Goal: Information Seeking & Learning: Find specific fact

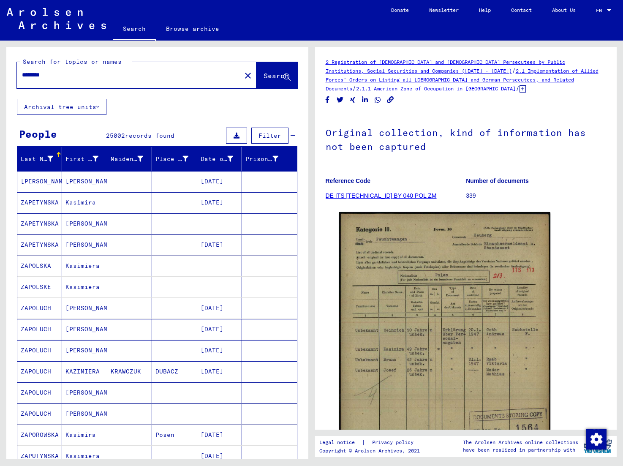
scroll to position [352, 0]
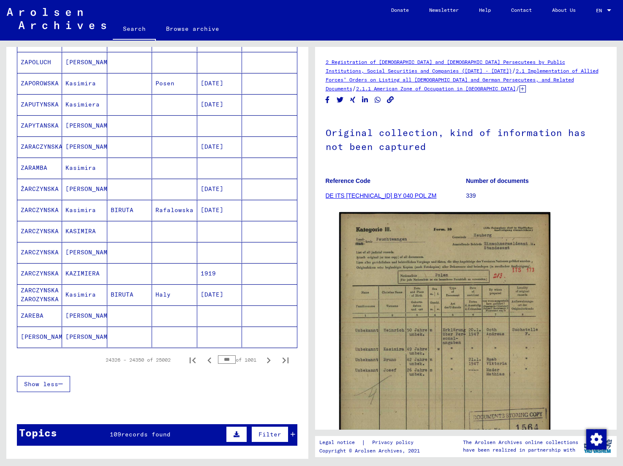
click at [210, 359] on icon "Previous page" at bounding box center [210, 361] width 12 height 12
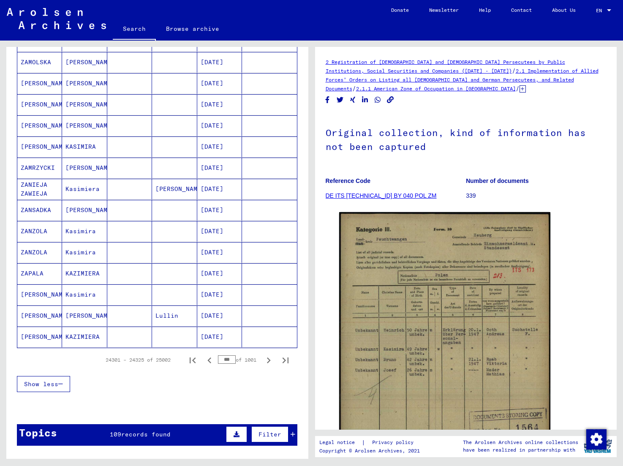
click at [210, 359] on icon "Previous page" at bounding box center [210, 361] width 12 height 12
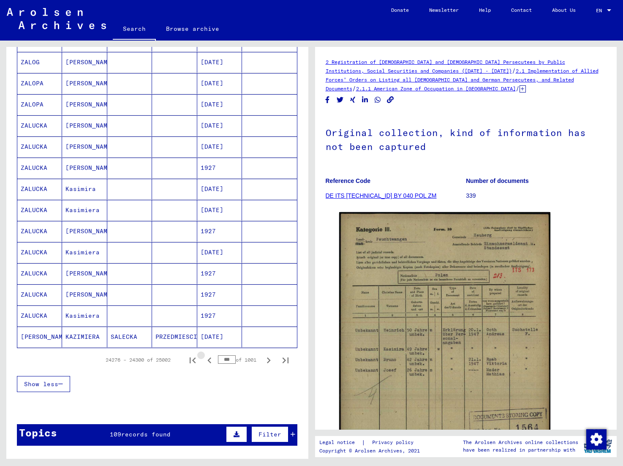
click at [210, 359] on icon "Previous page" at bounding box center [210, 361] width 12 height 12
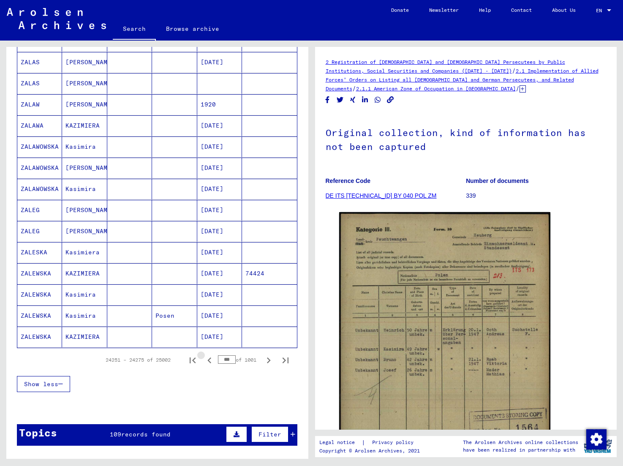
click at [210, 359] on icon "Previous page" at bounding box center [210, 361] width 12 height 12
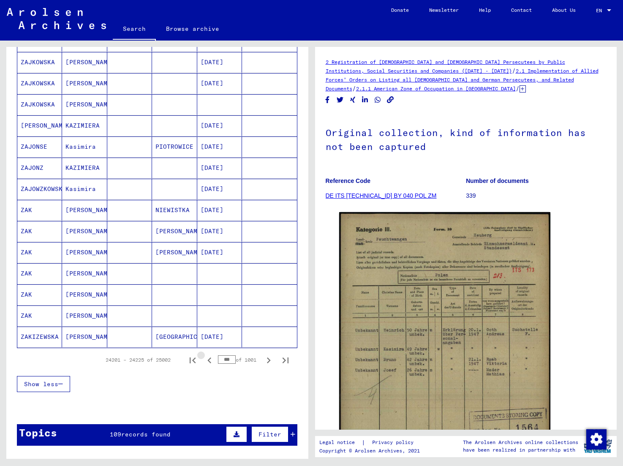
click at [210, 359] on icon "Previous page" at bounding box center [210, 361] width 12 height 12
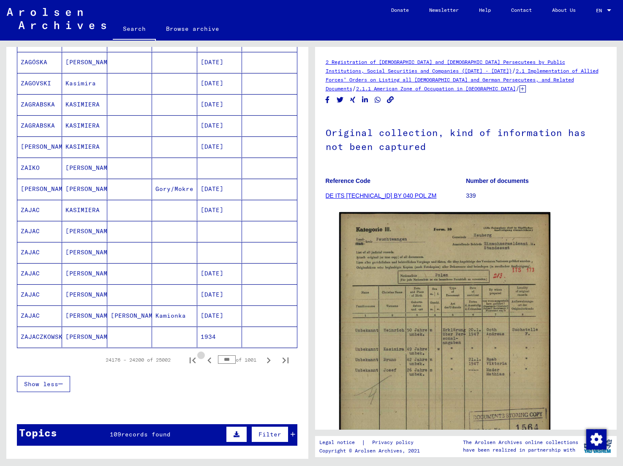
click at [210, 359] on icon "Previous page" at bounding box center [210, 361] width 12 height 12
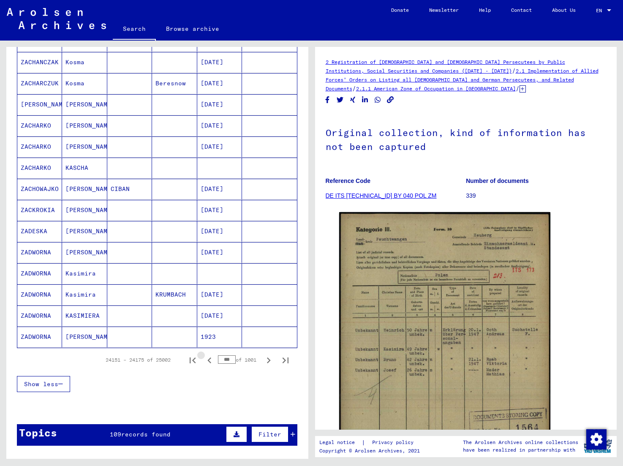
click at [210, 359] on icon "Previous page" at bounding box center [210, 361] width 12 height 12
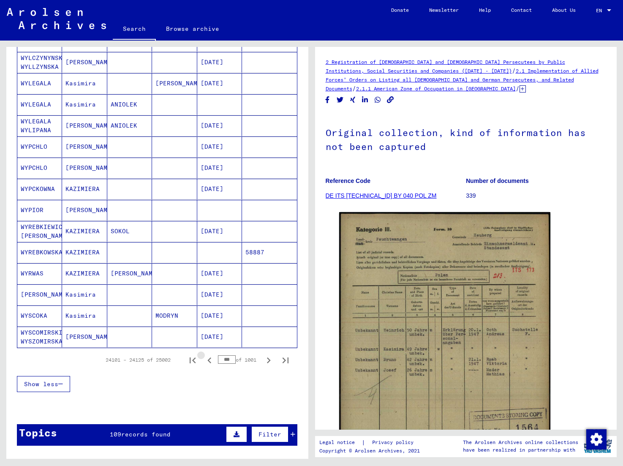
click at [210, 359] on icon "Previous page" at bounding box center [210, 361] width 12 height 12
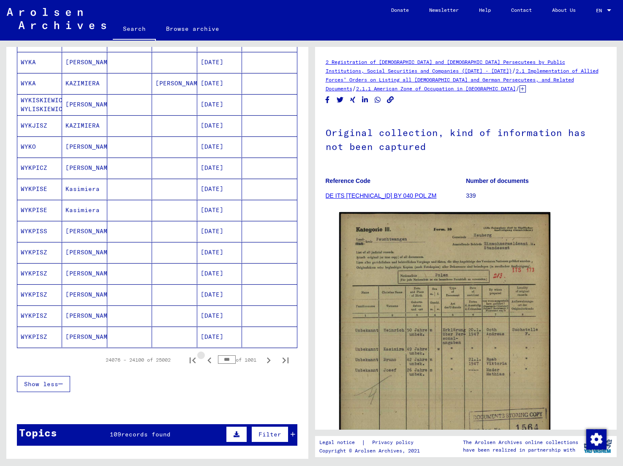
click at [210, 359] on icon "Previous page" at bounding box center [210, 361] width 12 height 12
type input "***"
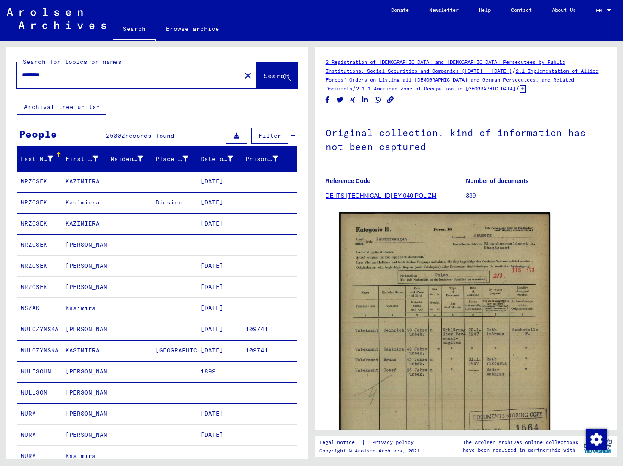
scroll to position [0, 0]
click at [68, 72] on input "********" at bounding box center [129, 75] width 214 height 9
drag, startPoint x: 57, startPoint y: 74, endPoint x: 33, endPoint y: 74, distance: 23.7
click at [33, 74] on input "********" at bounding box center [129, 75] width 214 height 9
type input "********"
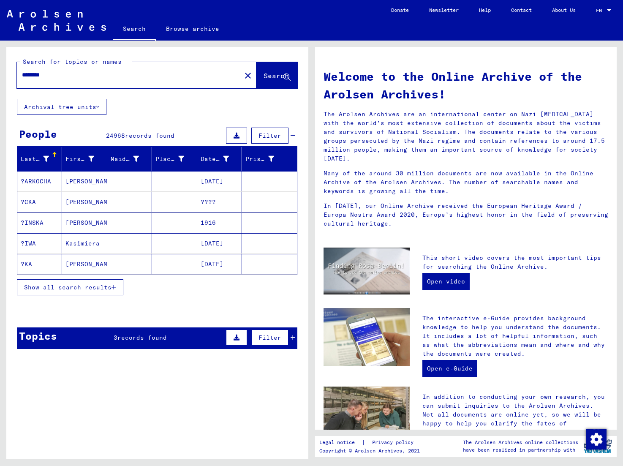
click at [106, 287] on span "Show all search results" at bounding box center [67, 288] width 87 height 8
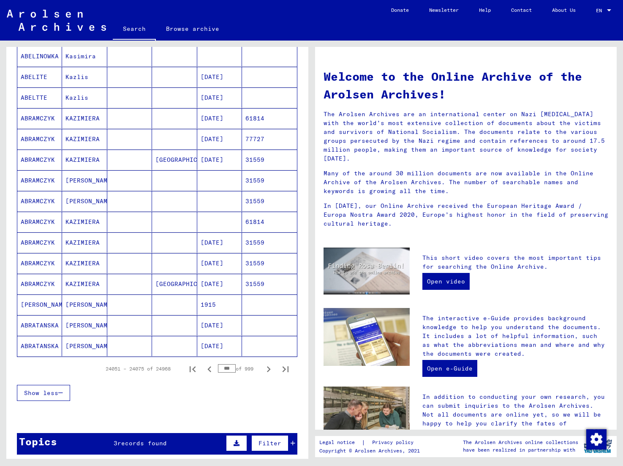
scroll to position [437, 0]
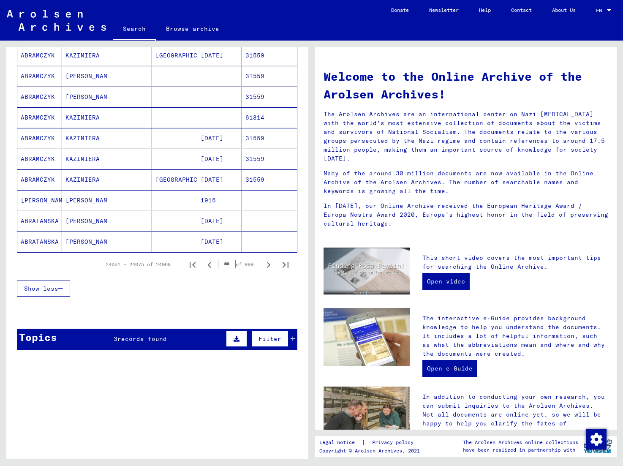
drag, startPoint x: 233, startPoint y: 265, endPoint x: 219, endPoint y: 265, distance: 13.5
click at [219, 265] on input "***" at bounding box center [227, 264] width 18 height 8
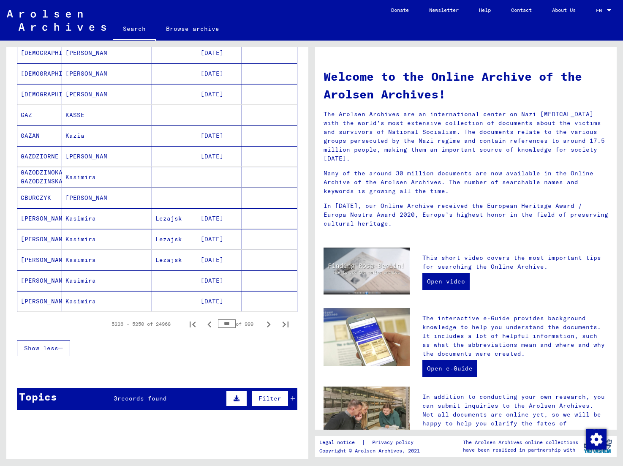
scroll to position [380, 0]
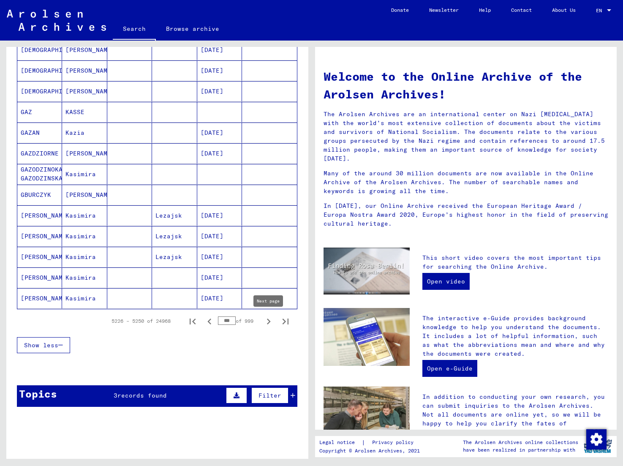
click at [268, 324] on icon "Next page" at bounding box center [269, 322] width 4 height 6
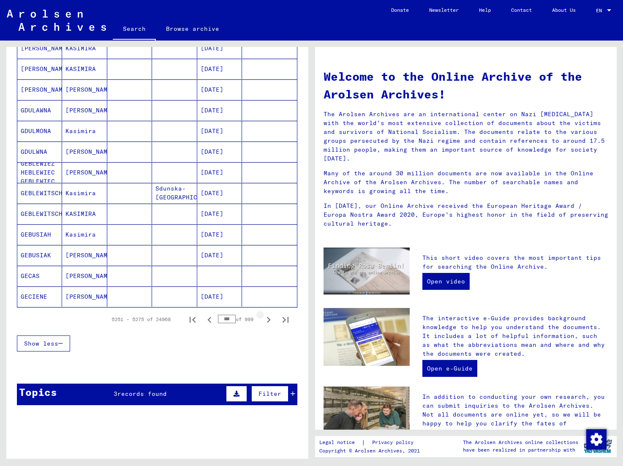
click at [268, 324] on icon "Next page" at bounding box center [269, 320] width 12 height 12
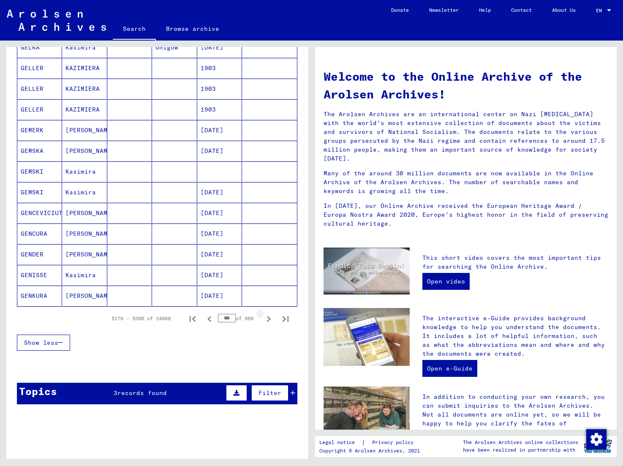
click at [268, 324] on icon "Next page" at bounding box center [269, 319] width 12 height 12
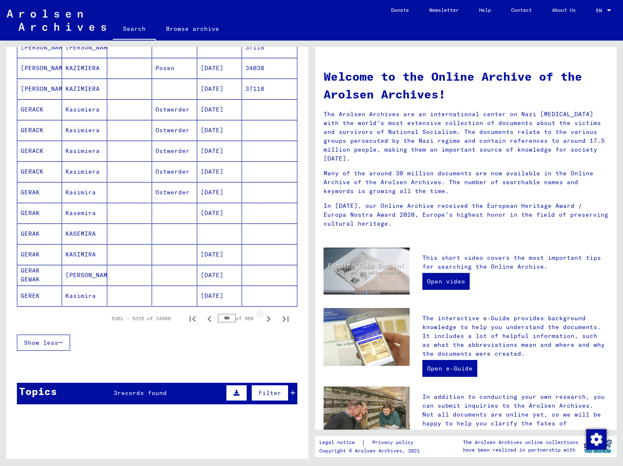
click at [268, 324] on icon "Next page" at bounding box center [269, 319] width 12 height 12
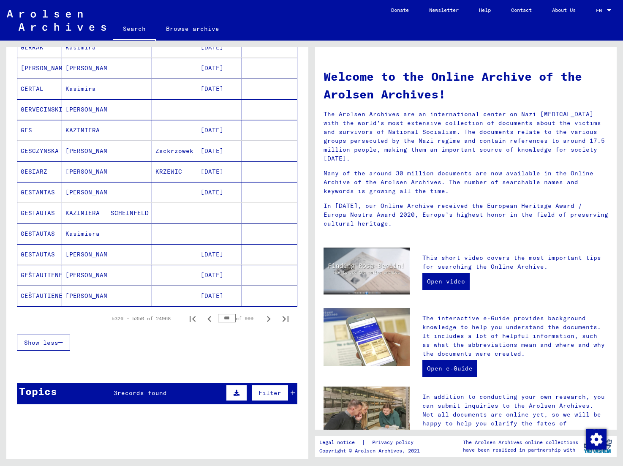
click at [268, 324] on icon "Next page" at bounding box center [269, 319] width 12 height 12
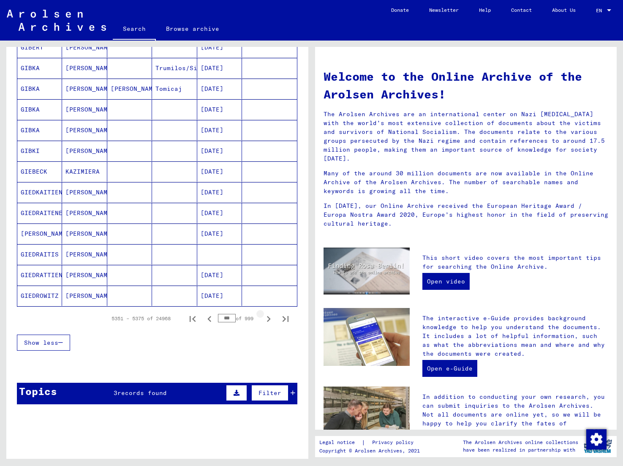
click at [268, 324] on icon "Next page" at bounding box center [269, 319] width 12 height 12
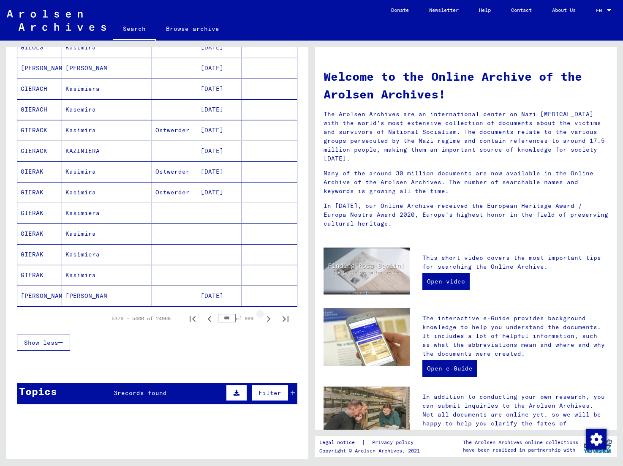
click at [268, 324] on icon "Next page" at bounding box center [269, 319] width 12 height 12
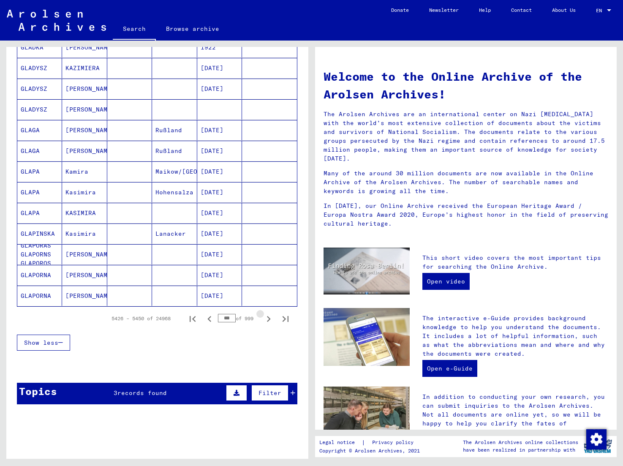
click at [268, 324] on icon "Next page" at bounding box center [269, 319] width 12 height 12
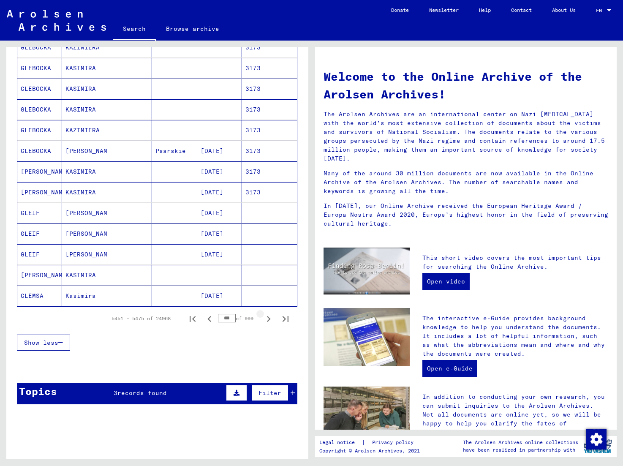
click at [268, 324] on icon "Next page" at bounding box center [269, 319] width 12 height 12
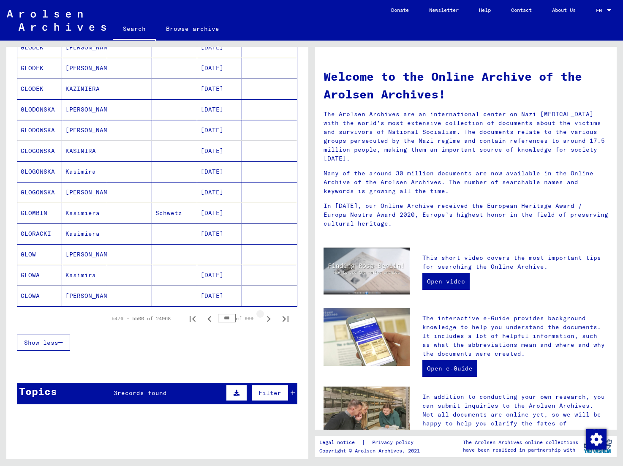
click at [268, 324] on icon "Next page" at bounding box center [269, 319] width 12 height 12
click at [269, 319] on icon "Next page" at bounding box center [269, 319] width 4 height 6
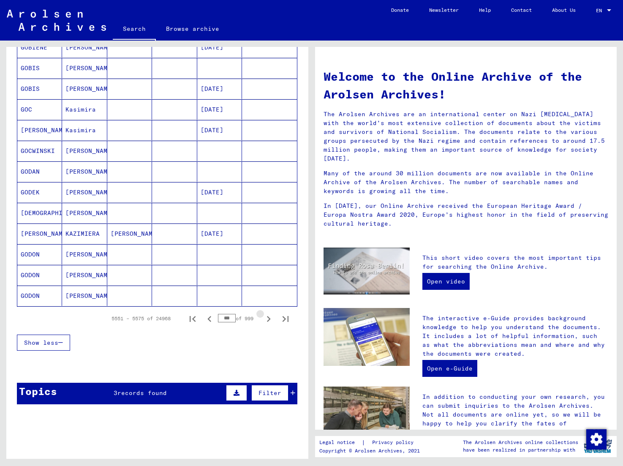
click at [269, 319] on icon "Next page" at bounding box center [269, 319] width 4 height 6
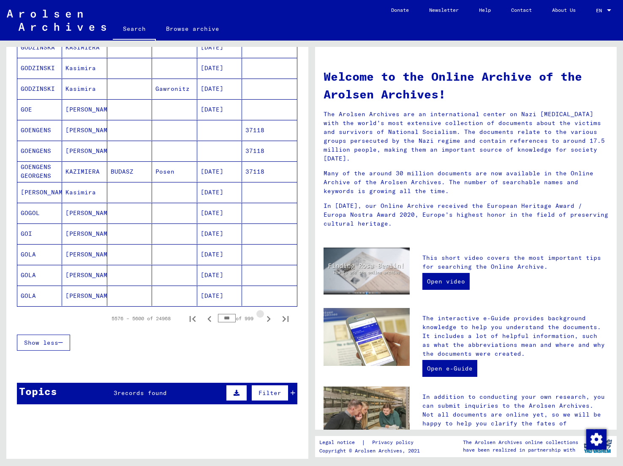
click at [269, 319] on icon "Next page" at bounding box center [269, 319] width 4 height 6
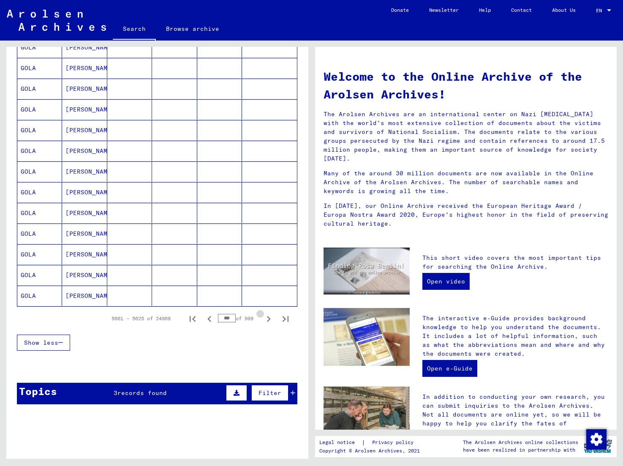
click at [269, 319] on icon "Next page" at bounding box center [269, 319] width 4 height 6
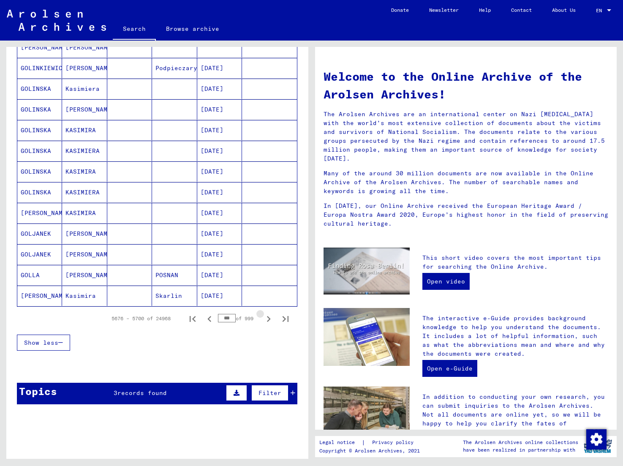
click at [269, 319] on icon "Next page" at bounding box center [269, 319] width 4 height 6
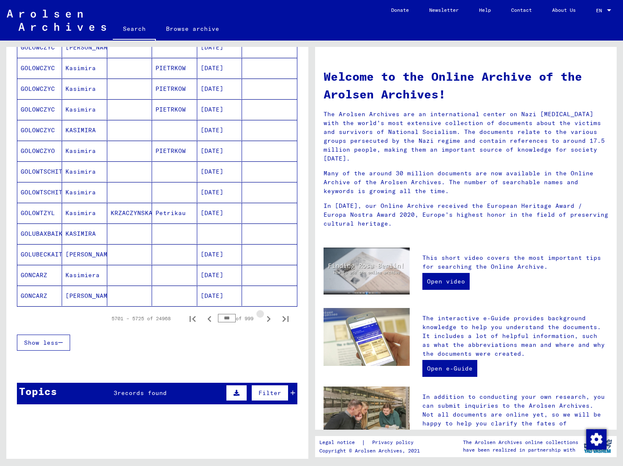
click at [269, 319] on icon "Next page" at bounding box center [269, 319] width 4 height 6
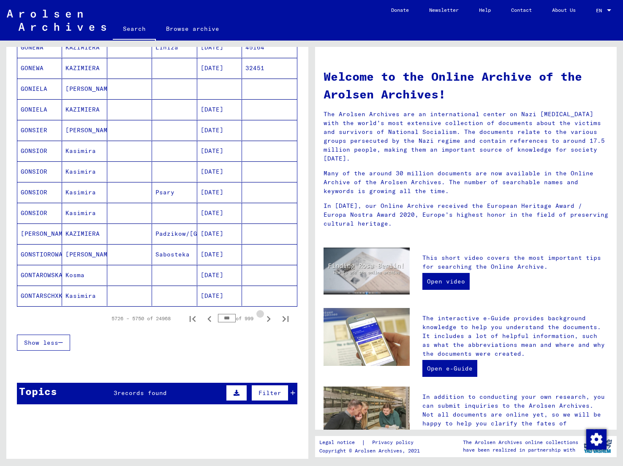
click at [269, 319] on icon "Next page" at bounding box center [269, 319] width 4 height 6
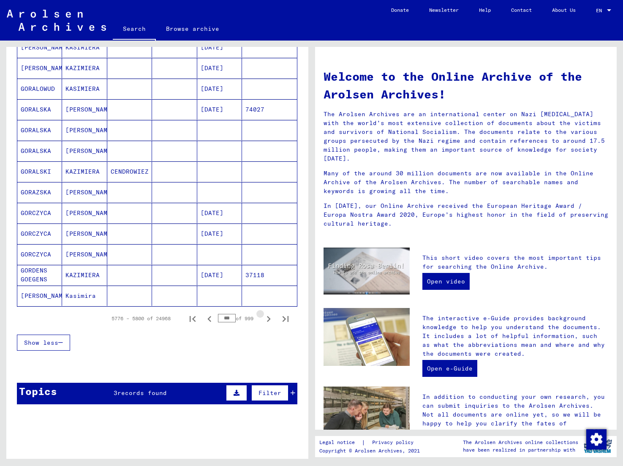
click at [269, 319] on icon "Next page" at bounding box center [269, 319] width 4 height 6
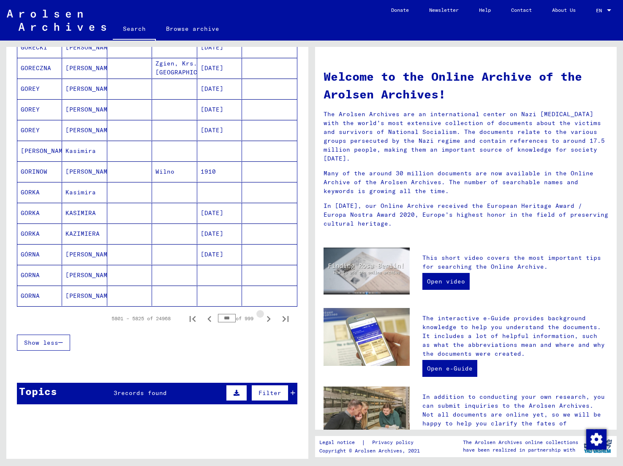
click at [269, 319] on icon "Next page" at bounding box center [269, 319] width 4 height 6
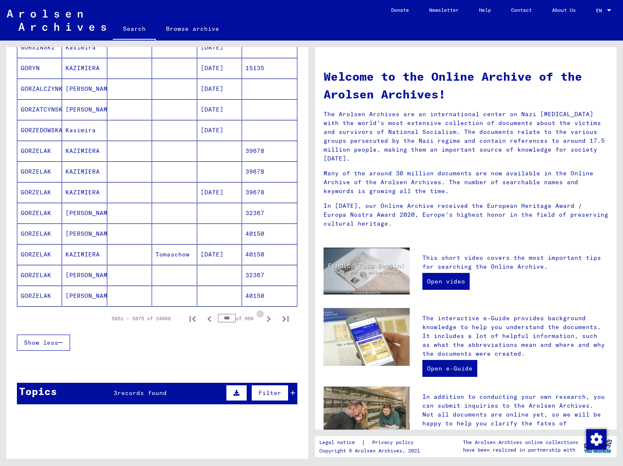
click at [269, 319] on icon "Next page" at bounding box center [269, 319] width 4 height 6
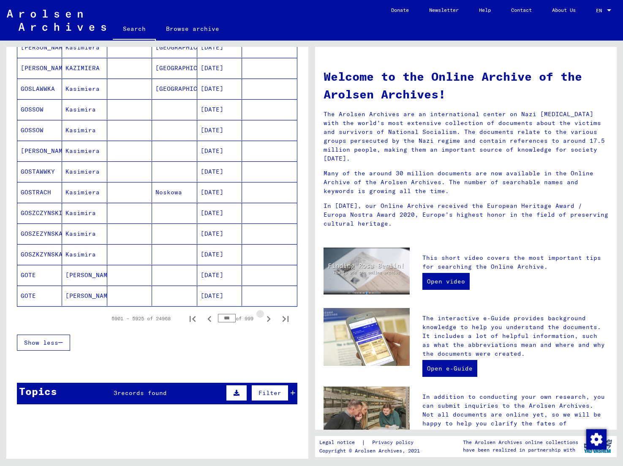
click at [269, 319] on icon "Next page" at bounding box center [269, 319] width 4 height 6
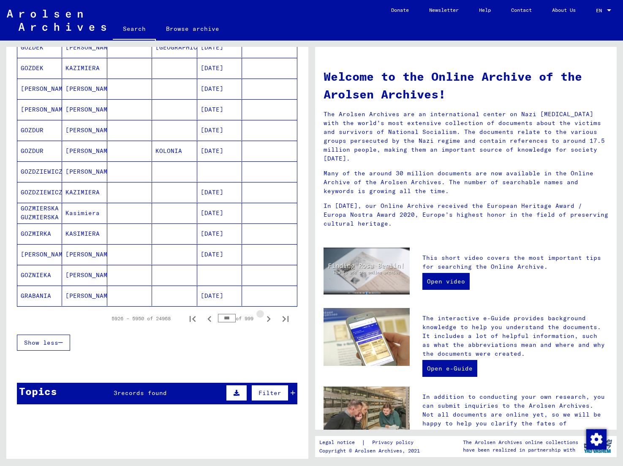
click at [269, 319] on icon "Next page" at bounding box center [269, 319] width 4 height 6
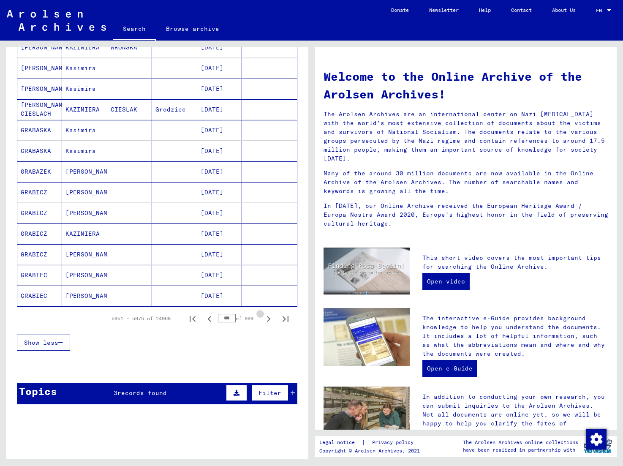
click at [269, 319] on icon "Next page" at bounding box center [269, 319] width 4 height 6
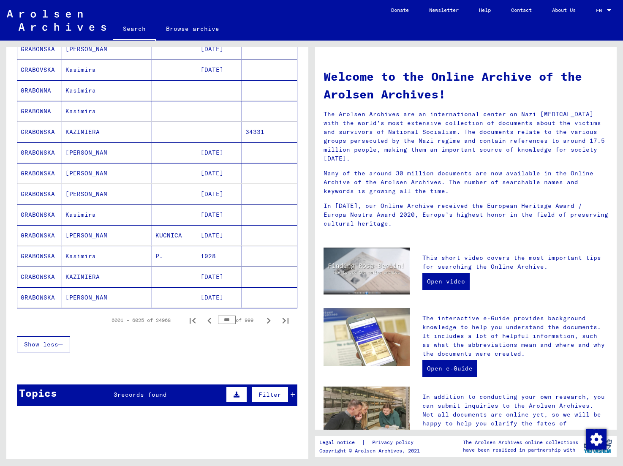
click at [220, 320] on input "***" at bounding box center [227, 320] width 18 height 8
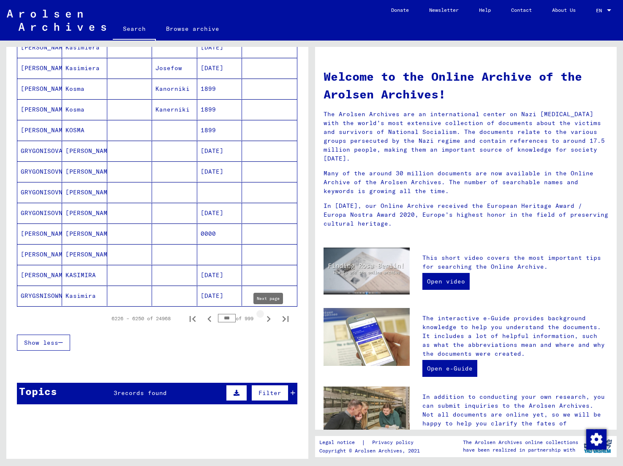
click at [270, 320] on icon "Next page" at bounding box center [269, 319] width 12 height 12
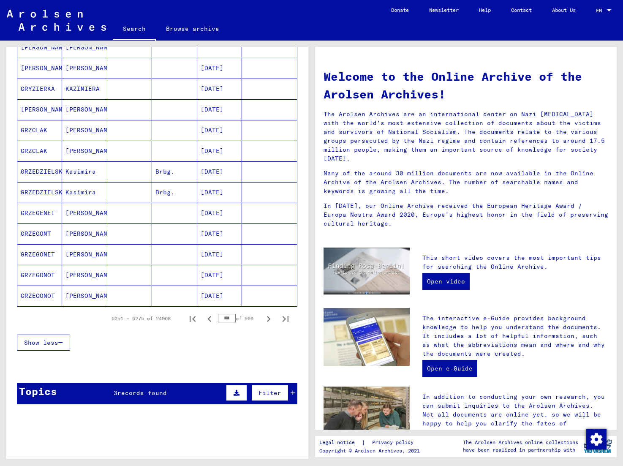
click at [270, 320] on icon "Next page" at bounding box center [269, 319] width 12 height 12
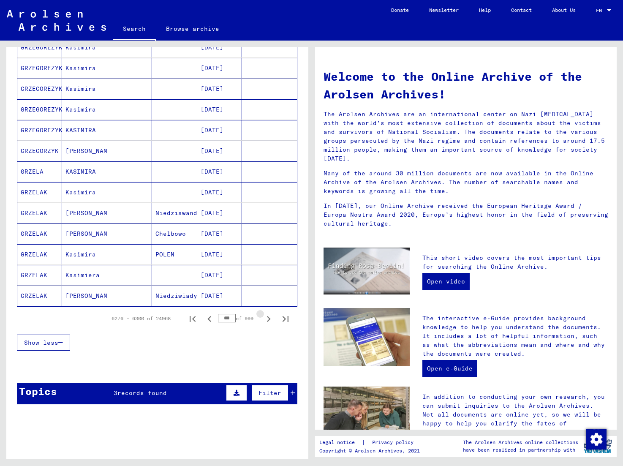
click at [270, 320] on icon "Next page" at bounding box center [269, 319] width 12 height 12
click at [270, 321] on icon "Next page" at bounding box center [269, 319] width 12 height 12
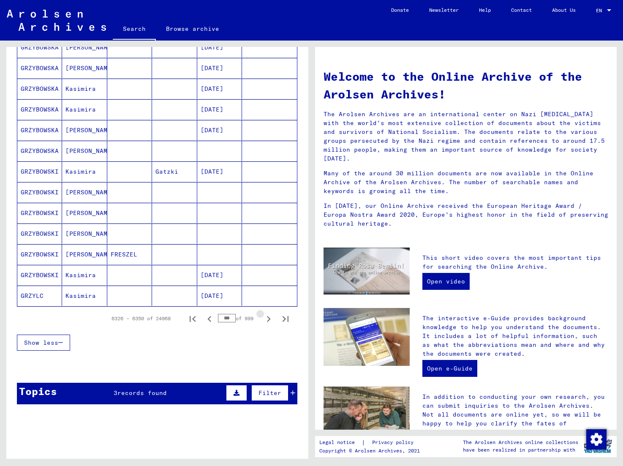
click at [270, 321] on icon "Next page" at bounding box center [269, 319] width 12 height 12
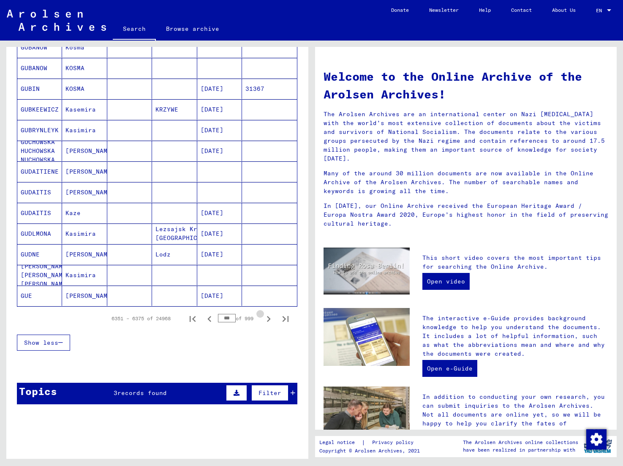
click at [270, 320] on icon "Next page" at bounding box center [269, 319] width 12 height 12
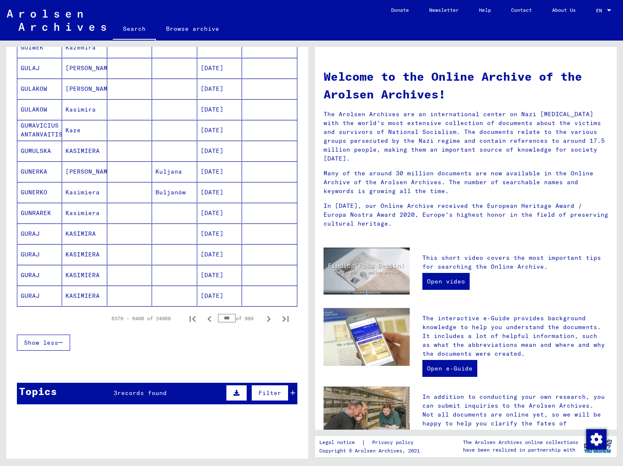
click at [270, 320] on icon "Next page" at bounding box center [269, 319] width 12 height 12
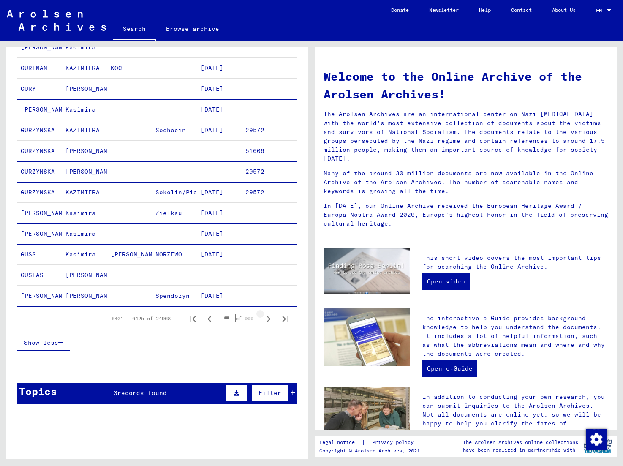
click at [270, 320] on icon "Next page" at bounding box center [269, 319] width 12 height 12
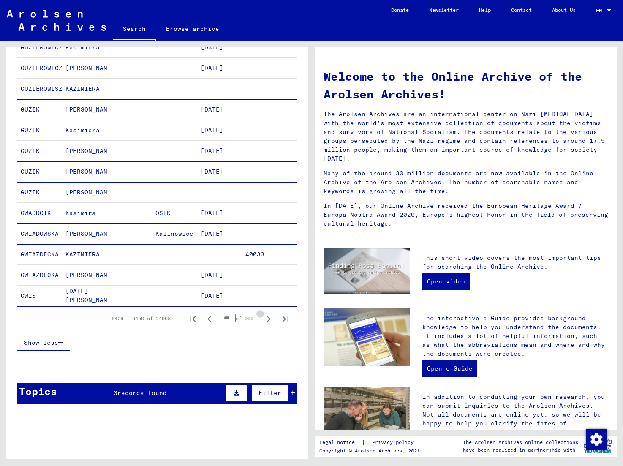
click at [270, 320] on icon "Next page" at bounding box center [269, 319] width 12 height 12
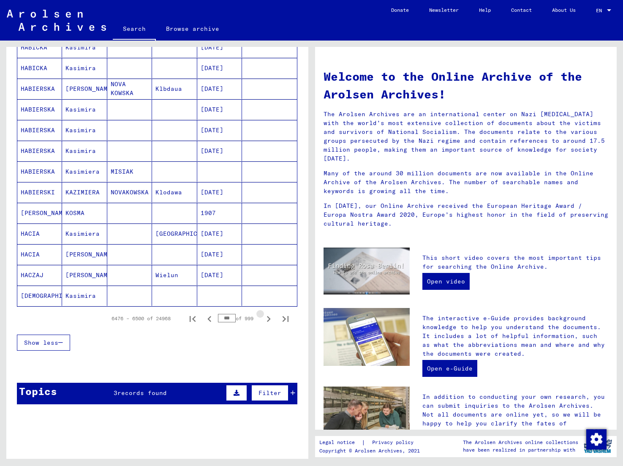
click at [270, 320] on icon "Next page" at bounding box center [269, 319] width 12 height 12
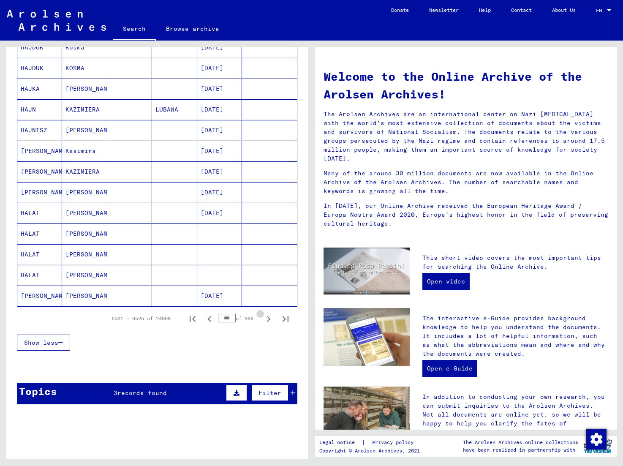
click at [270, 320] on icon "Next page" at bounding box center [269, 319] width 12 height 12
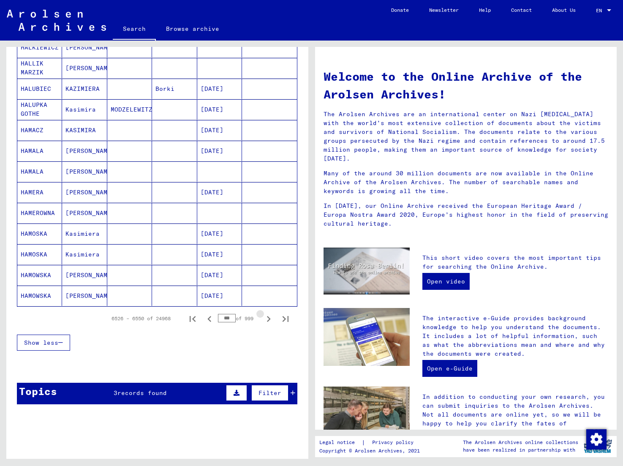
click at [270, 320] on icon "Next page" at bounding box center [269, 319] width 12 height 12
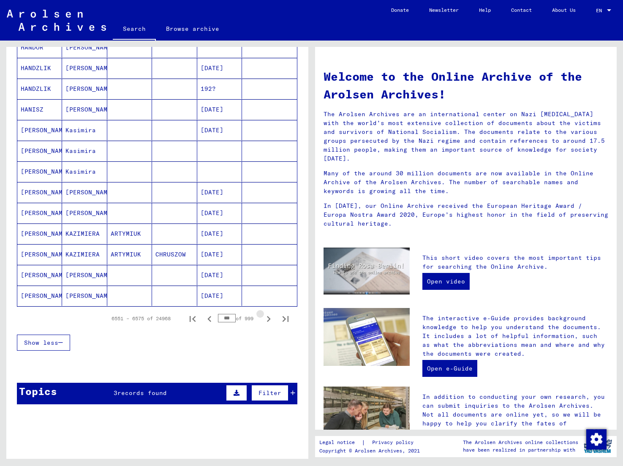
click at [270, 320] on icon "Next page" at bounding box center [269, 319] width 12 height 12
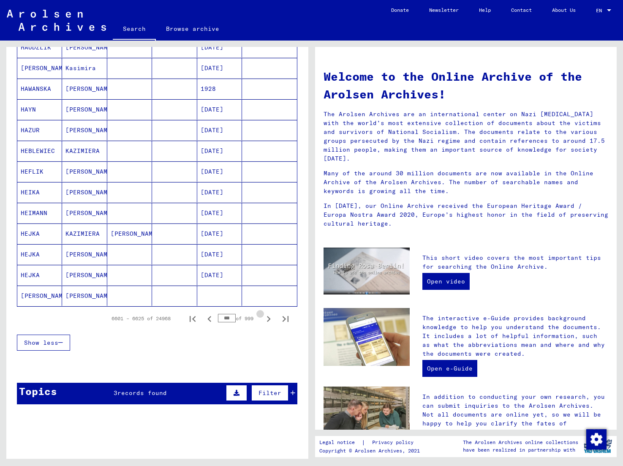
click at [270, 320] on icon "Next page" at bounding box center [269, 319] width 12 height 12
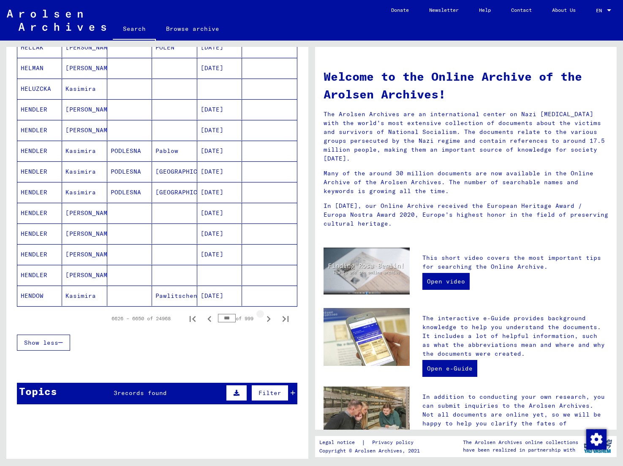
click at [270, 320] on icon "Next page" at bounding box center [269, 319] width 12 height 12
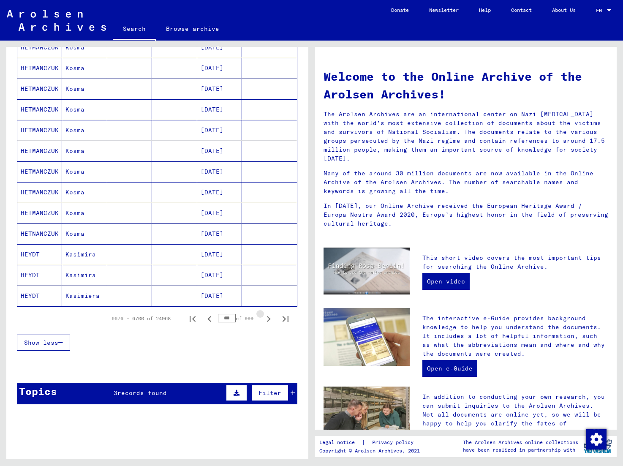
click at [270, 320] on icon "Next page" at bounding box center [269, 319] width 12 height 12
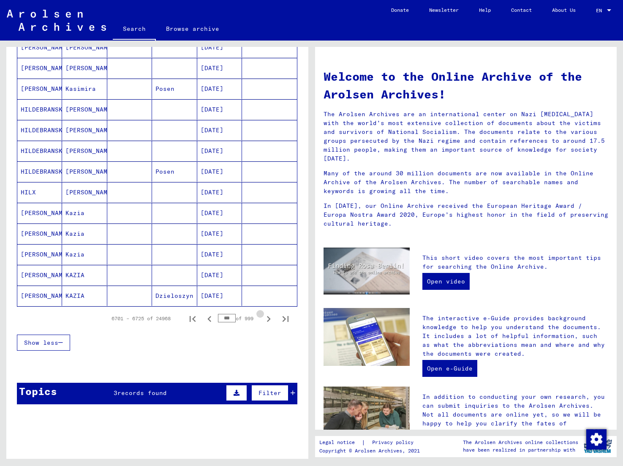
click at [270, 320] on icon "Next page" at bounding box center [269, 319] width 12 height 12
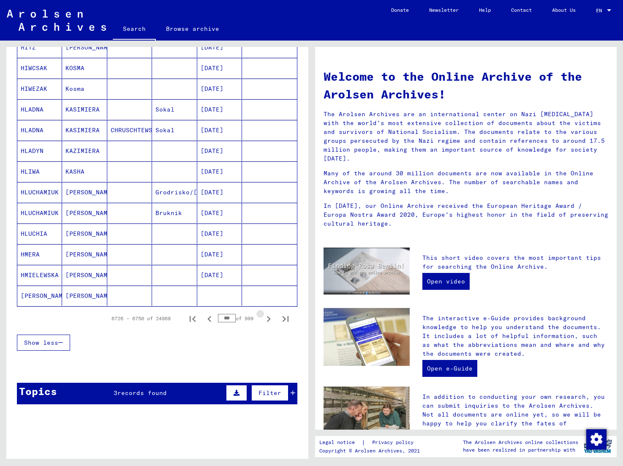
click at [270, 320] on icon "Next page" at bounding box center [269, 319] width 12 height 12
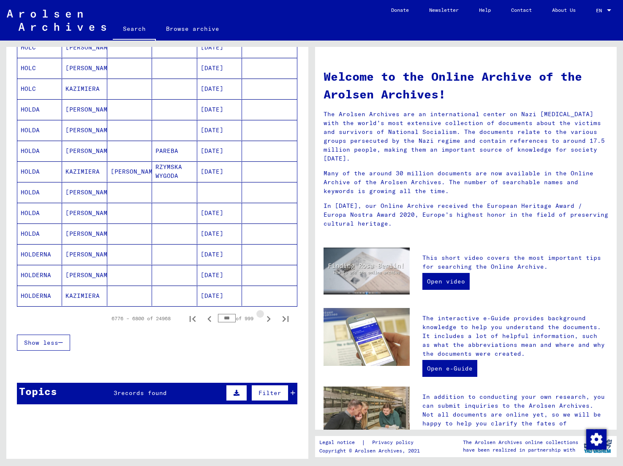
click at [270, 320] on icon "Next page" at bounding box center [269, 319] width 12 height 12
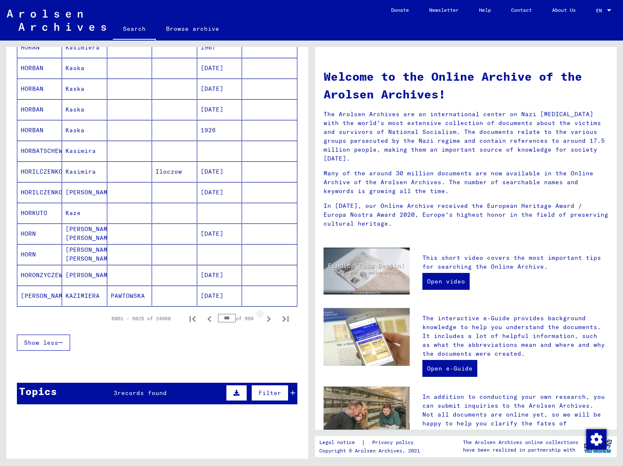
click at [270, 320] on icon "Next page" at bounding box center [269, 319] width 12 height 12
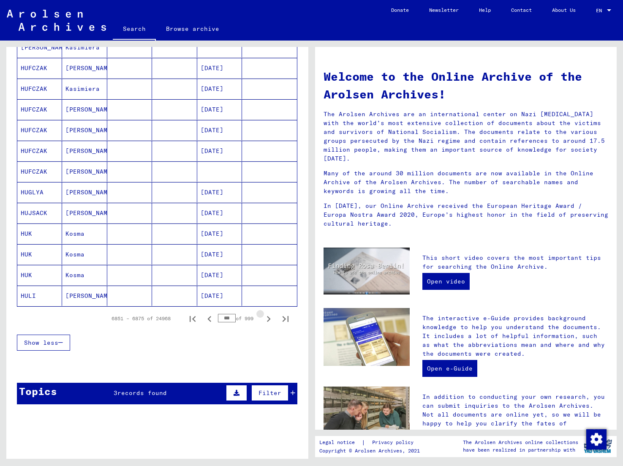
click at [270, 320] on icon "Next page" at bounding box center [269, 319] width 12 height 12
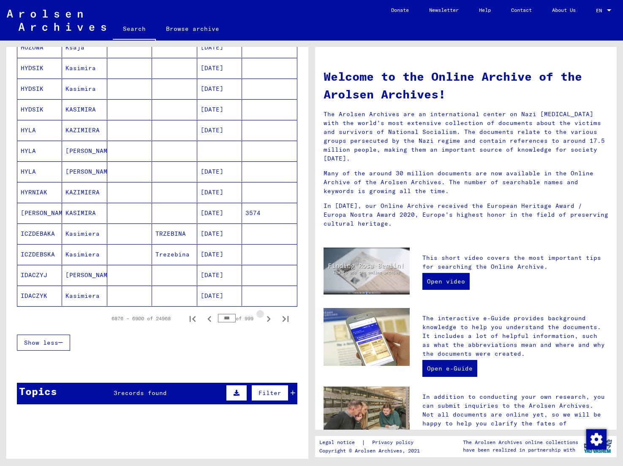
click at [270, 320] on icon "Next page" at bounding box center [269, 319] width 12 height 12
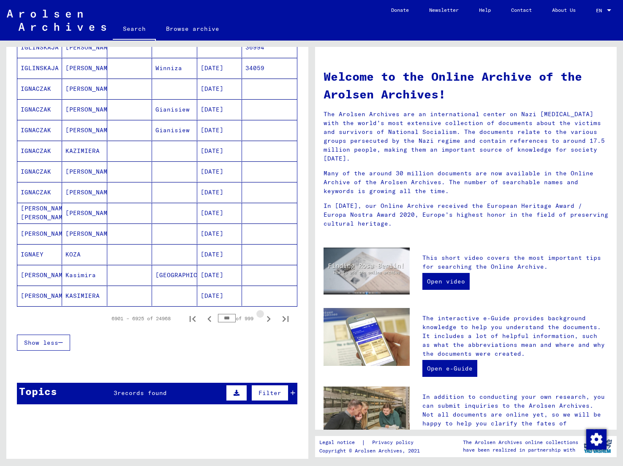
click at [270, 320] on icon "Next page" at bounding box center [269, 319] width 12 height 12
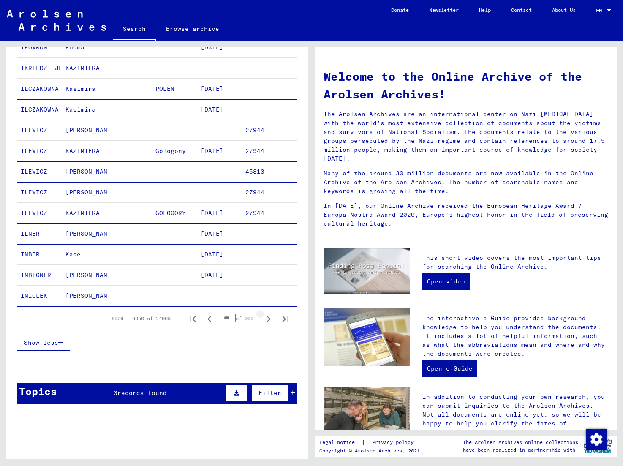
click at [270, 320] on icon "Next page" at bounding box center [269, 319] width 12 height 12
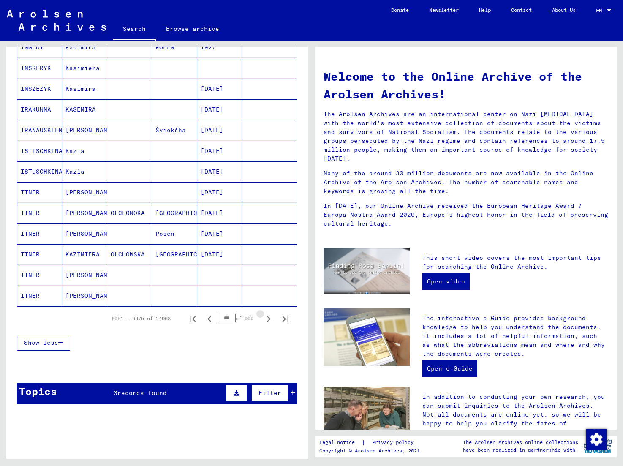
click at [270, 320] on icon "Next page" at bounding box center [269, 319] width 12 height 12
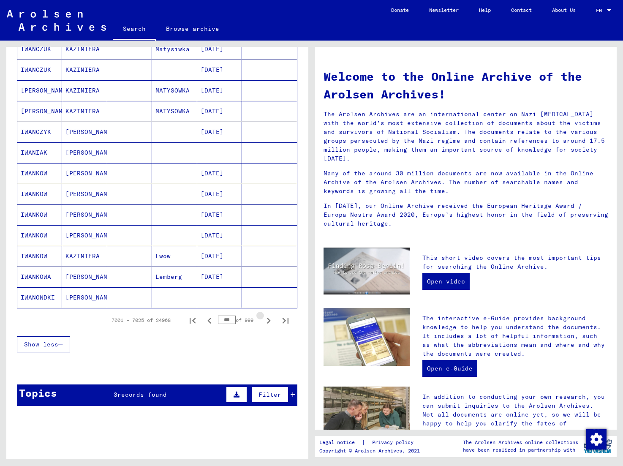
click at [270, 320] on icon "Next page" at bounding box center [269, 321] width 4 height 6
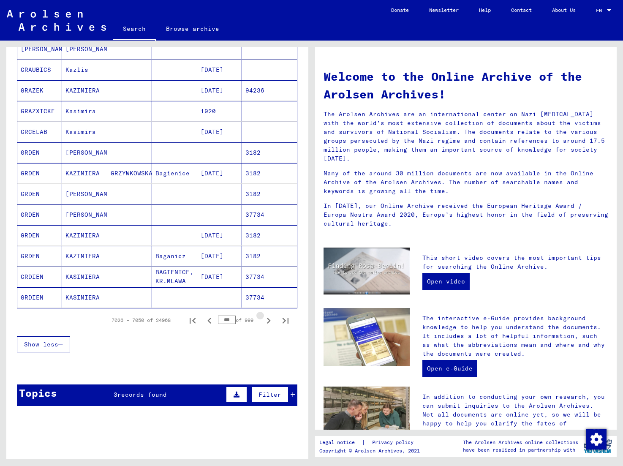
click at [270, 320] on icon "Next page" at bounding box center [269, 321] width 4 height 6
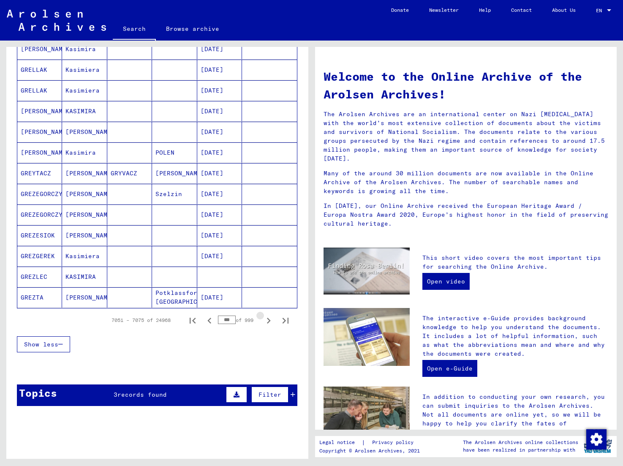
click at [270, 320] on icon "Next page" at bounding box center [269, 321] width 4 height 6
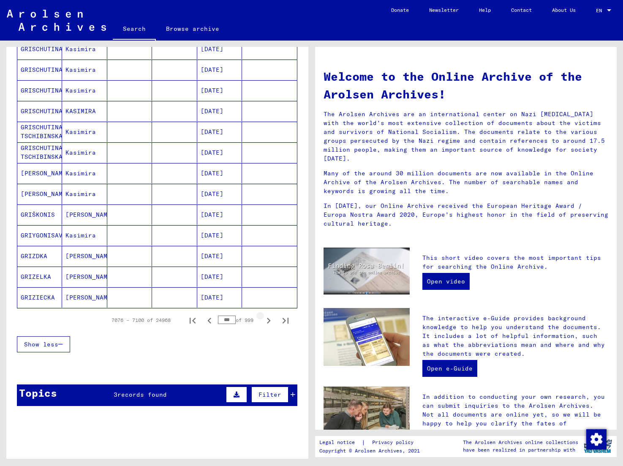
click at [270, 320] on icon "Next page" at bounding box center [269, 321] width 4 height 6
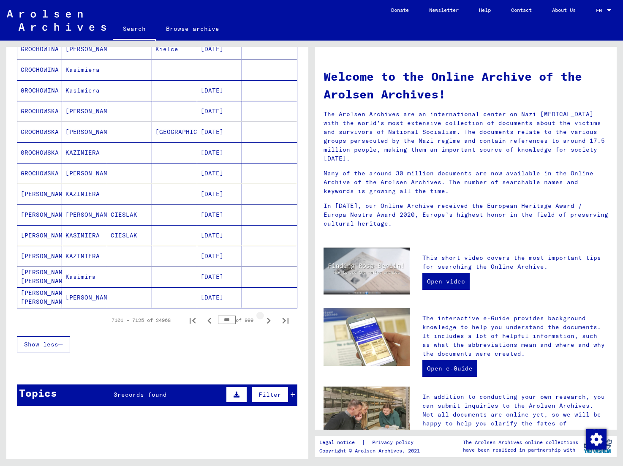
click at [270, 320] on icon "Next page" at bounding box center [269, 321] width 4 height 6
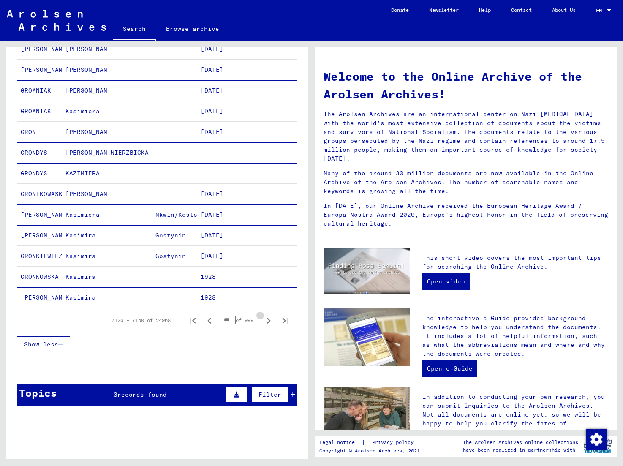
click at [270, 320] on icon "Next page" at bounding box center [269, 321] width 4 height 6
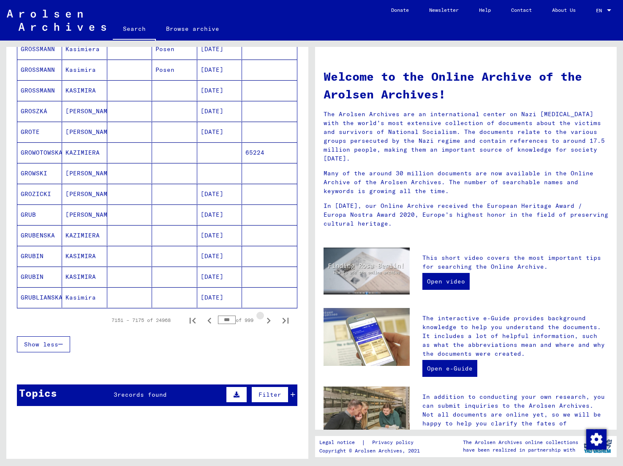
click at [270, 320] on icon "Next page" at bounding box center [269, 321] width 4 height 6
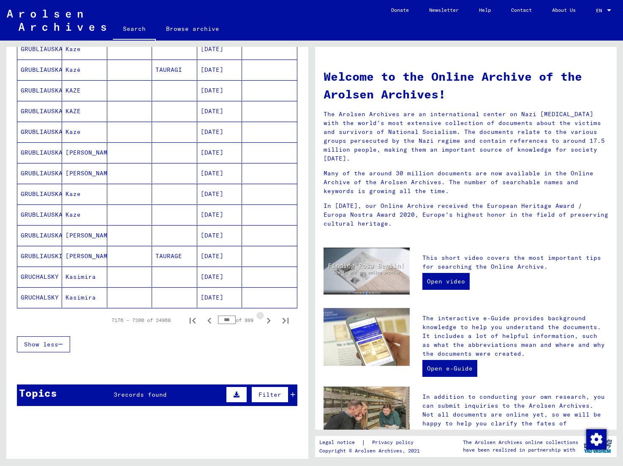
click at [270, 320] on icon "Next page" at bounding box center [269, 321] width 4 height 6
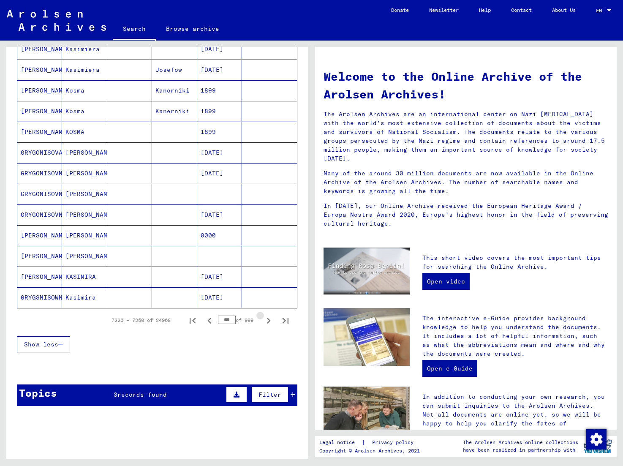
click at [270, 320] on icon "Next page" at bounding box center [269, 321] width 4 height 6
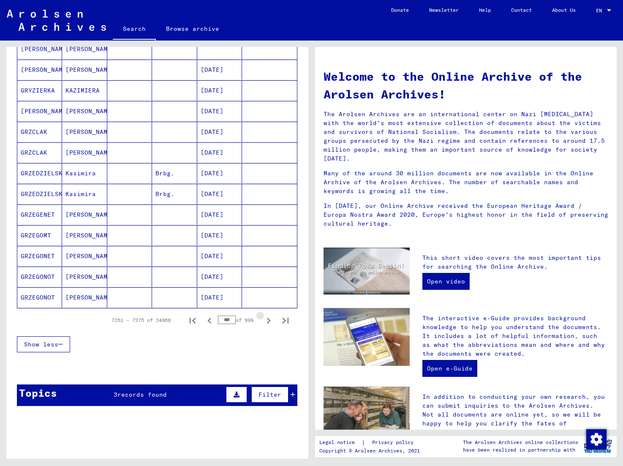
click at [270, 320] on icon "Next page" at bounding box center [269, 321] width 4 height 6
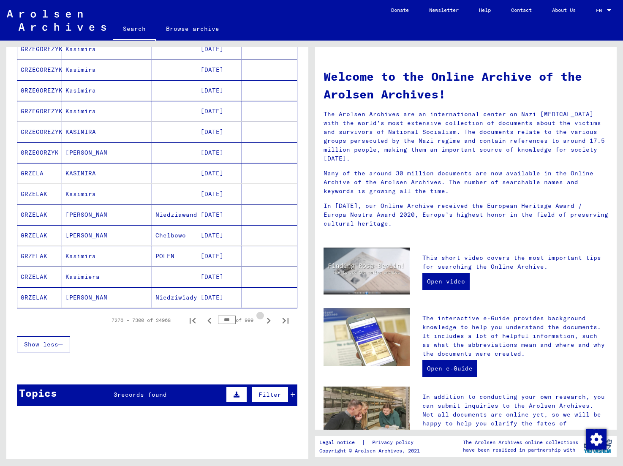
click at [270, 320] on icon "Next page" at bounding box center [269, 321] width 4 height 6
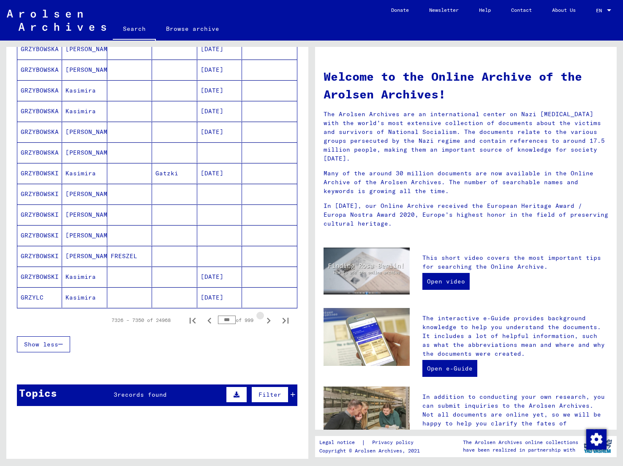
click at [270, 320] on icon "Next page" at bounding box center [269, 321] width 4 height 6
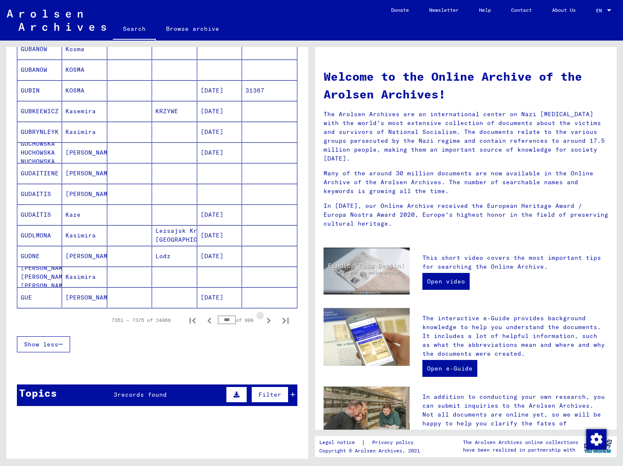
click at [270, 320] on icon "Next page" at bounding box center [269, 321] width 4 height 6
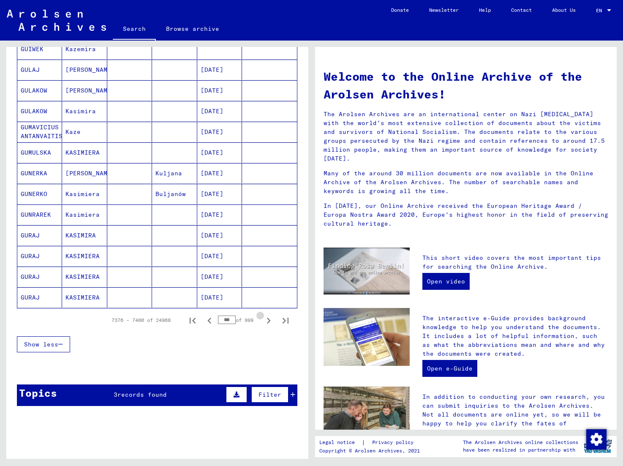
click at [270, 320] on icon "Next page" at bounding box center [269, 321] width 4 height 6
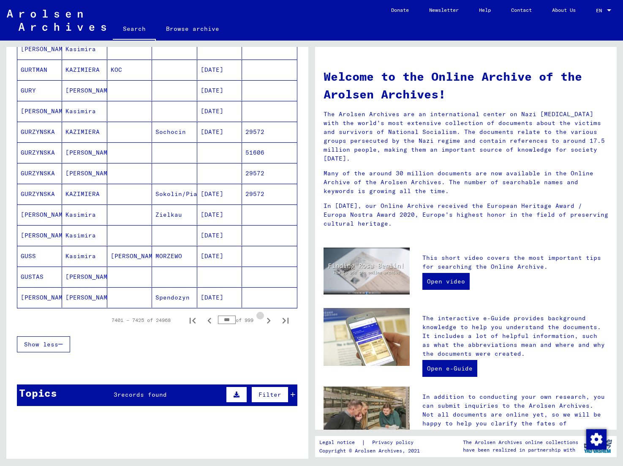
click at [270, 320] on icon "Next page" at bounding box center [269, 321] width 4 height 6
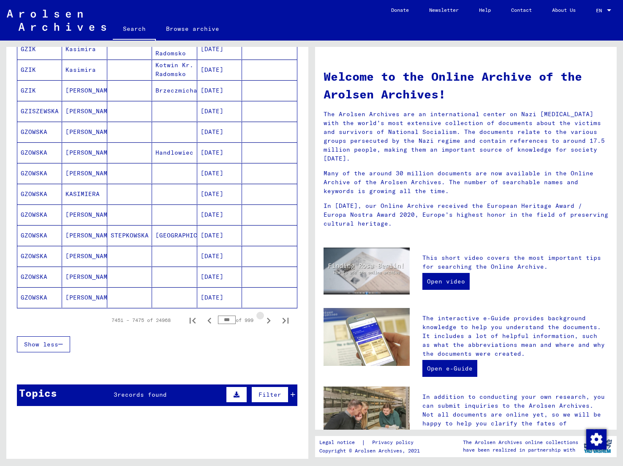
click at [270, 320] on icon "Next page" at bounding box center [269, 321] width 4 height 6
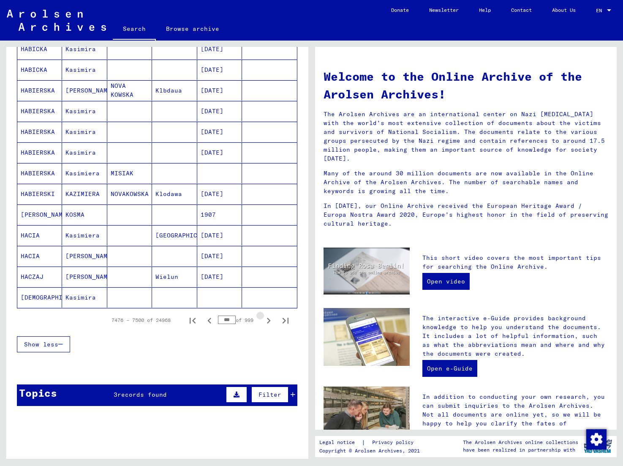
click at [270, 320] on icon "Next page" at bounding box center [269, 321] width 4 height 6
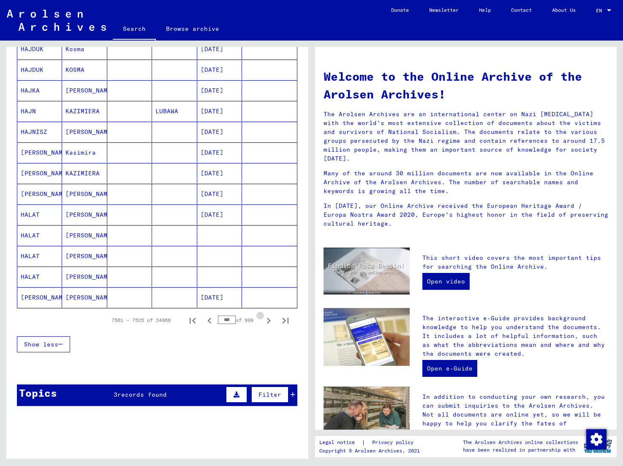
click at [270, 320] on icon "Next page" at bounding box center [269, 321] width 4 height 6
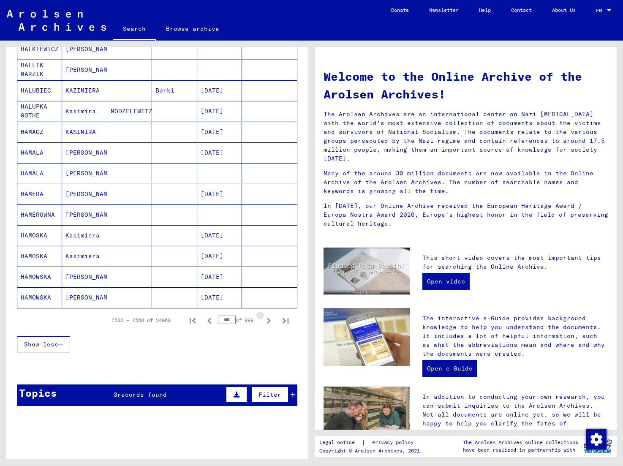
click at [270, 320] on icon "Next page" at bounding box center [269, 321] width 4 height 6
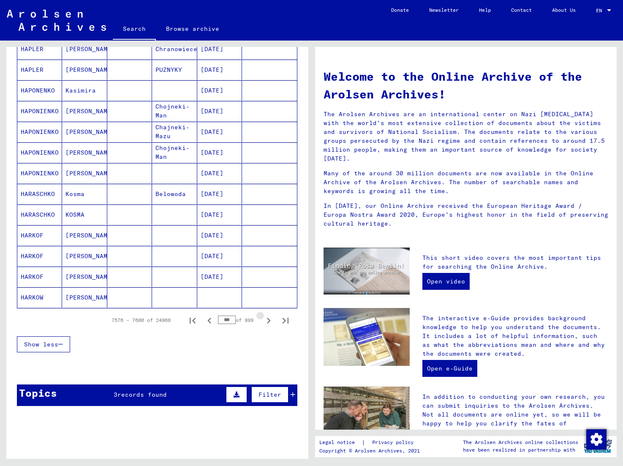
click at [270, 320] on icon "Next page" at bounding box center [269, 321] width 4 height 6
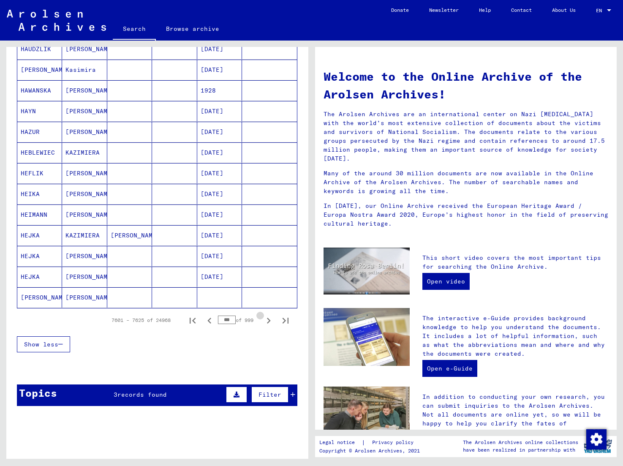
click at [270, 320] on icon "Next page" at bounding box center [269, 321] width 4 height 6
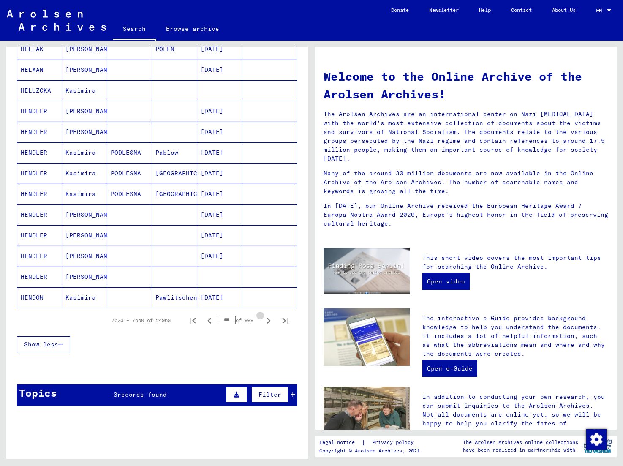
click at [270, 320] on icon "Next page" at bounding box center [269, 321] width 4 height 6
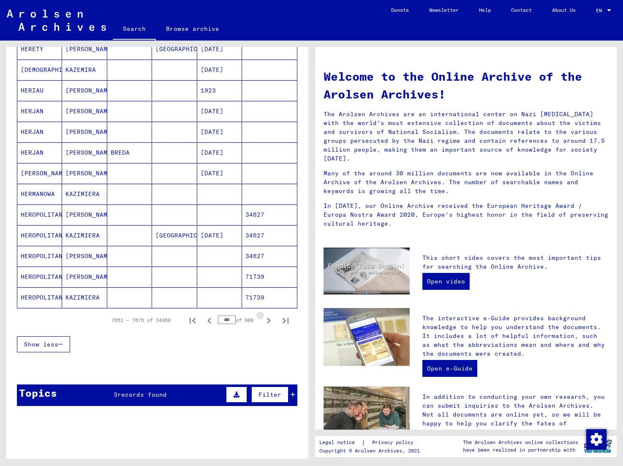
click at [270, 320] on icon "Next page" at bounding box center [269, 321] width 4 height 6
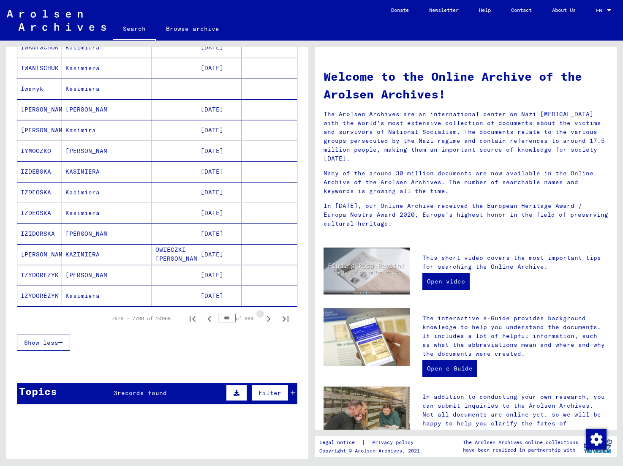
click at [270, 320] on icon "Next page" at bounding box center [269, 319] width 12 height 12
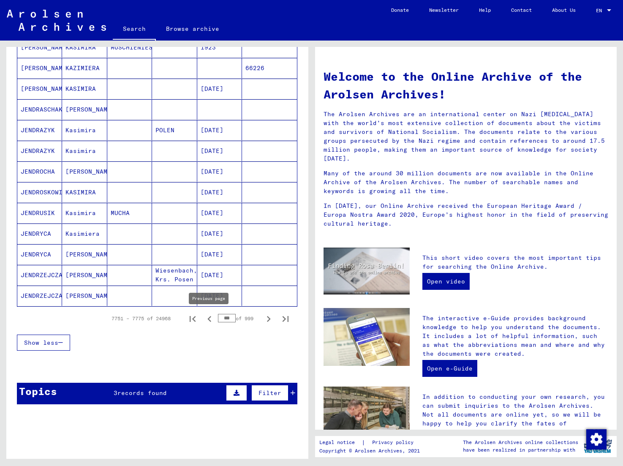
click at [211, 319] on icon "Previous page" at bounding box center [210, 319] width 12 height 12
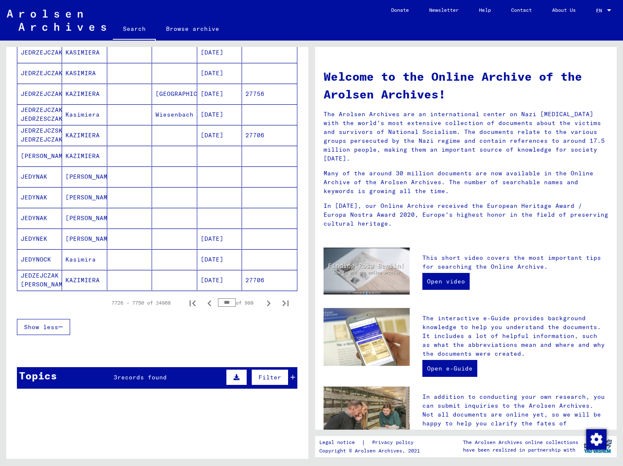
scroll to position [405, 0]
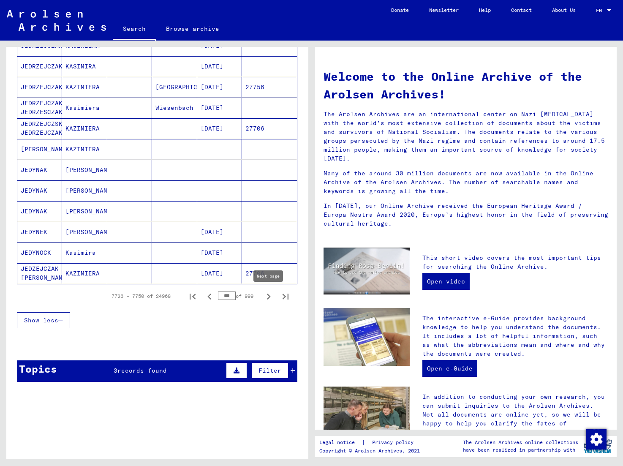
click at [270, 296] on icon "Next page" at bounding box center [269, 297] width 12 height 12
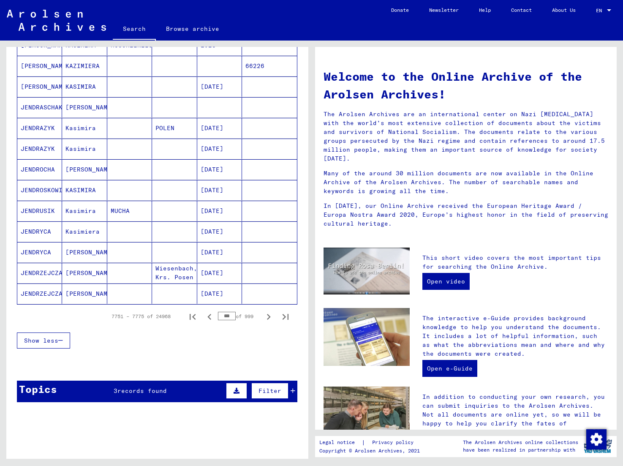
scroll to position [384, 0]
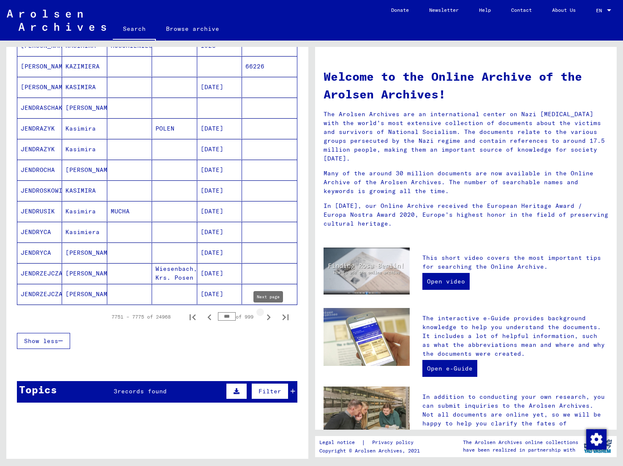
click at [269, 319] on icon "Next page" at bounding box center [269, 317] width 4 height 6
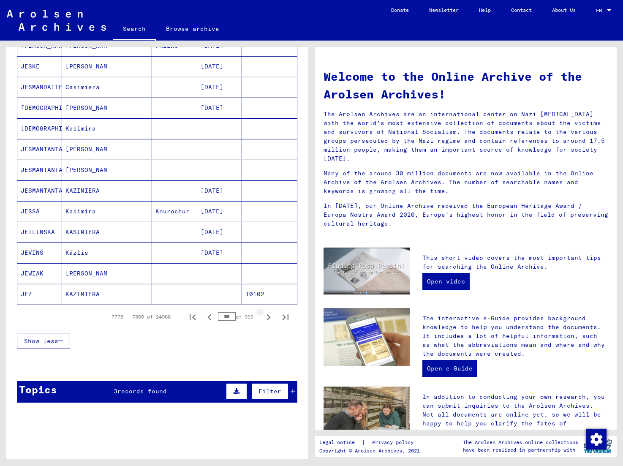
click at [269, 319] on icon "Next page" at bounding box center [269, 317] width 4 height 6
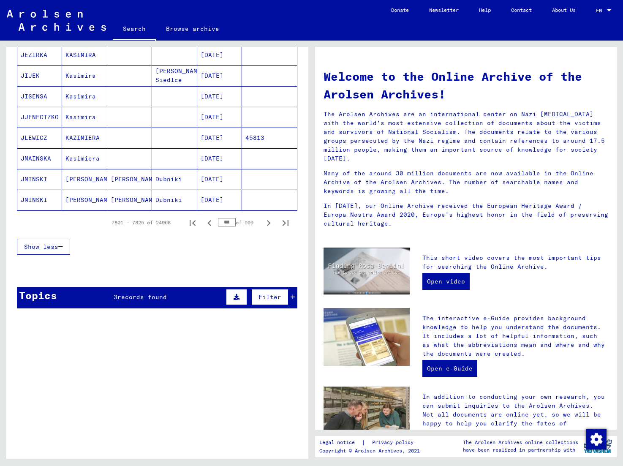
scroll to position [478, 0]
click at [209, 224] on icon "Previous page" at bounding box center [210, 223] width 12 height 12
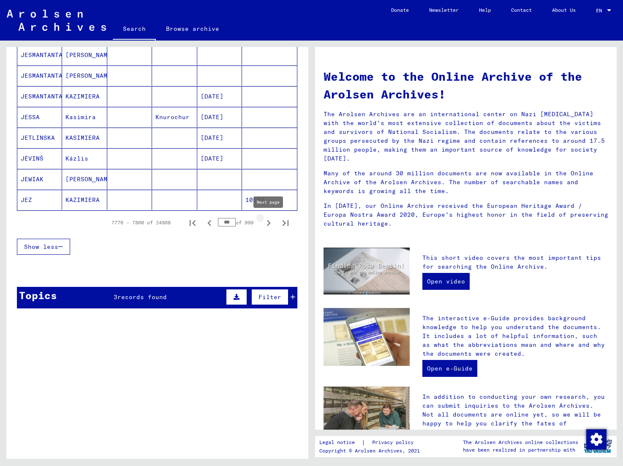
click at [271, 221] on icon "Next page" at bounding box center [269, 223] width 12 height 12
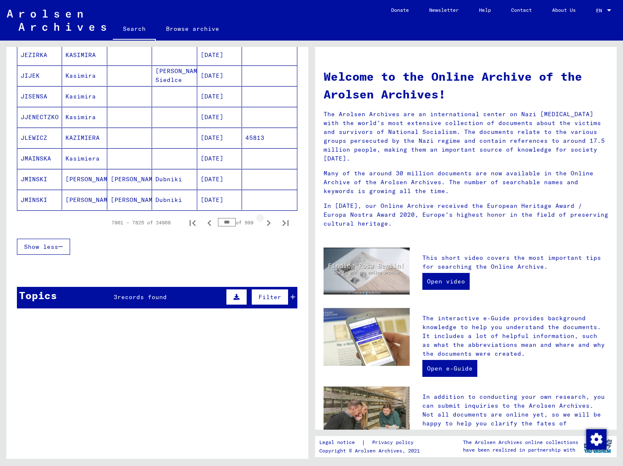
click at [271, 221] on icon "Next page" at bounding box center [269, 223] width 12 height 12
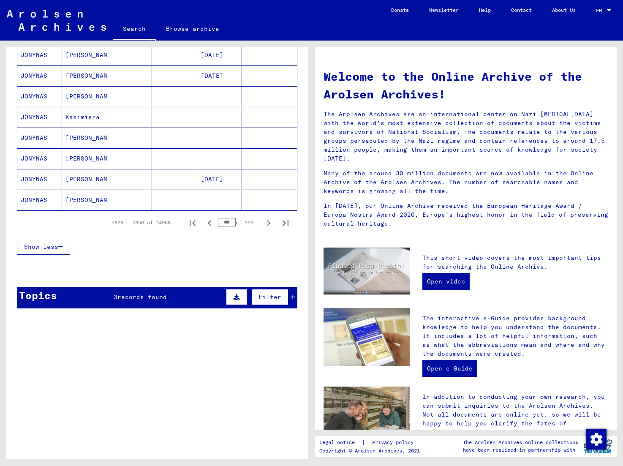
click at [271, 221] on icon "Next page" at bounding box center [269, 223] width 12 height 12
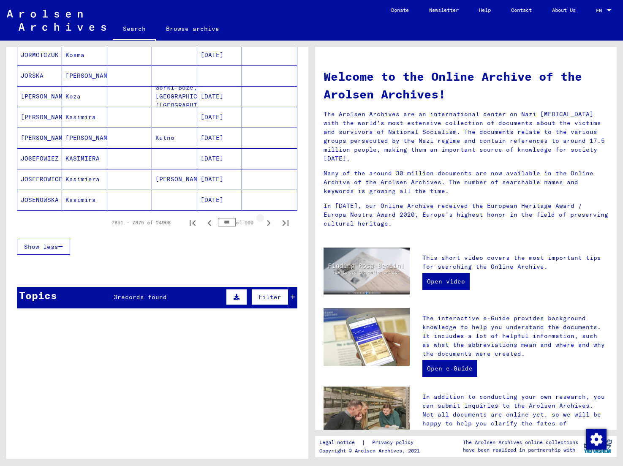
click at [271, 221] on icon "Next page" at bounding box center [269, 223] width 12 height 12
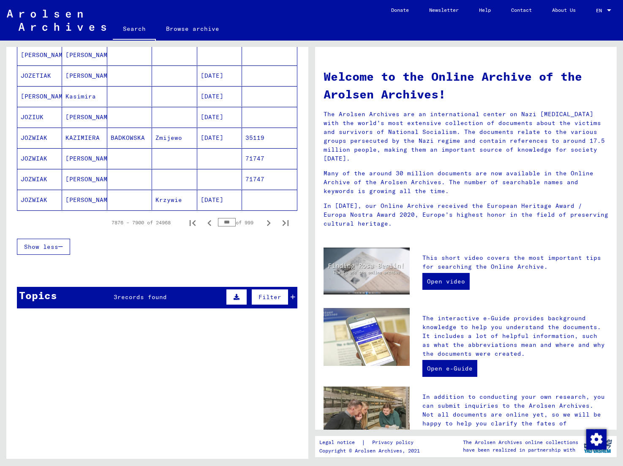
click at [269, 221] on icon "Next page" at bounding box center [269, 223] width 12 height 12
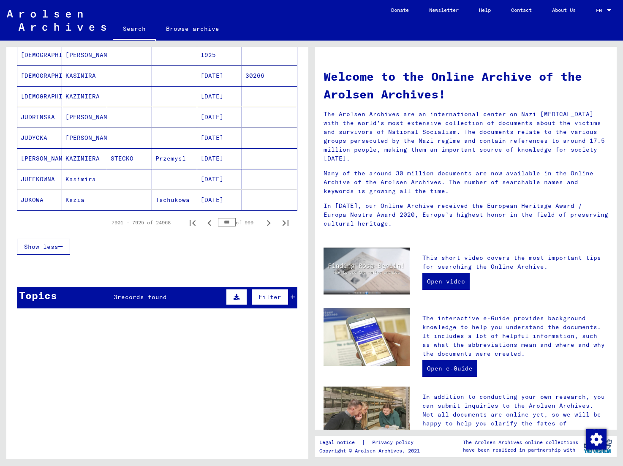
click at [269, 221] on icon "Next page" at bounding box center [269, 223] width 12 height 12
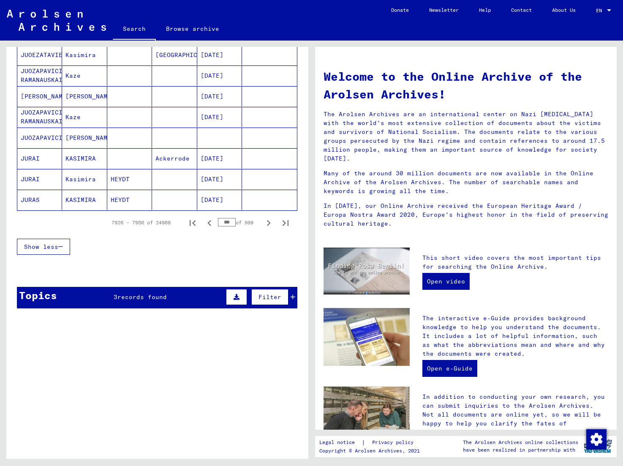
click at [269, 221] on icon "Next page" at bounding box center [269, 223] width 12 height 12
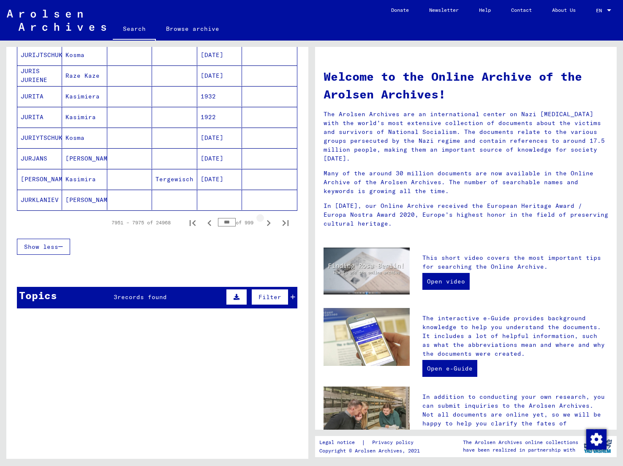
click at [269, 221] on icon "Next page" at bounding box center [269, 223] width 12 height 12
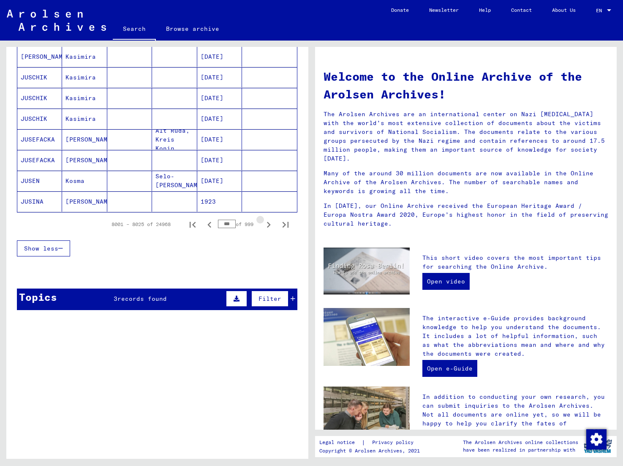
click at [269, 221] on icon "Next page" at bounding box center [269, 225] width 12 height 12
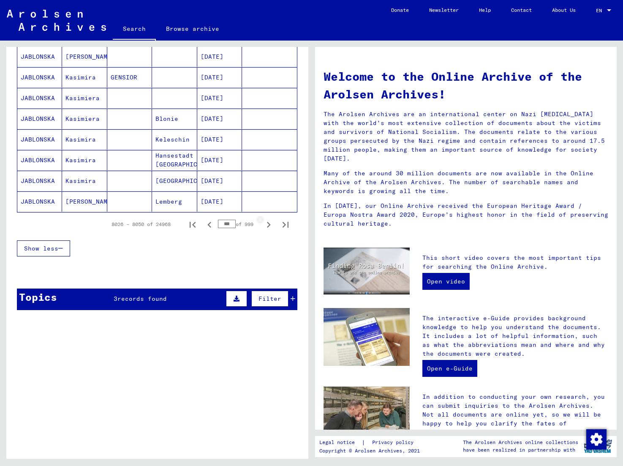
click at [269, 221] on icon "Next page" at bounding box center [269, 225] width 12 height 12
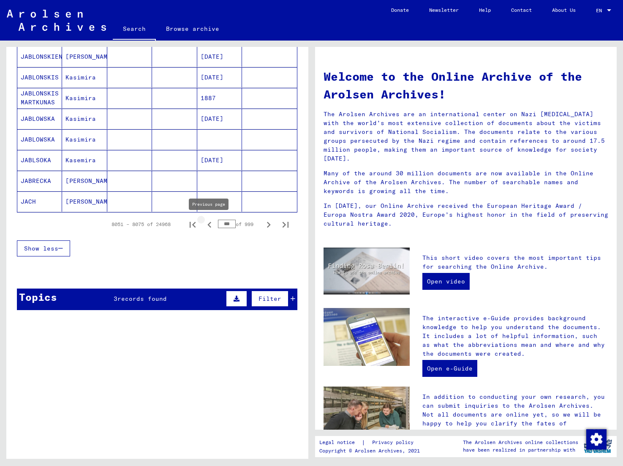
click at [213, 224] on icon "Previous page" at bounding box center [210, 225] width 12 height 12
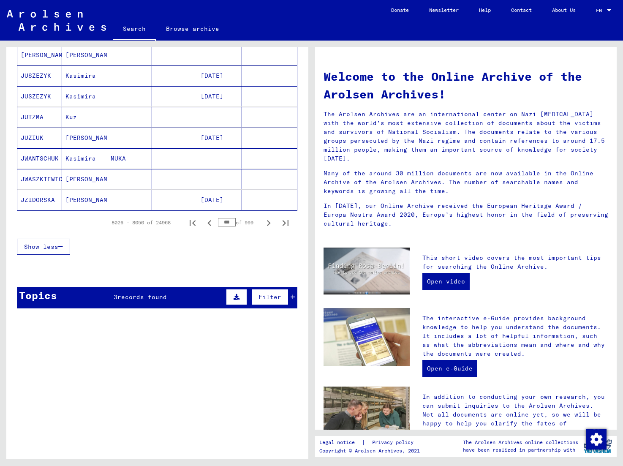
click at [213, 224] on icon "Previous page" at bounding box center [210, 223] width 12 height 12
click at [268, 223] on icon "Next page" at bounding box center [269, 223] width 12 height 12
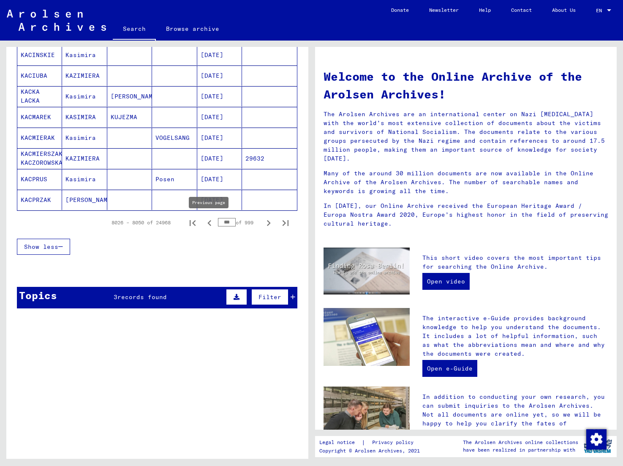
click at [214, 223] on icon "Previous page" at bounding box center [210, 223] width 12 height 12
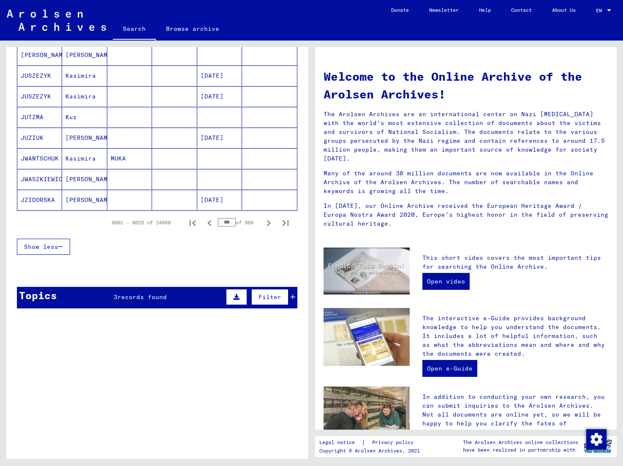
click at [214, 223] on icon "Previous page" at bounding box center [210, 223] width 12 height 12
click at [210, 227] on icon "Previous page" at bounding box center [210, 223] width 12 height 12
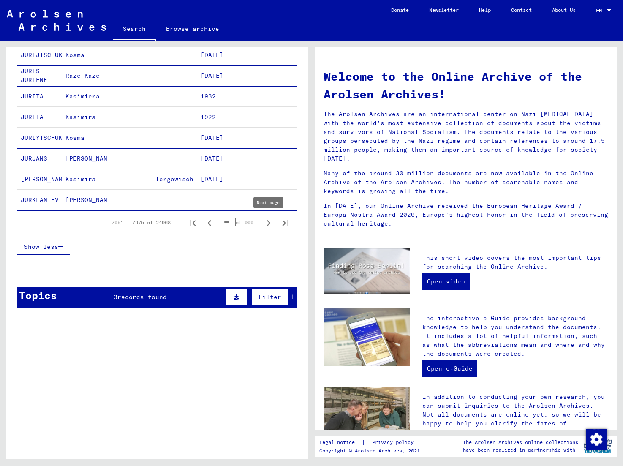
click at [269, 225] on icon "Next page" at bounding box center [269, 223] width 12 height 12
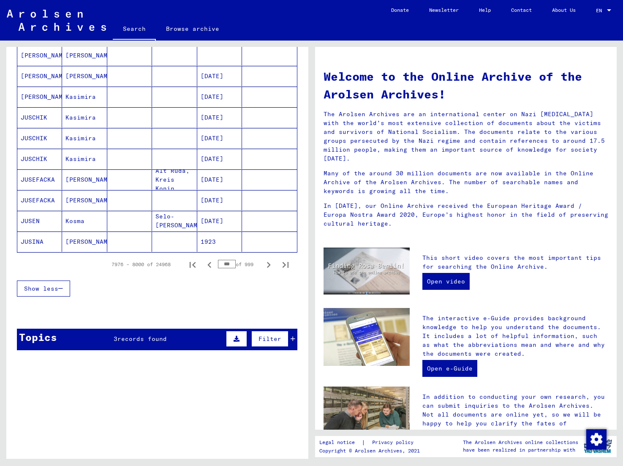
scroll to position [464, 0]
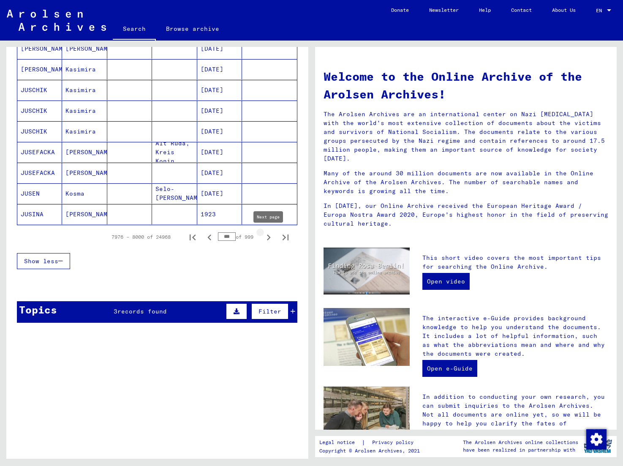
click at [268, 237] on icon "Next page" at bounding box center [269, 238] width 12 height 12
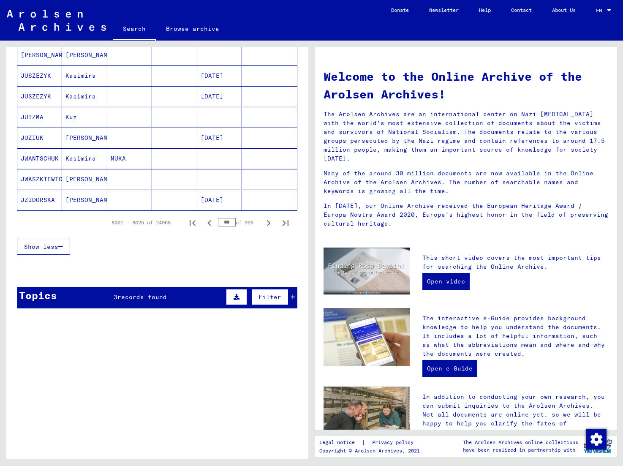
scroll to position [478, 0]
click at [269, 225] on icon "Next page" at bounding box center [269, 223] width 12 height 12
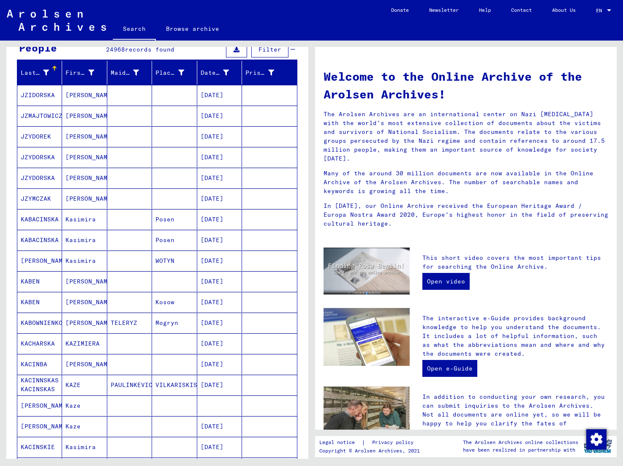
scroll to position [85, 0]
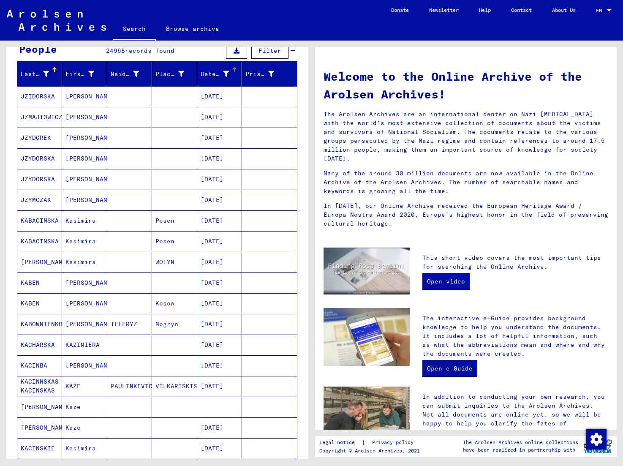
click at [216, 72] on div "Date of Birth" at bounding box center [215, 74] width 28 height 9
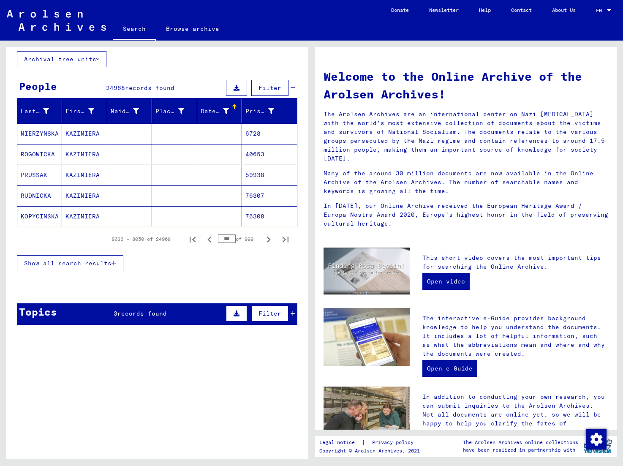
scroll to position [49, 0]
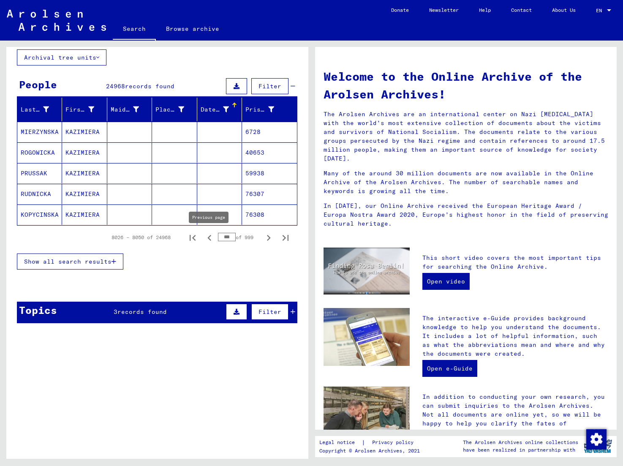
drag, startPoint x: 224, startPoint y: 238, endPoint x: 215, endPoint y: 238, distance: 8.9
click at [215, 238] on div "8026 – 8050 of 24968 *** of 999" at bounding box center [197, 237] width 193 height 17
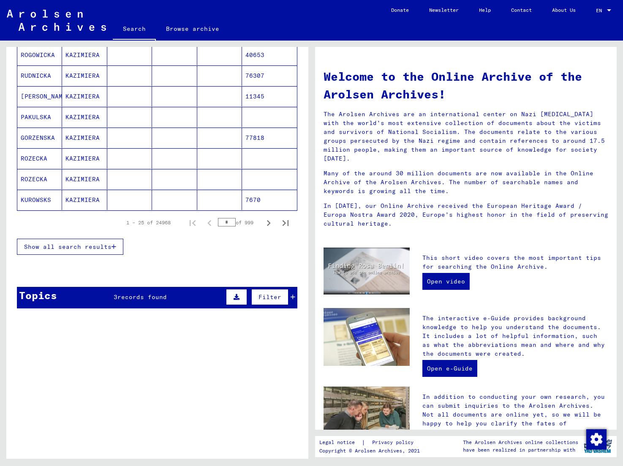
scroll to position [478, 0]
click at [272, 223] on icon "Next page" at bounding box center [269, 223] width 12 height 12
click at [267, 224] on icon "Next page" at bounding box center [269, 223] width 12 height 12
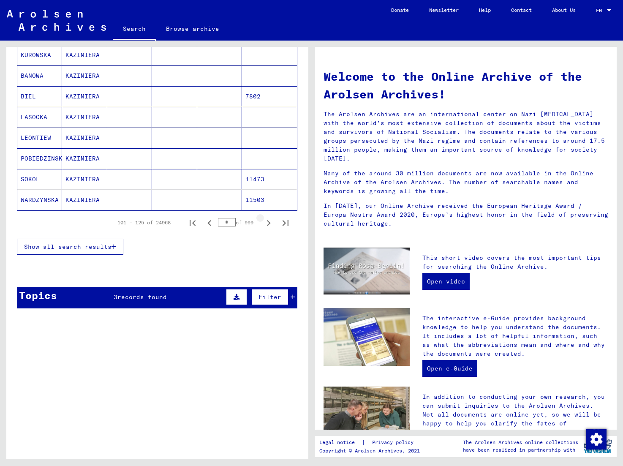
click at [267, 224] on icon "Next page" at bounding box center [269, 223] width 12 height 12
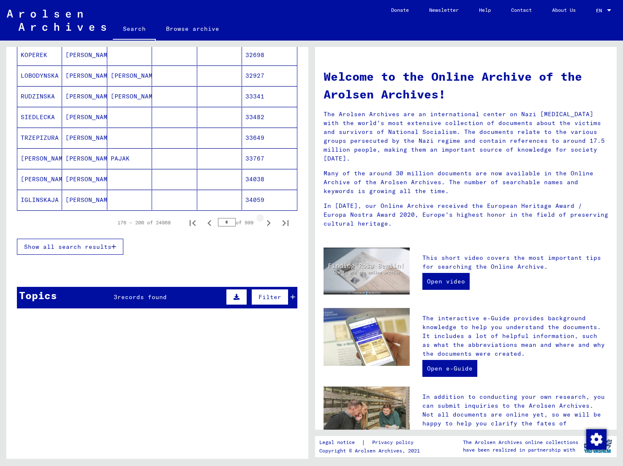
click at [267, 224] on icon "Next page" at bounding box center [269, 223] width 12 height 12
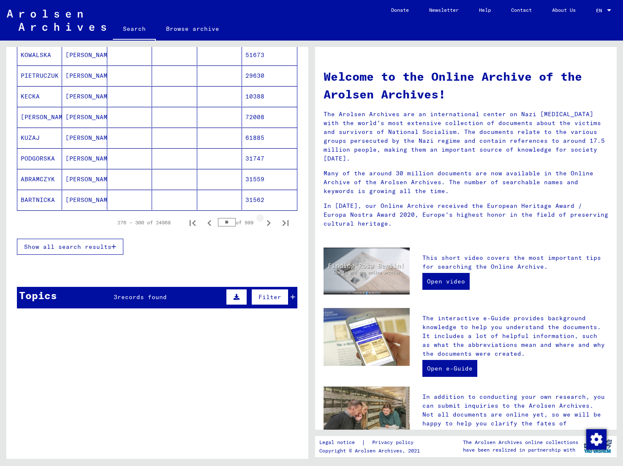
click at [267, 224] on icon "Next page" at bounding box center [269, 223] width 12 height 12
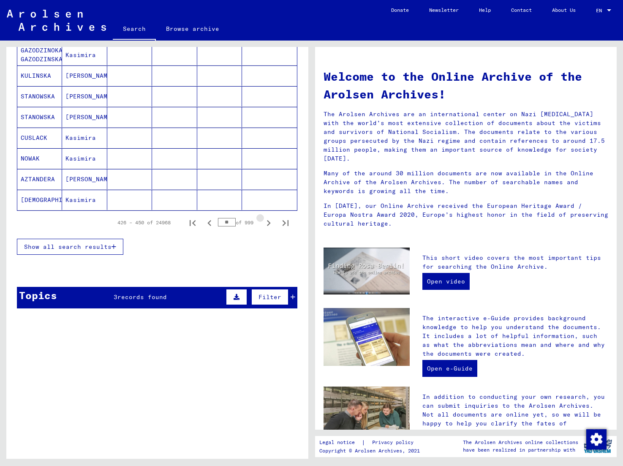
click at [267, 224] on icon "Next page" at bounding box center [269, 223] width 12 height 12
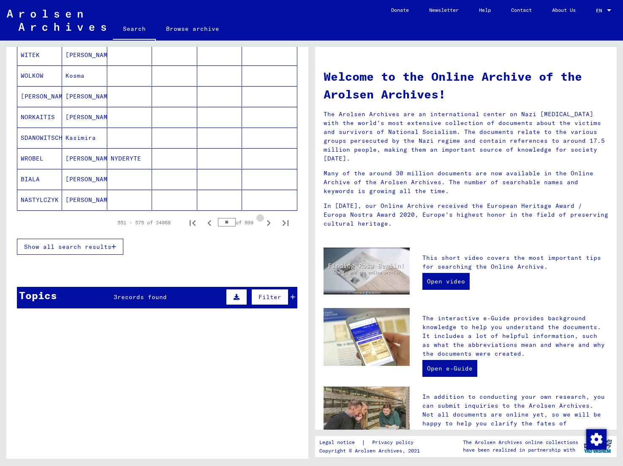
click at [267, 224] on icon "Next page" at bounding box center [269, 223] width 12 height 12
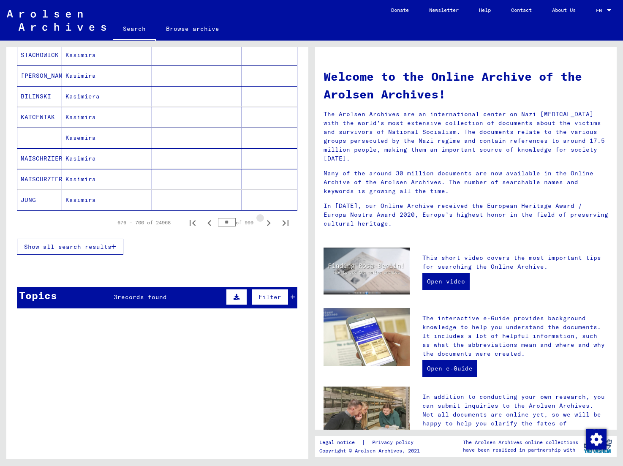
click at [267, 224] on icon "Next page" at bounding box center [269, 223] width 12 height 12
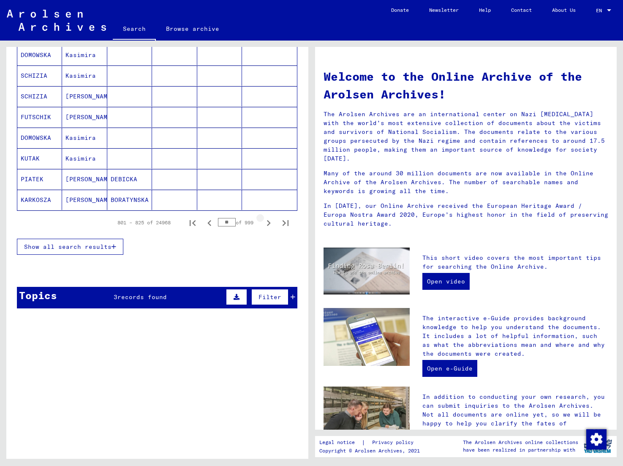
click at [267, 224] on icon "Next page" at bounding box center [269, 223] width 12 height 12
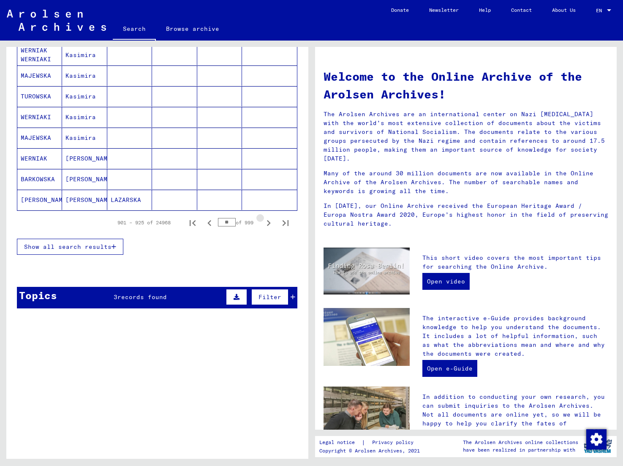
click at [267, 224] on icon "Next page" at bounding box center [269, 223] width 12 height 12
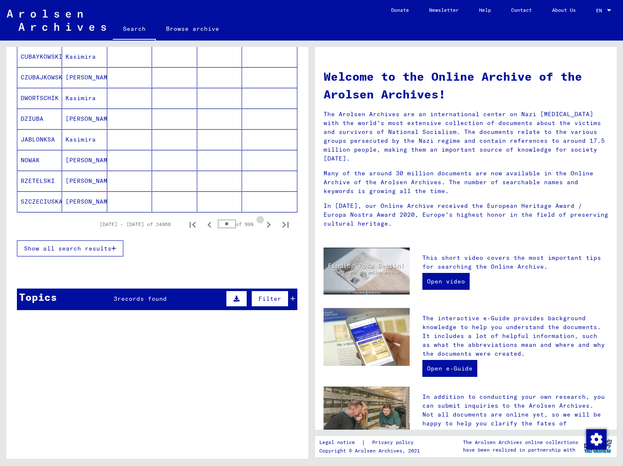
click at [267, 224] on icon "Next page" at bounding box center [269, 225] width 12 height 12
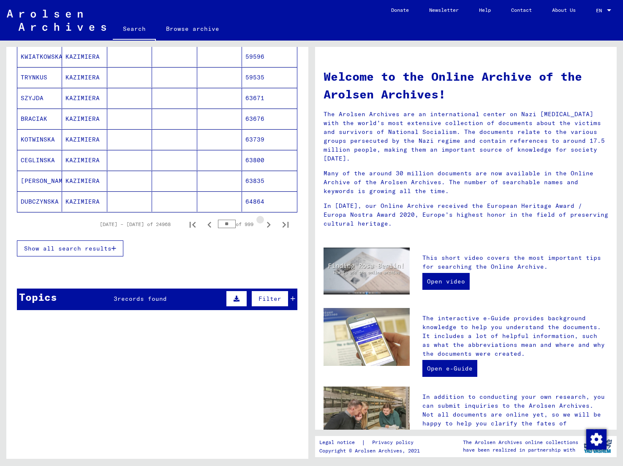
click at [268, 224] on icon "Next page" at bounding box center [269, 225] width 12 height 12
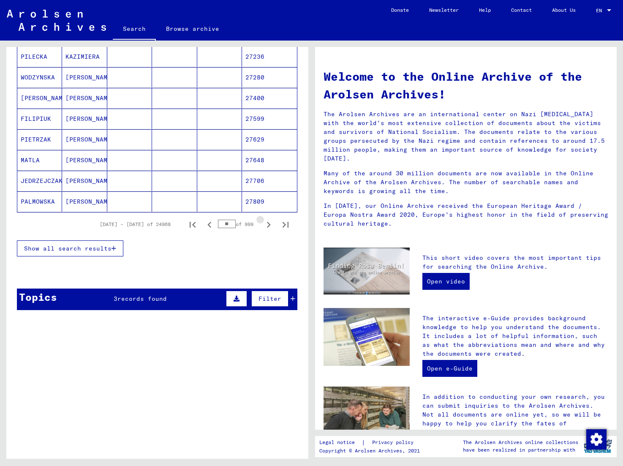
click at [268, 224] on icon "Next page" at bounding box center [269, 225] width 12 height 12
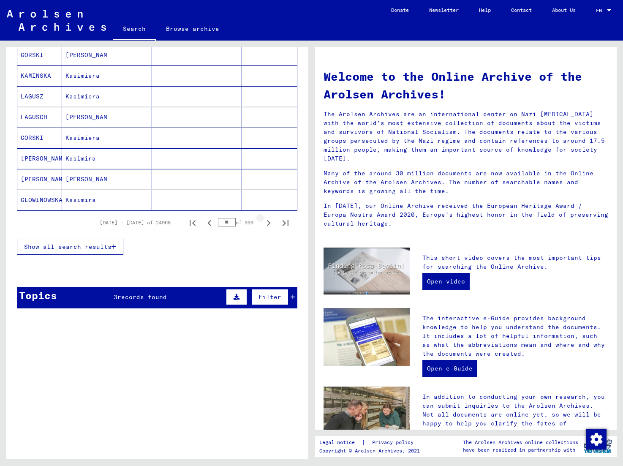
click at [268, 224] on icon "Next page" at bounding box center [269, 223] width 12 height 12
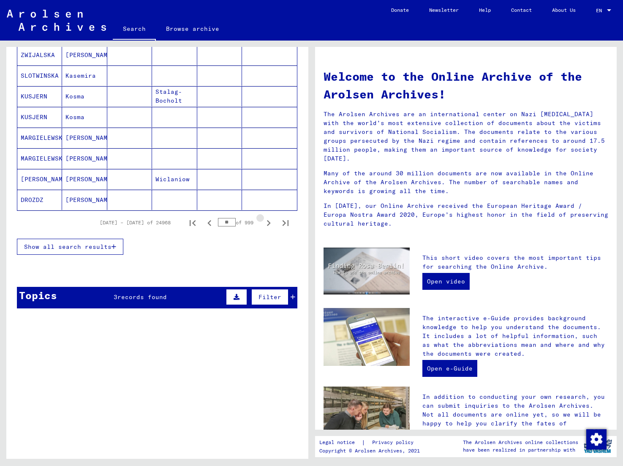
click at [268, 224] on icon "Next page" at bounding box center [269, 223] width 12 height 12
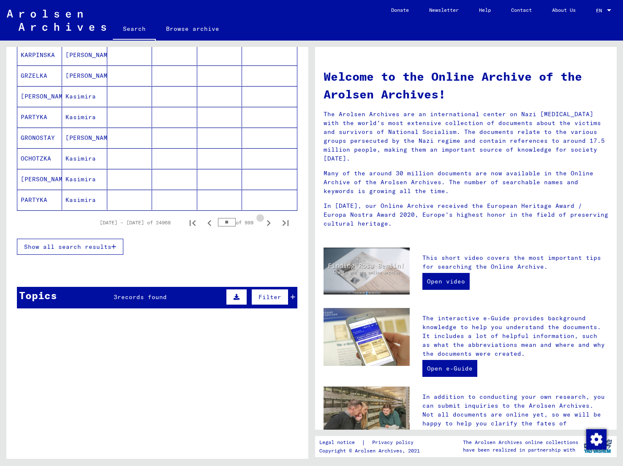
click at [268, 224] on icon "Next page" at bounding box center [269, 223] width 12 height 12
click at [268, 224] on icon "Next page" at bounding box center [269, 223] width 4 height 6
click at [268, 224] on icon "Next page" at bounding box center [269, 223] width 12 height 12
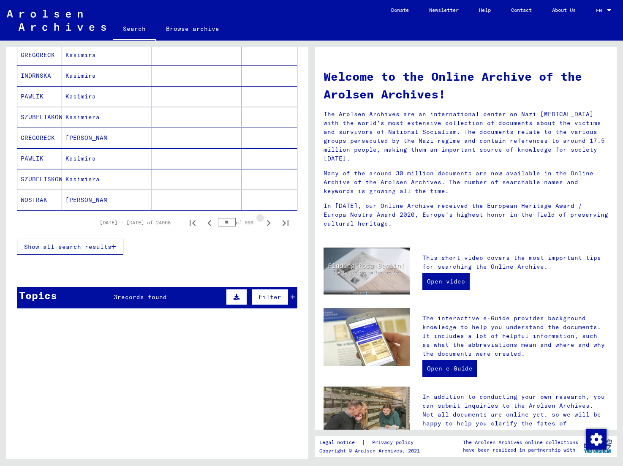
click at [268, 224] on icon "Next page" at bounding box center [269, 223] width 12 height 12
click at [269, 224] on icon "Next page" at bounding box center [269, 223] width 12 height 12
click at [269, 224] on icon "Next page" at bounding box center [269, 223] width 4 height 6
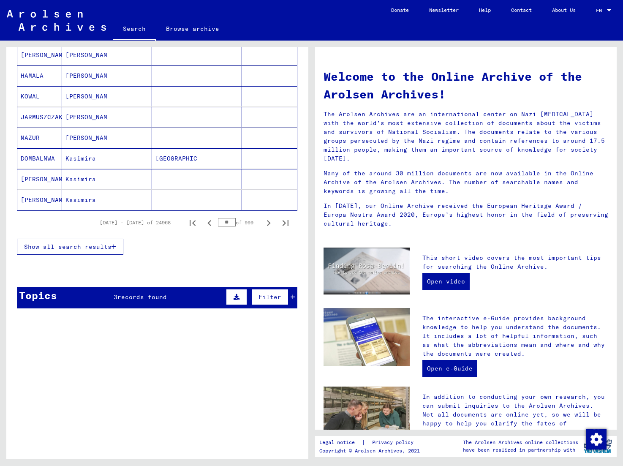
click at [269, 224] on icon "Next page" at bounding box center [269, 223] width 4 height 6
click at [208, 224] on icon "Previous page" at bounding box center [210, 223] width 12 height 12
click at [270, 225] on icon "Next page" at bounding box center [269, 223] width 12 height 12
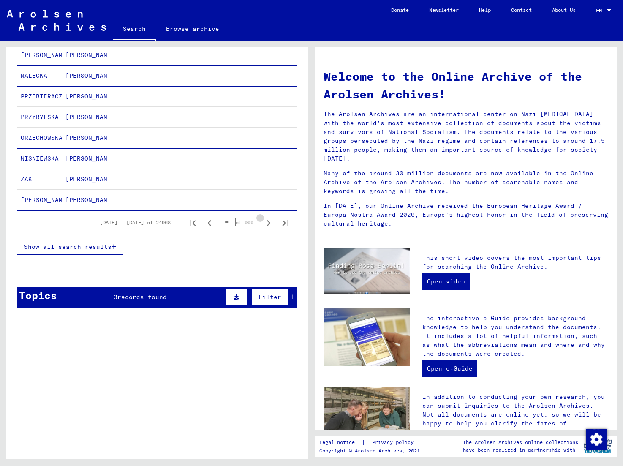
click at [270, 225] on icon "Next page" at bounding box center [269, 223] width 12 height 12
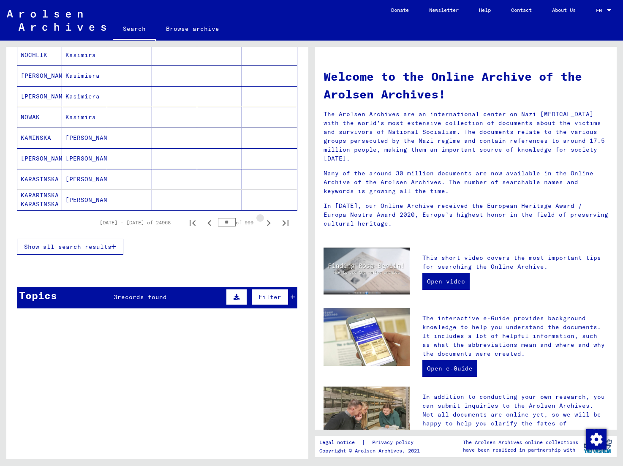
click at [270, 225] on icon "Next page" at bounding box center [269, 223] width 12 height 12
click at [270, 225] on icon "Next page" at bounding box center [269, 223] width 4 height 6
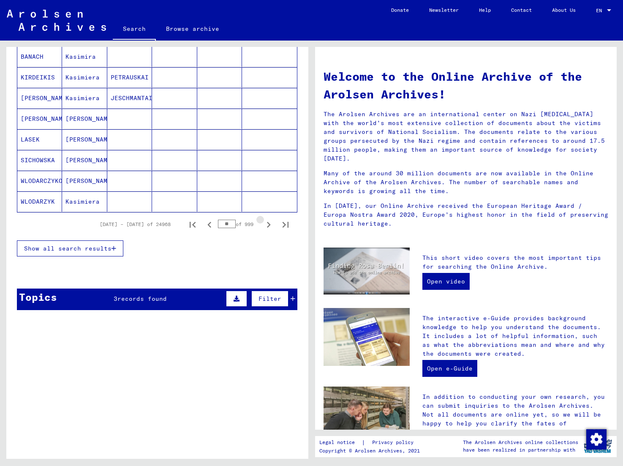
click at [270, 225] on icon "Next page" at bounding box center [269, 225] width 4 height 6
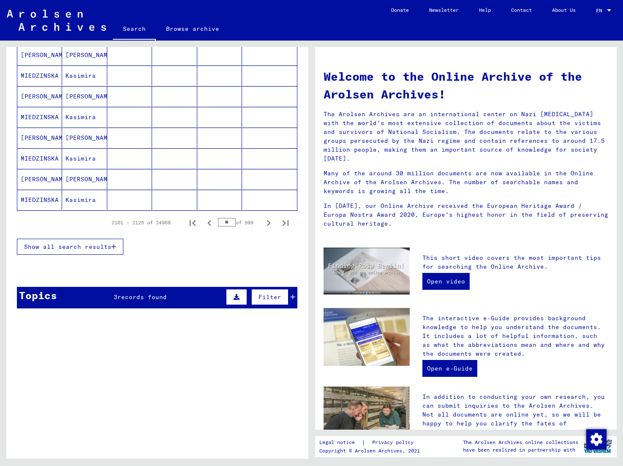
click at [219, 225] on input "**" at bounding box center [227, 222] width 18 height 8
click at [235, 249] on div "Show all search results" at bounding box center [157, 247] width 281 height 25
click at [271, 221] on icon "Next page" at bounding box center [269, 223] width 12 height 12
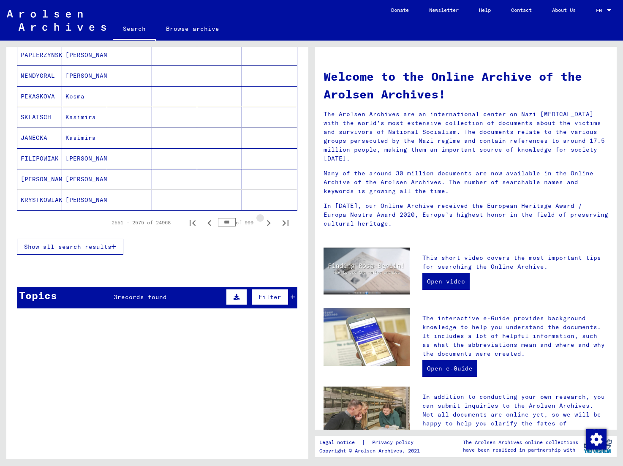
click at [271, 221] on icon "Next page" at bounding box center [269, 223] width 12 height 12
drag, startPoint x: 233, startPoint y: 224, endPoint x: 211, endPoint y: 223, distance: 22.0
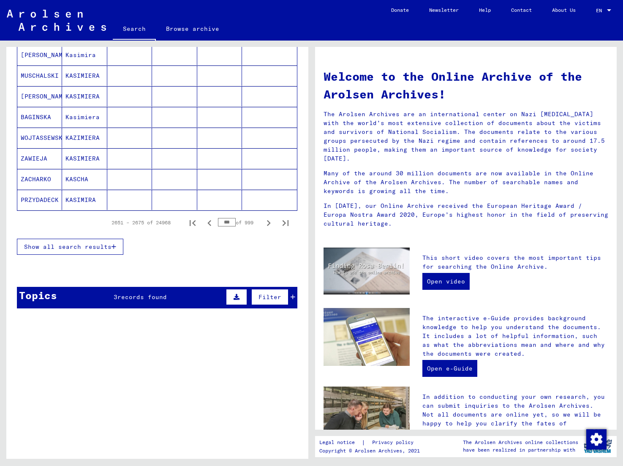
click at [211, 223] on div "2651 – 2675 of 24968 *** of 999" at bounding box center [197, 222] width 193 height 17
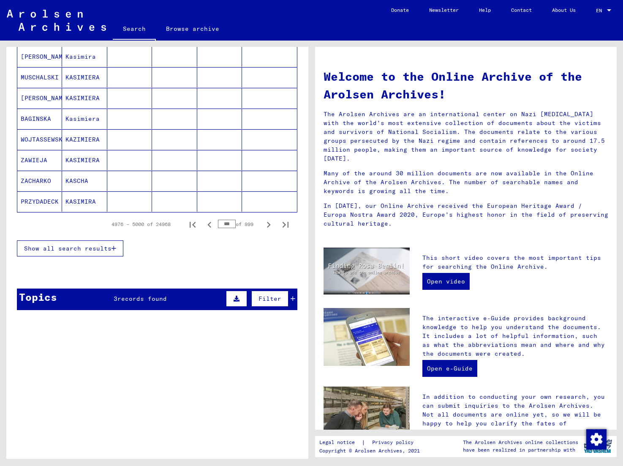
click at [248, 257] on div "Show all search results" at bounding box center [157, 248] width 281 height 25
click at [268, 226] on icon "Next page" at bounding box center [269, 225] width 12 height 12
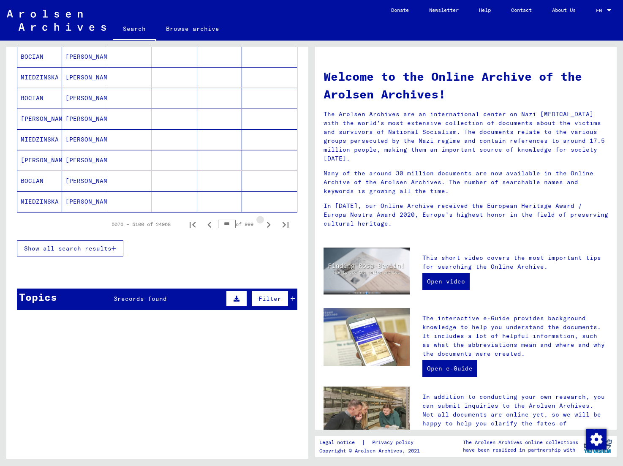
click at [268, 226] on icon "Next page" at bounding box center [269, 225] width 12 height 12
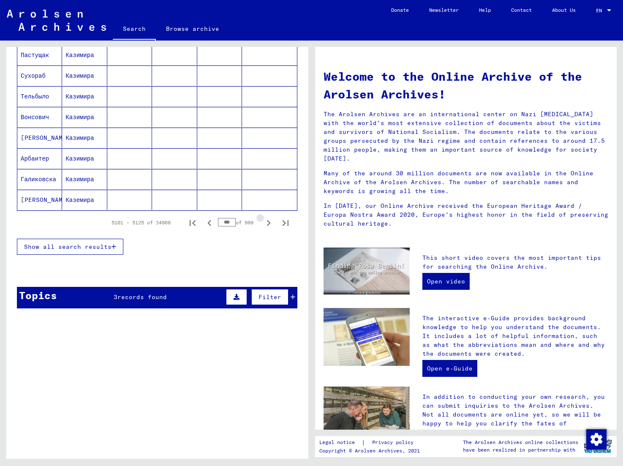
click at [268, 226] on icon "Next page" at bounding box center [269, 223] width 4 height 6
drag, startPoint x: 227, startPoint y: 222, endPoint x: 216, endPoint y: 222, distance: 10.6
click at [215, 222] on div "5151 – 5175 of 24968 *** of 999" at bounding box center [197, 222] width 193 height 17
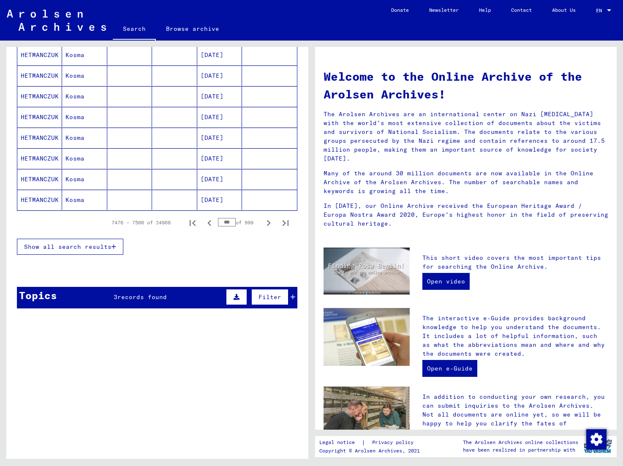
click at [258, 255] on div "Show all search results" at bounding box center [157, 247] width 281 height 25
click at [267, 223] on icon "Next page" at bounding box center [269, 223] width 12 height 12
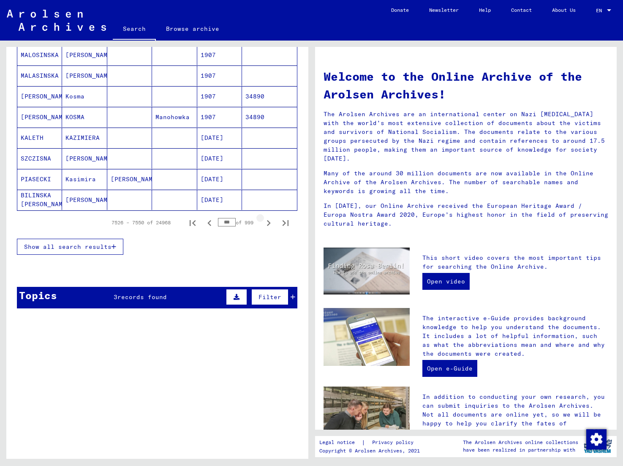
click at [267, 223] on icon "Next page" at bounding box center [269, 223] width 12 height 12
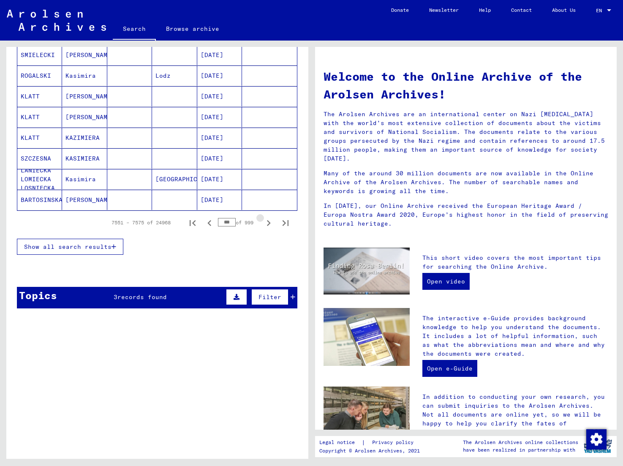
click at [267, 223] on icon "Next page" at bounding box center [269, 223] width 12 height 12
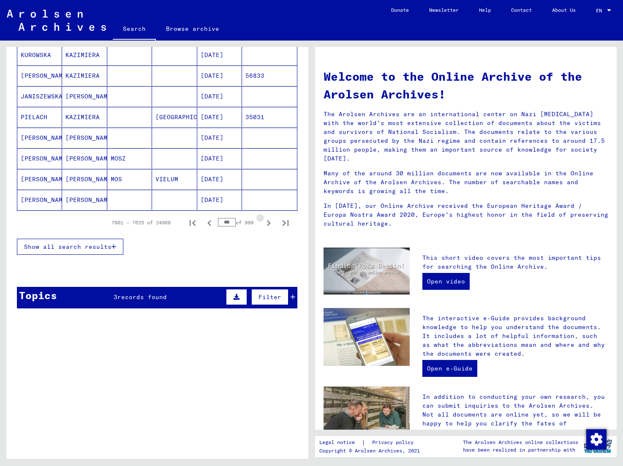
click at [267, 223] on icon "Next page" at bounding box center [269, 223] width 12 height 12
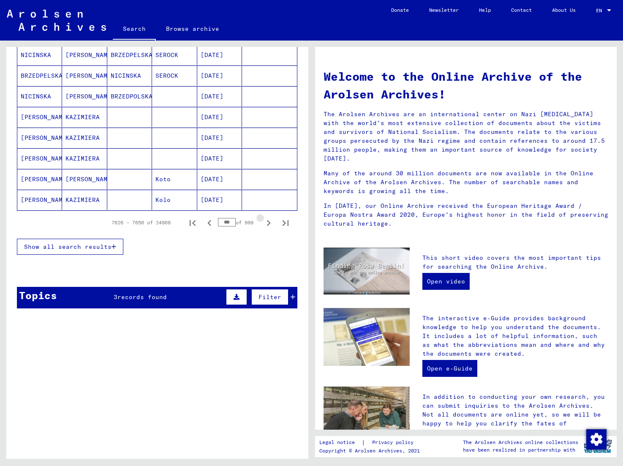
click at [267, 223] on icon "Next page" at bounding box center [269, 223] width 12 height 12
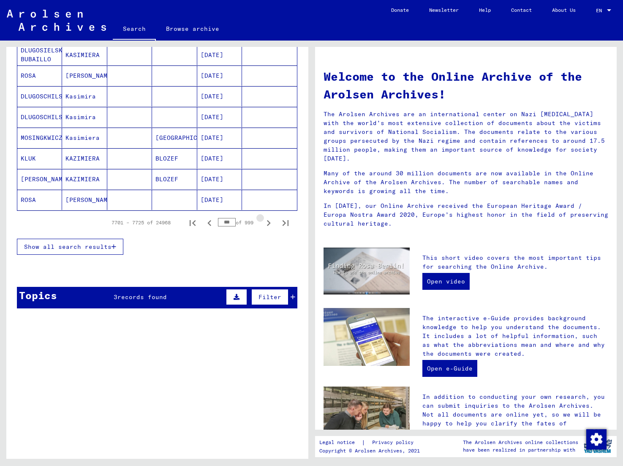
click at [267, 223] on icon "Next page" at bounding box center [269, 223] width 12 height 12
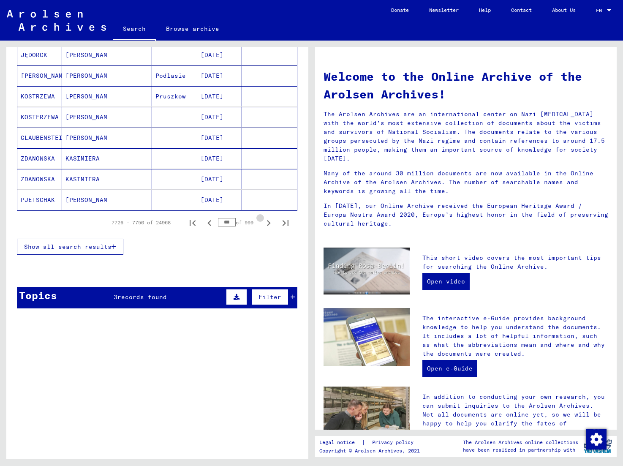
click at [267, 223] on icon "Next page" at bounding box center [269, 223] width 12 height 12
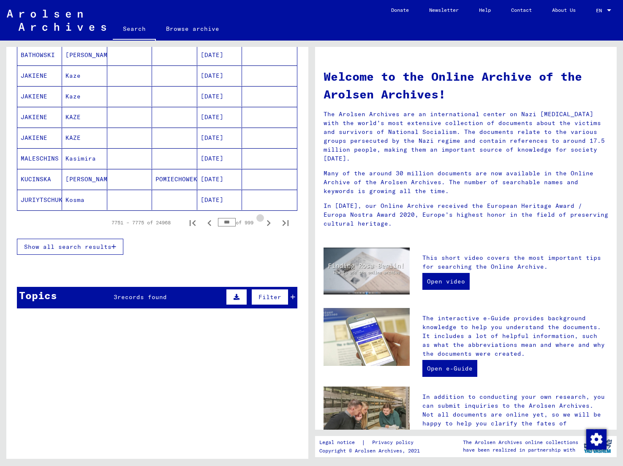
click at [267, 223] on icon "Next page" at bounding box center [269, 223] width 12 height 12
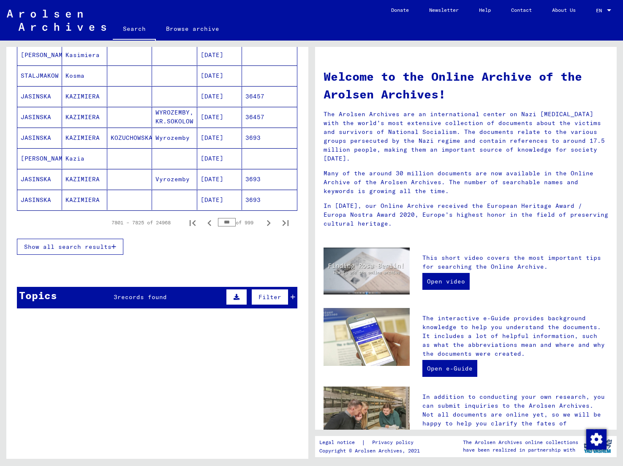
click at [267, 223] on icon "Next page" at bounding box center [269, 223] width 12 height 12
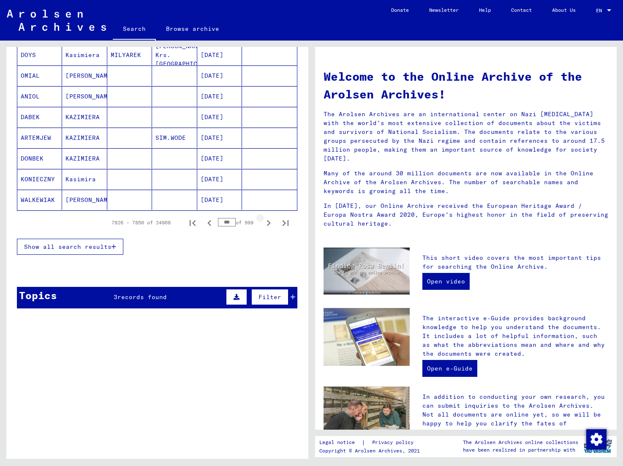
click at [267, 223] on icon "Next page" at bounding box center [269, 223] width 12 height 12
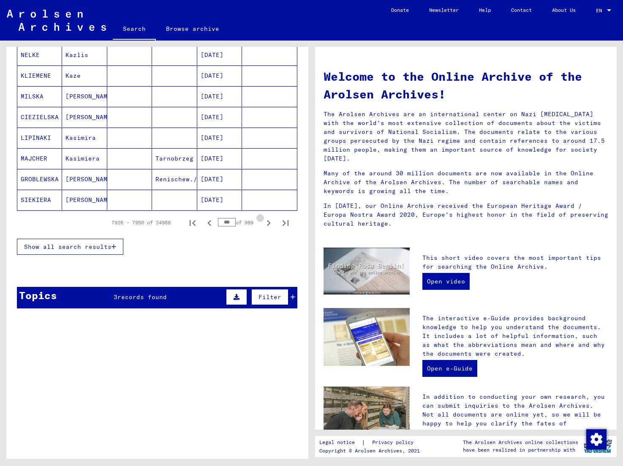
click at [267, 223] on icon "Next page" at bounding box center [269, 223] width 12 height 12
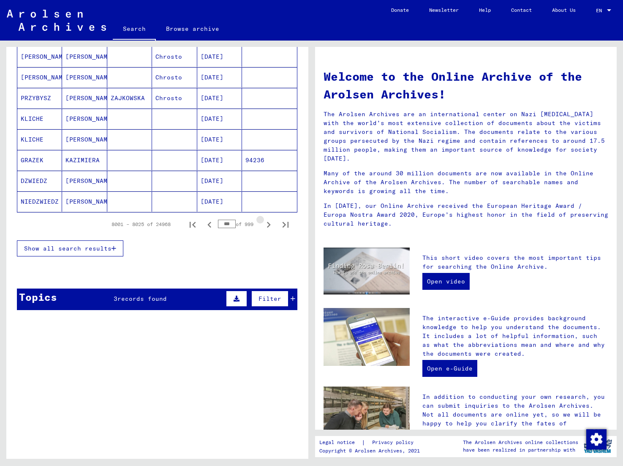
click at [267, 223] on icon "Next page" at bounding box center [269, 225] width 4 height 6
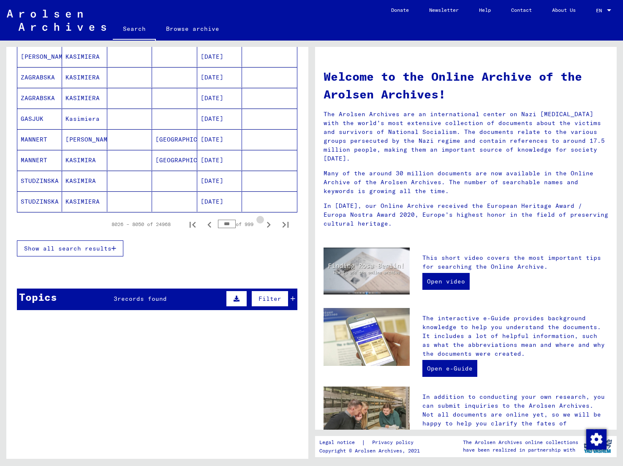
click at [267, 223] on icon "Next page" at bounding box center [269, 225] width 4 height 6
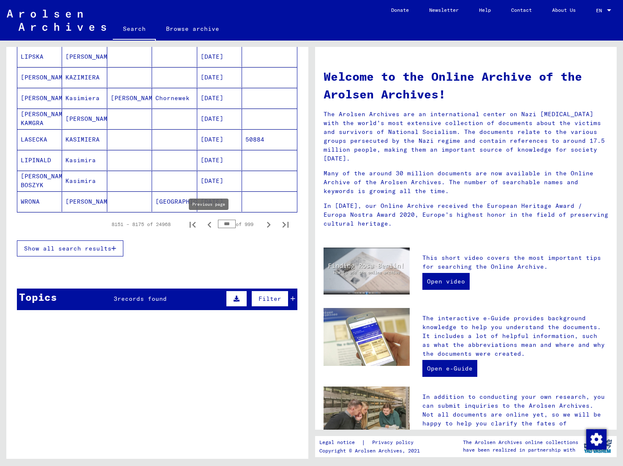
drag, startPoint x: 232, startPoint y: 223, endPoint x: 217, endPoint y: 223, distance: 14.4
click at [217, 223] on div "8151 – 8175 of 24968 *** of 999" at bounding box center [197, 224] width 193 height 17
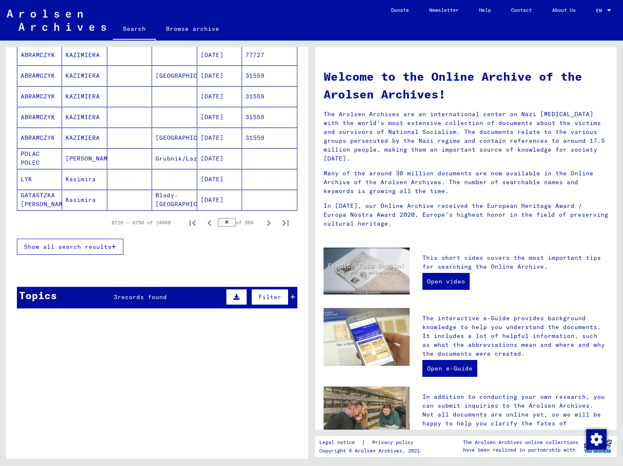
type input "*"
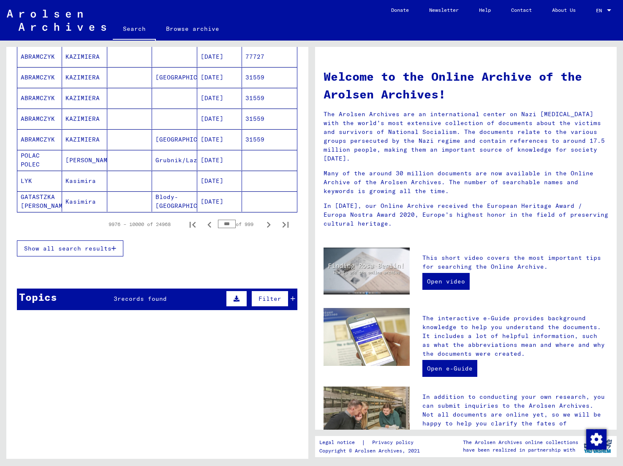
click at [244, 247] on div "Show all search results" at bounding box center [157, 248] width 281 height 25
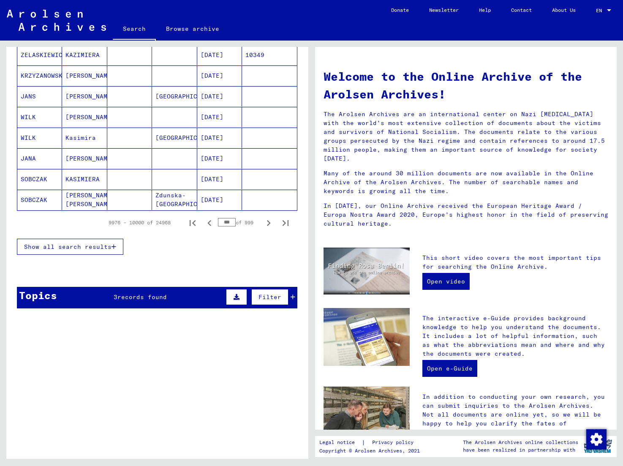
drag, startPoint x: 234, startPoint y: 223, endPoint x: 227, endPoint y: 222, distance: 7.3
click at [227, 222] on input "***" at bounding box center [227, 222] width 18 height 8
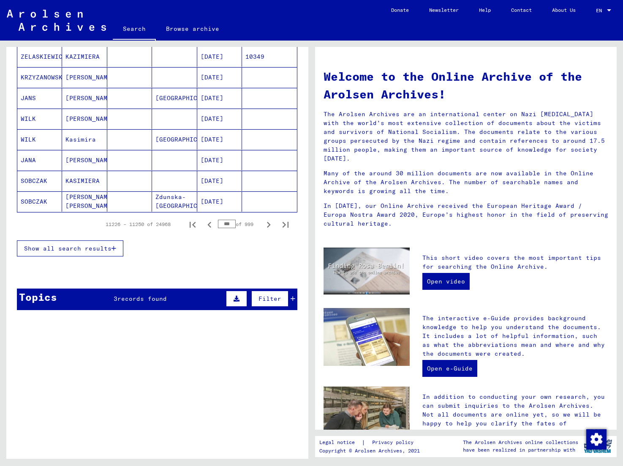
click at [230, 241] on div "Show all search results" at bounding box center [157, 248] width 281 height 25
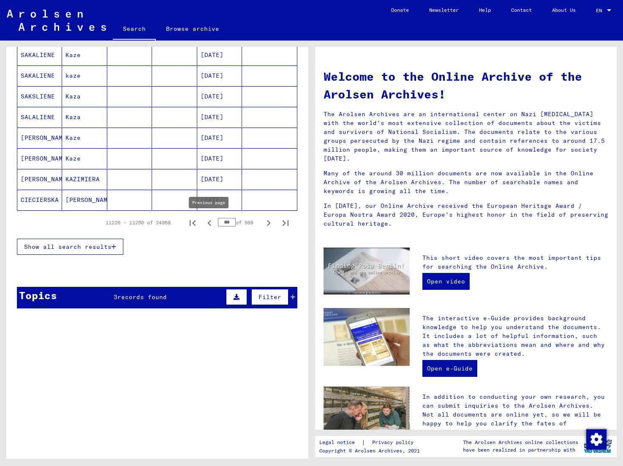
click at [214, 221] on div "11226 – 11250 of 24968 *** of 999" at bounding box center [195, 222] width 199 height 17
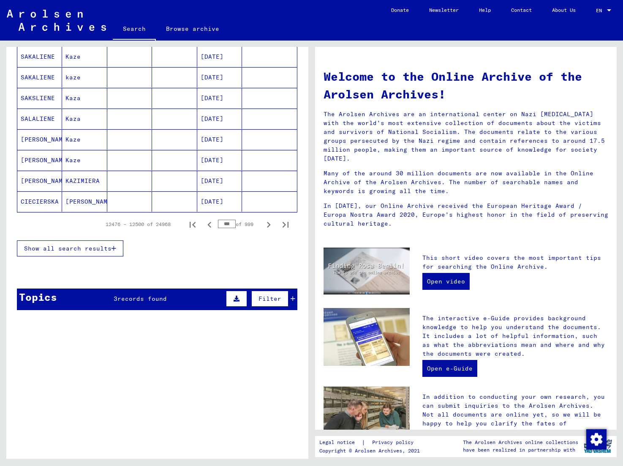
click at [238, 256] on div "Show all search results" at bounding box center [157, 248] width 281 height 25
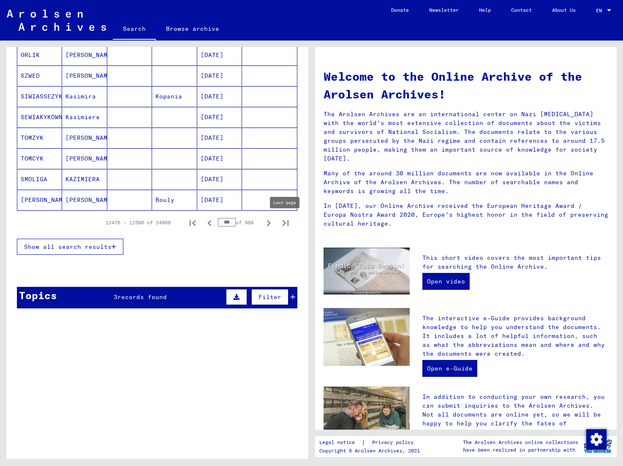
scroll to position [0, 0]
click at [267, 224] on icon "Next page" at bounding box center [269, 223] width 12 height 12
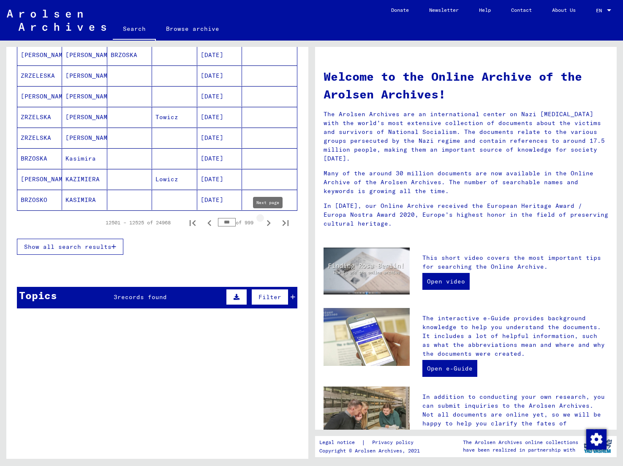
click at [267, 223] on icon "Next page" at bounding box center [269, 223] width 12 height 12
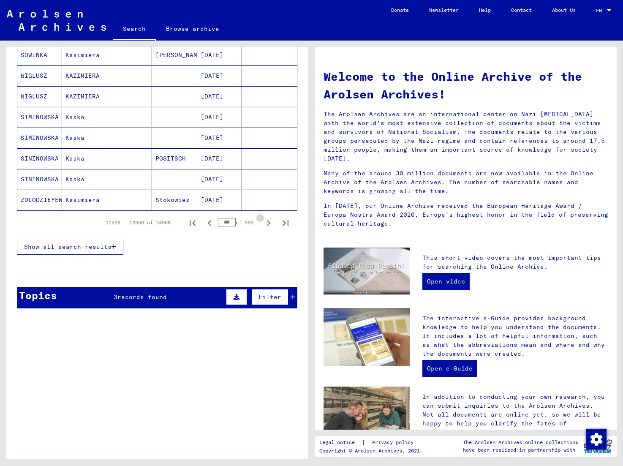
click at [267, 224] on icon "Next page" at bounding box center [269, 223] width 12 height 12
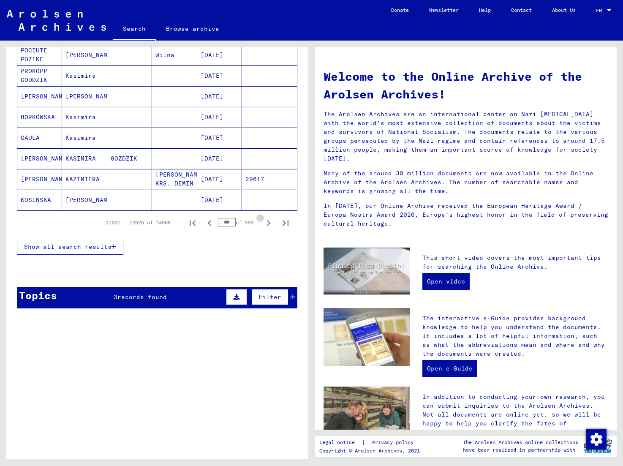
click at [267, 224] on icon "Next page" at bounding box center [269, 223] width 12 height 12
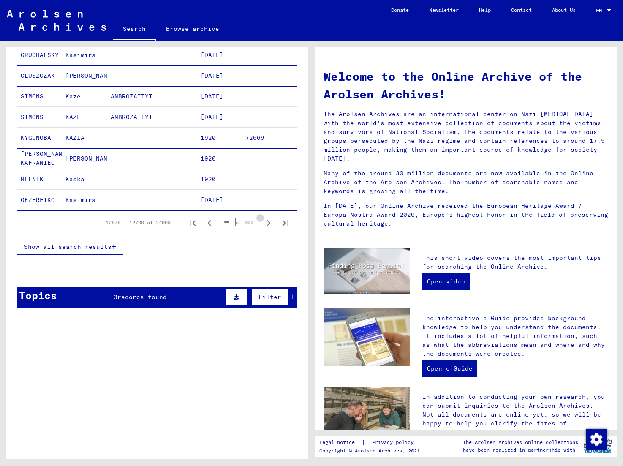
click at [267, 224] on icon "Next page" at bounding box center [269, 223] width 12 height 12
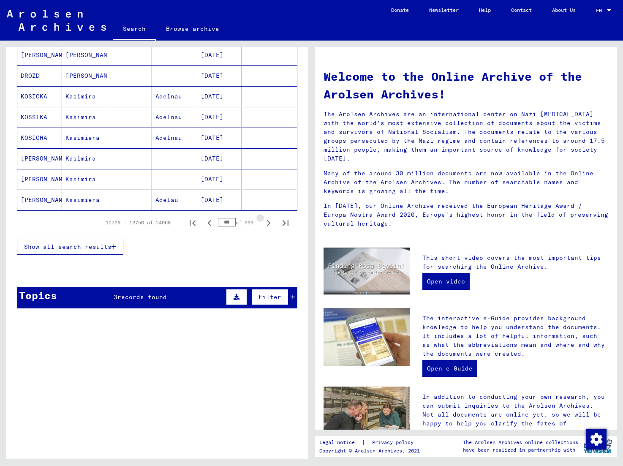
click at [267, 224] on icon "Next page" at bounding box center [269, 223] width 12 height 12
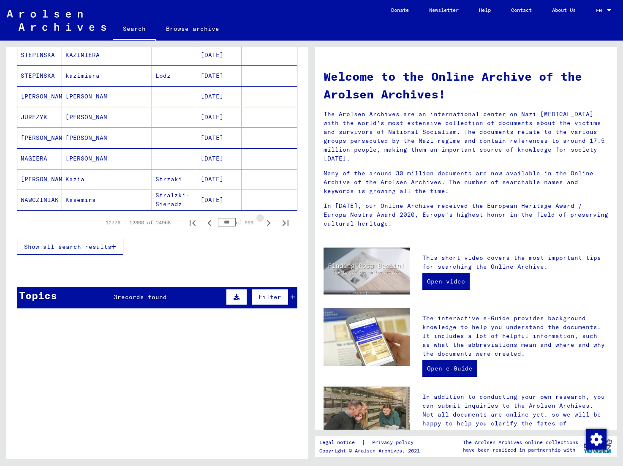
scroll to position [0, 0]
click at [267, 224] on icon "Next page" at bounding box center [269, 223] width 12 height 12
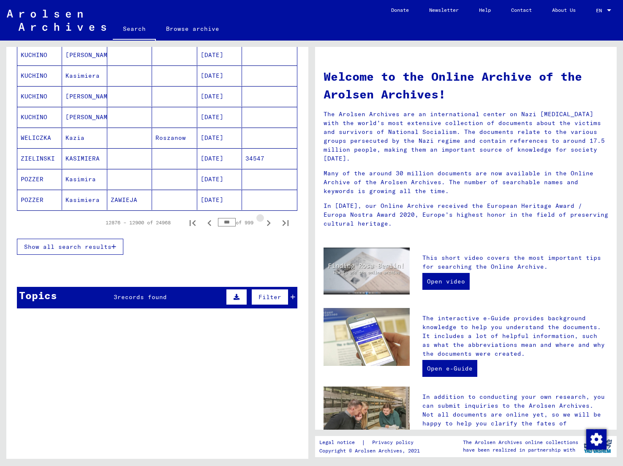
click at [267, 224] on icon "Next page" at bounding box center [269, 223] width 12 height 12
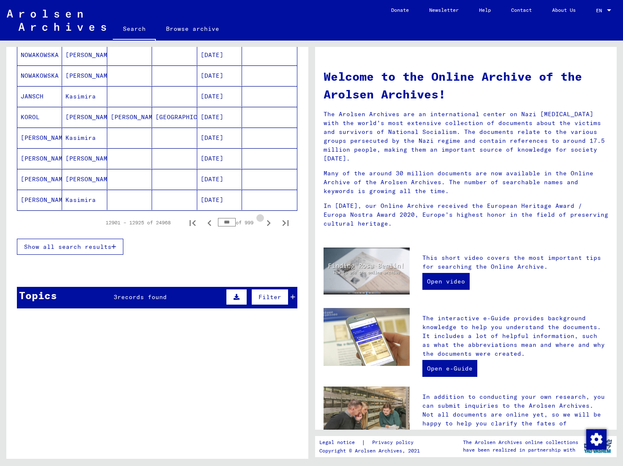
click at [267, 224] on icon "Next page" at bounding box center [269, 223] width 12 height 12
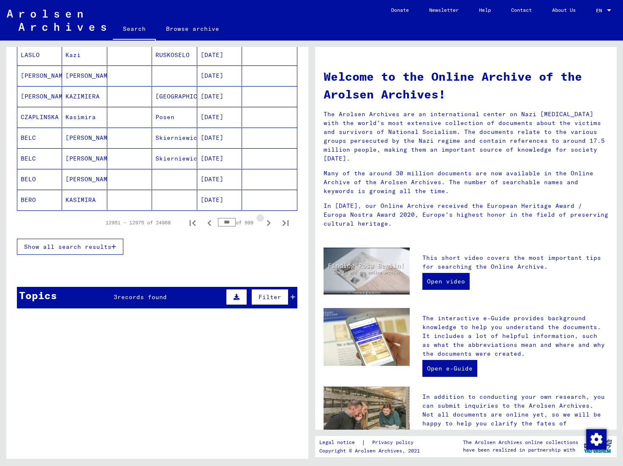
click at [267, 224] on icon "Next page" at bounding box center [269, 223] width 12 height 12
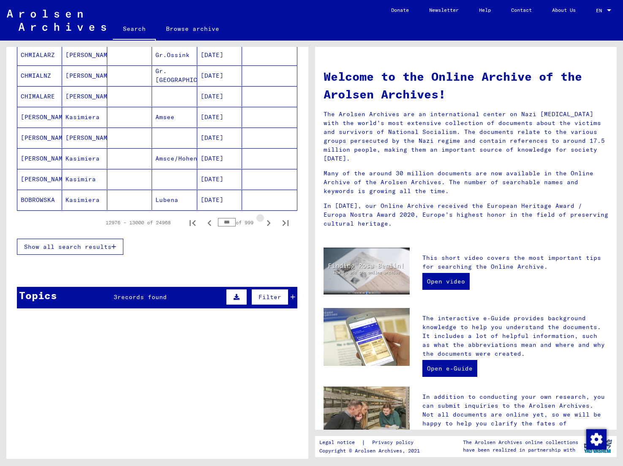
click at [267, 224] on icon "Next page" at bounding box center [269, 223] width 12 height 12
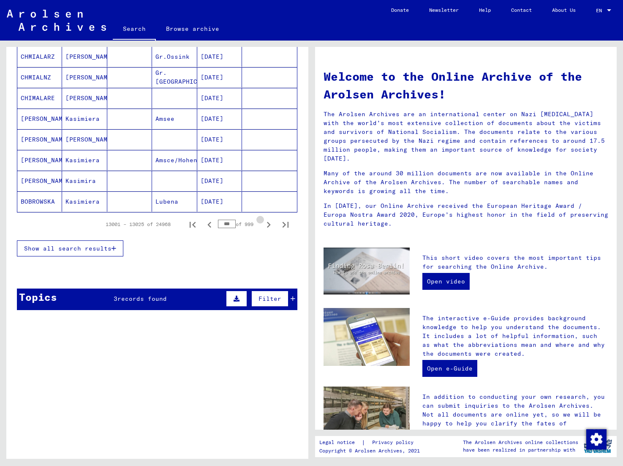
click at [267, 224] on icon "Next page" at bounding box center [269, 225] width 12 height 12
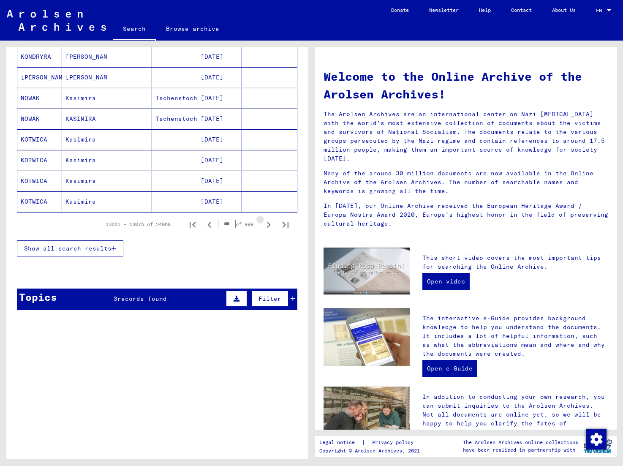
click at [267, 224] on icon "Next page" at bounding box center [269, 225] width 12 height 12
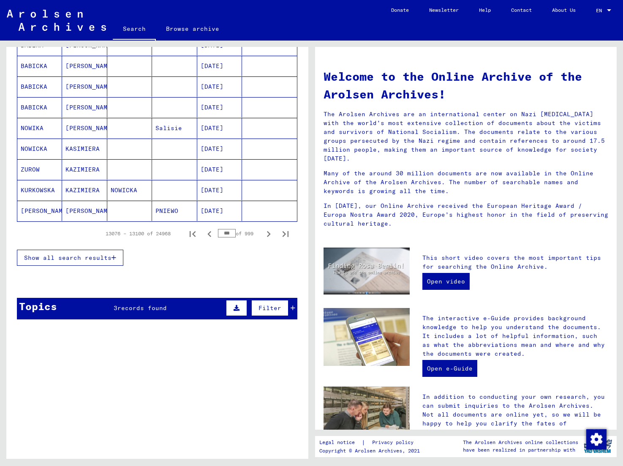
scroll to position [467, 0]
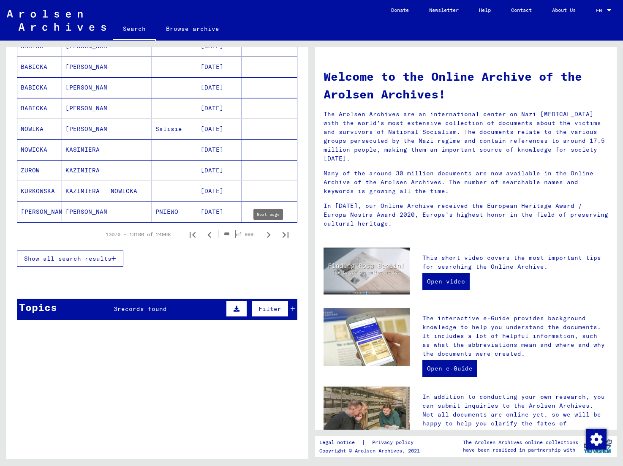
click at [270, 234] on icon "Next page" at bounding box center [269, 235] width 12 height 12
type input "***"
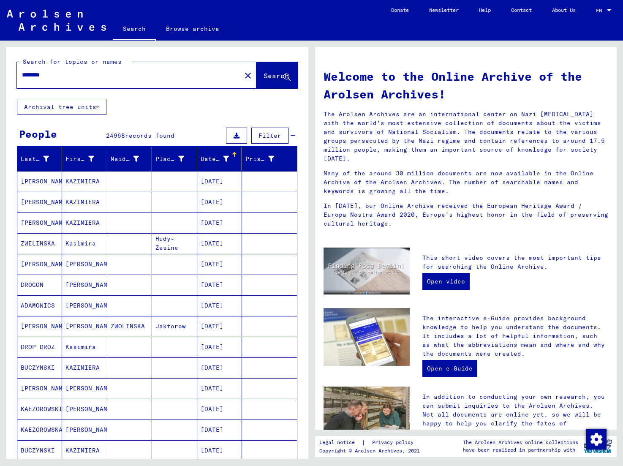
scroll to position [467, 0]
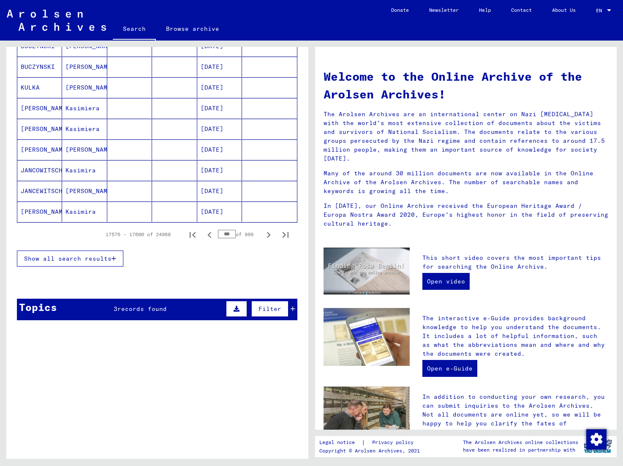
click at [79, 213] on mat-cell "Kasimira" at bounding box center [84, 212] width 45 height 20
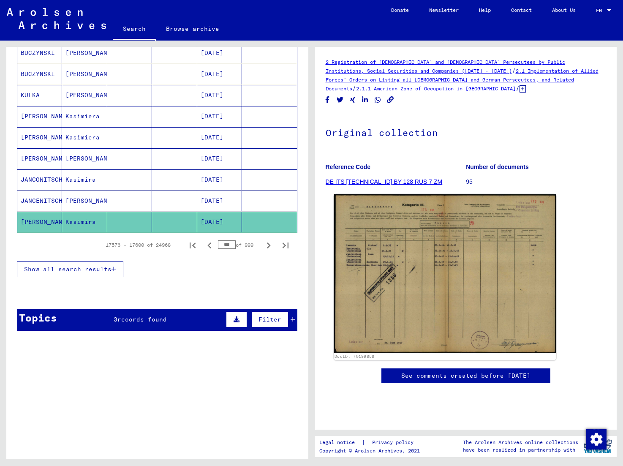
click at [373, 256] on img at bounding box center [445, 273] width 222 height 159
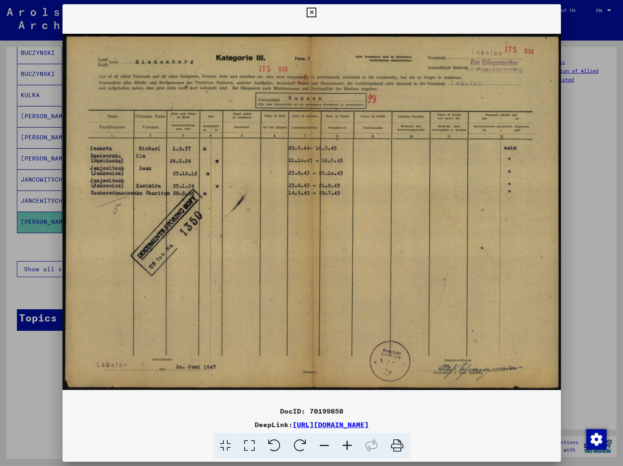
click at [317, 12] on icon at bounding box center [312, 13] width 10 height 10
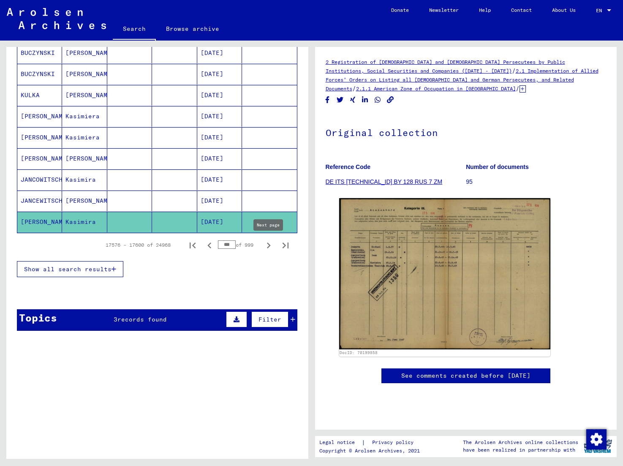
click at [268, 246] on icon "Next page" at bounding box center [269, 246] width 12 height 12
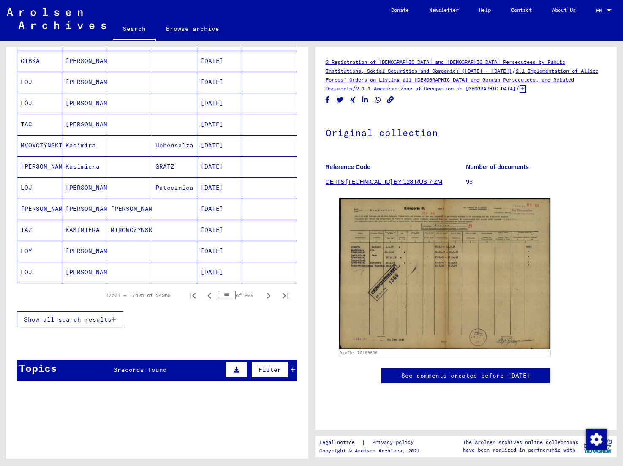
scroll to position [418, 0]
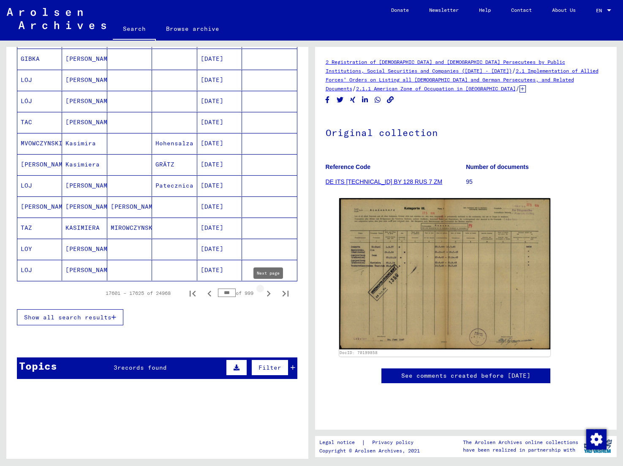
click at [270, 295] on icon "Next page" at bounding box center [269, 294] width 4 height 6
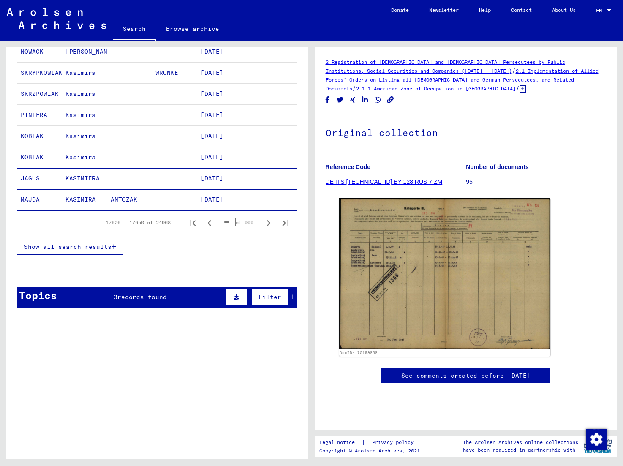
scroll to position [489, 0]
click at [270, 224] on icon "Next page" at bounding box center [269, 223] width 4 height 6
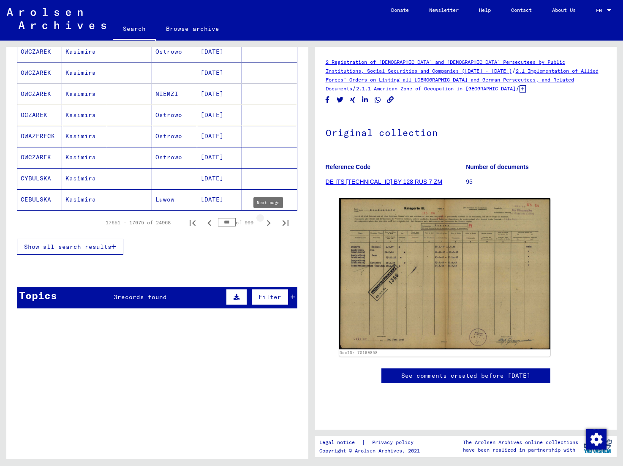
click at [270, 224] on icon "Next page" at bounding box center [269, 223] width 4 height 6
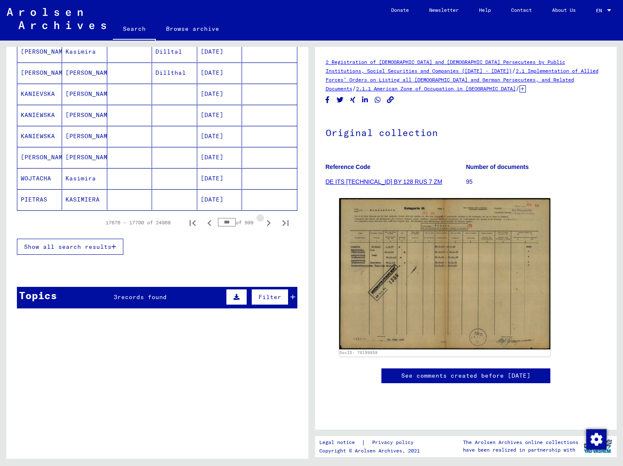
click at [270, 224] on icon "Next page" at bounding box center [269, 223] width 4 height 6
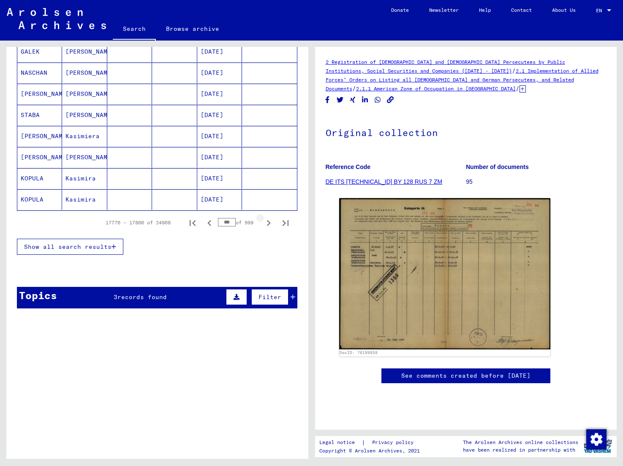
click at [270, 224] on icon "Next page" at bounding box center [269, 223] width 4 height 6
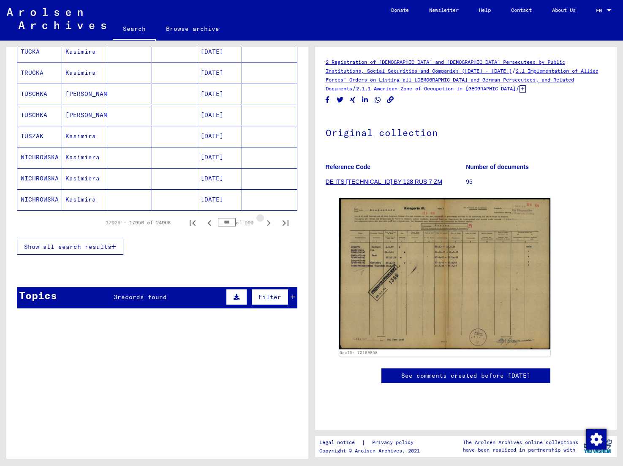
click at [270, 224] on icon "Next page" at bounding box center [269, 223] width 4 height 6
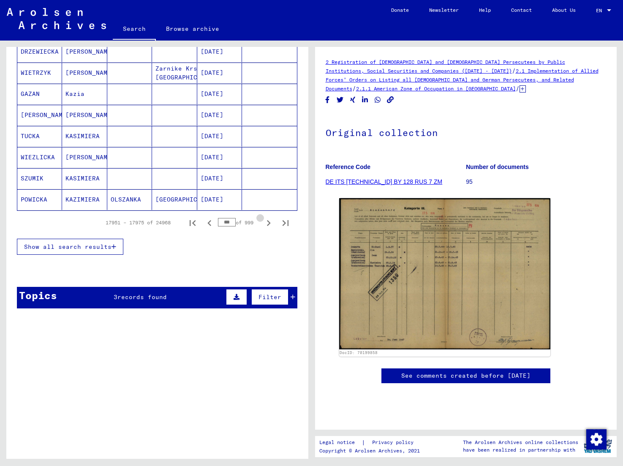
click at [270, 224] on icon "Next page" at bounding box center [269, 223] width 4 height 6
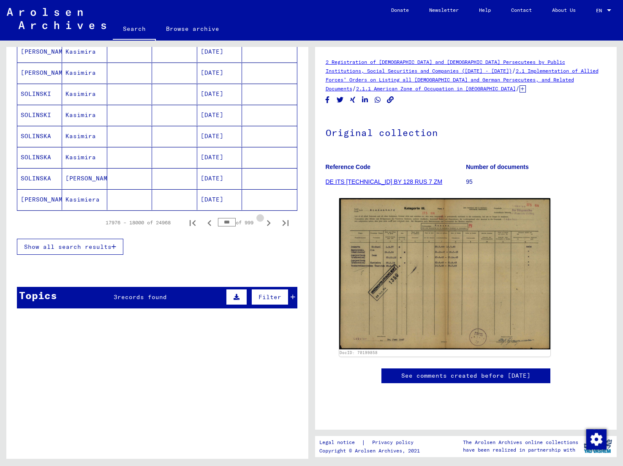
click at [270, 224] on icon "Next page" at bounding box center [269, 223] width 4 height 6
click at [270, 224] on icon "Next page" at bounding box center [269, 223] width 12 height 12
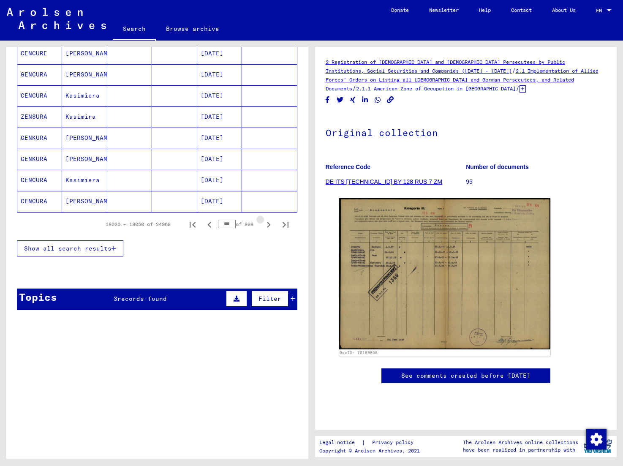
click at [270, 224] on icon "Next page" at bounding box center [269, 225] width 12 height 12
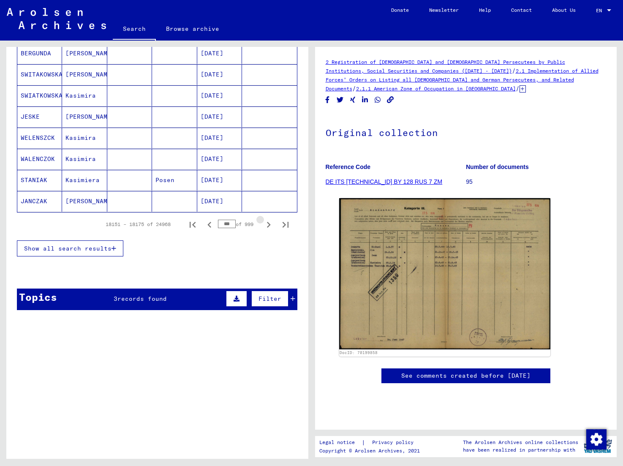
click at [270, 224] on icon "Next page" at bounding box center [269, 225] width 12 height 12
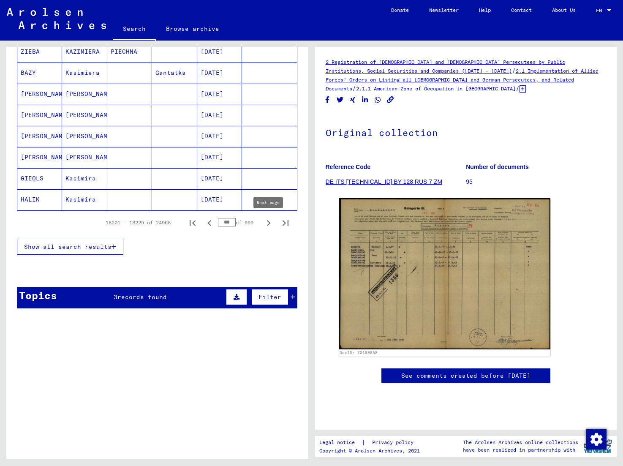
click at [271, 221] on icon "Next page" at bounding box center [269, 223] width 12 height 12
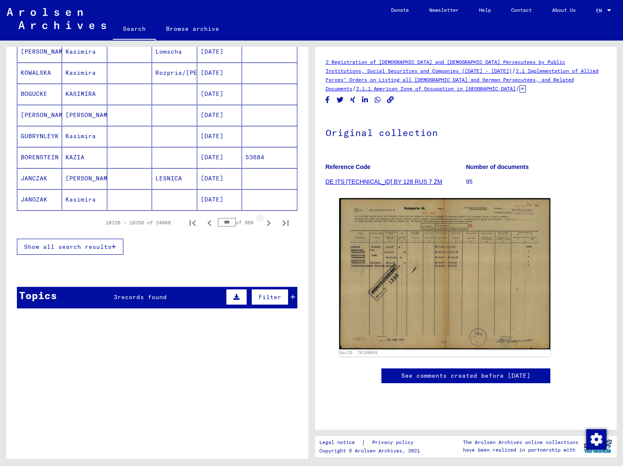
click at [271, 221] on icon "Next page" at bounding box center [269, 223] width 12 height 12
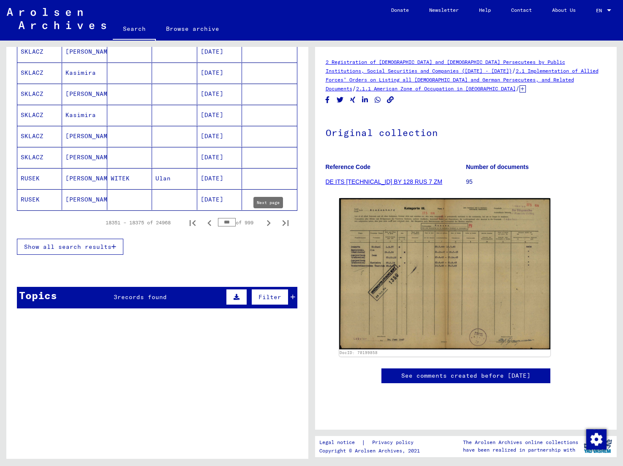
click at [267, 222] on icon "Next page" at bounding box center [269, 223] width 12 height 12
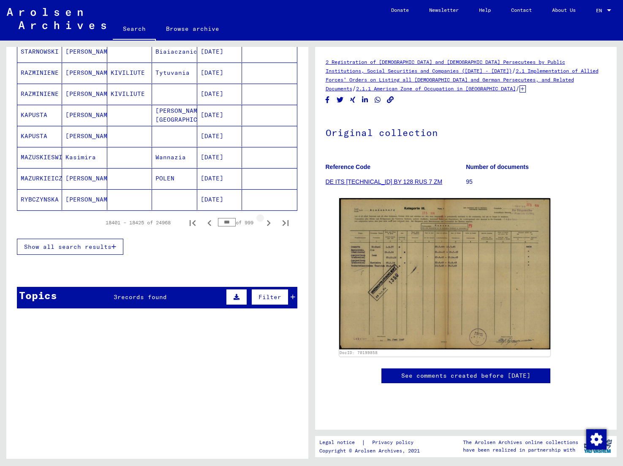
click at [267, 222] on icon "Next page" at bounding box center [269, 223] width 12 height 12
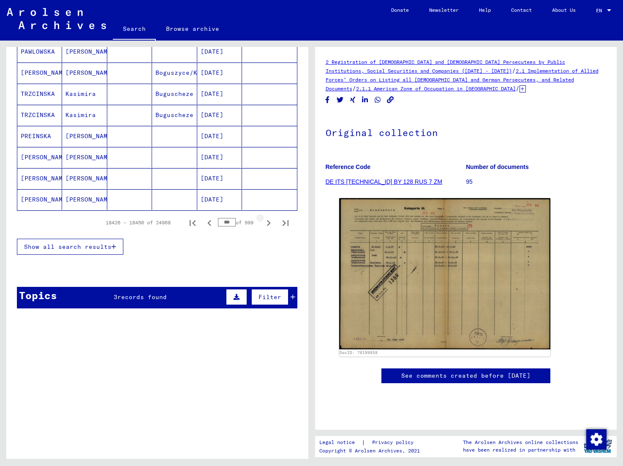
click at [267, 222] on icon "Next page" at bounding box center [269, 223] width 12 height 12
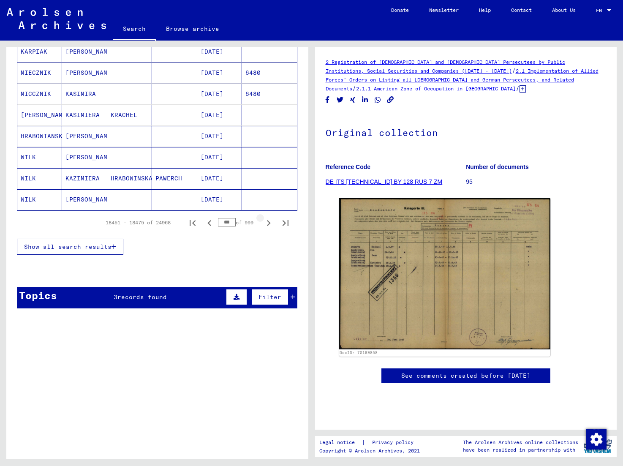
click at [267, 222] on icon "Next page" at bounding box center [269, 223] width 12 height 12
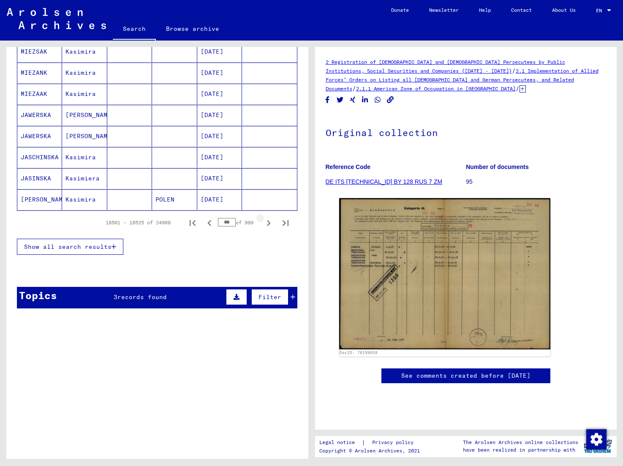
click at [267, 222] on icon "Next page" at bounding box center [269, 223] width 12 height 12
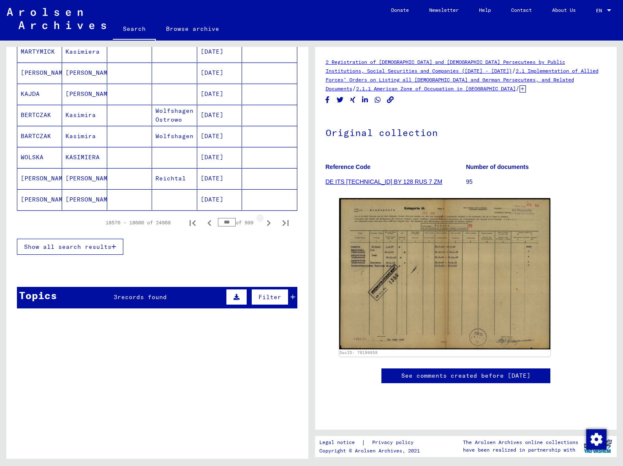
click at [267, 222] on icon "Next page" at bounding box center [269, 223] width 12 height 12
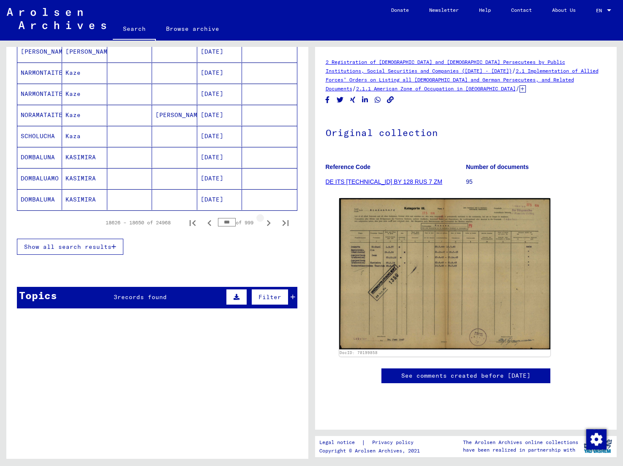
click at [267, 222] on icon "Next page" at bounding box center [269, 223] width 12 height 12
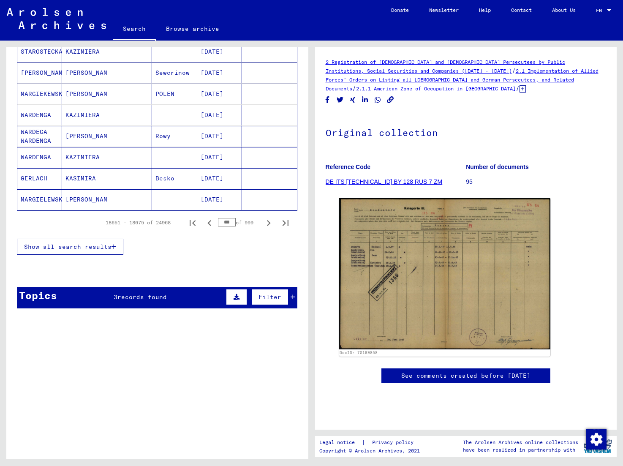
click at [267, 222] on icon "Next page" at bounding box center [269, 223] width 12 height 12
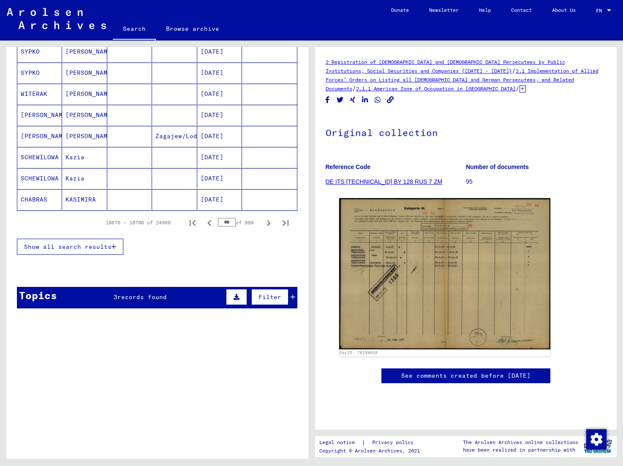
click at [267, 222] on icon "Next page" at bounding box center [269, 223] width 12 height 12
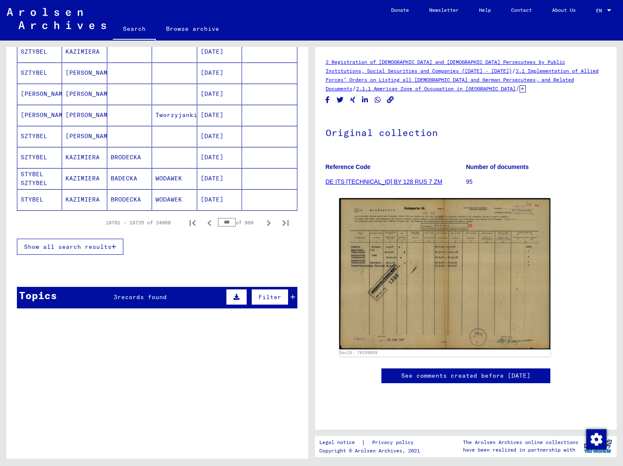
click at [267, 222] on icon "Next page" at bounding box center [269, 223] width 12 height 12
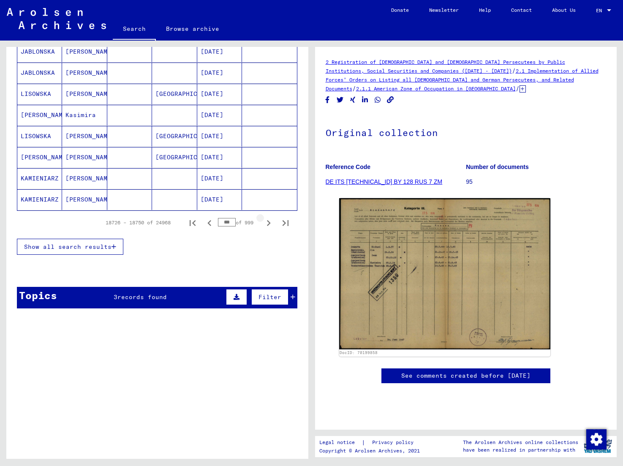
click at [267, 222] on icon "Next page" at bounding box center [269, 223] width 12 height 12
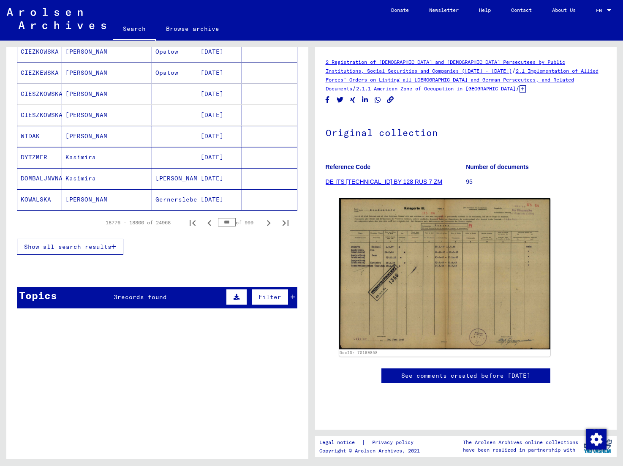
click at [267, 222] on icon "Next page" at bounding box center [269, 223] width 12 height 12
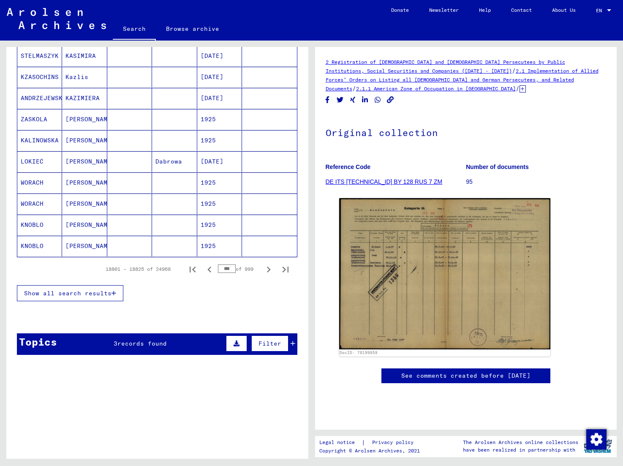
scroll to position [454, 0]
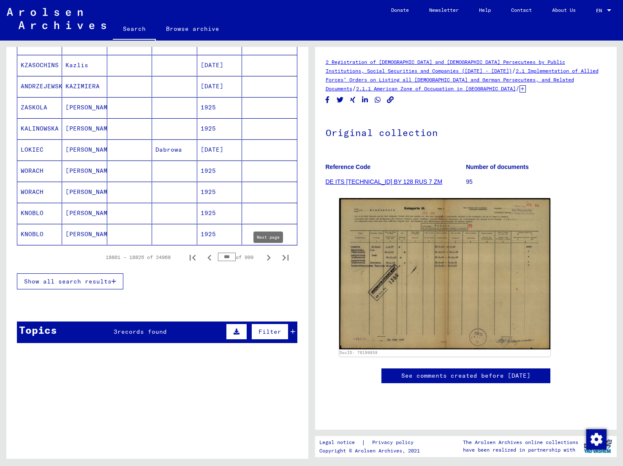
click at [267, 257] on icon "Next page" at bounding box center [269, 258] width 12 height 12
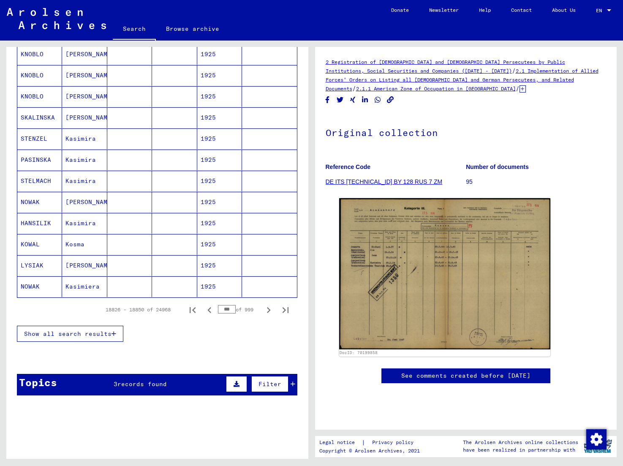
scroll to position [424, 0]
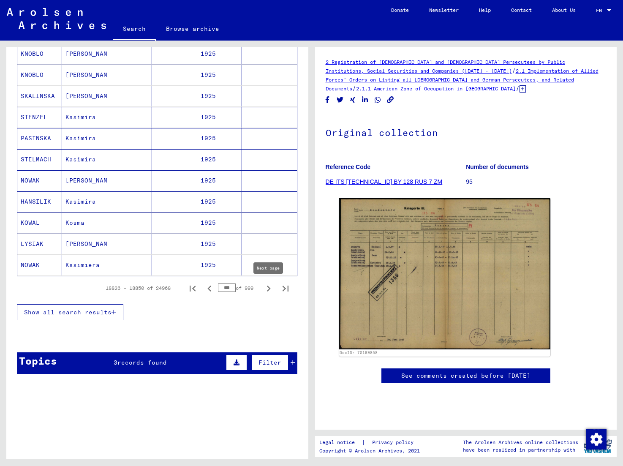
click at [268, 290] on icon "Next page" at bounding box center [269, 289] width 12 height 12
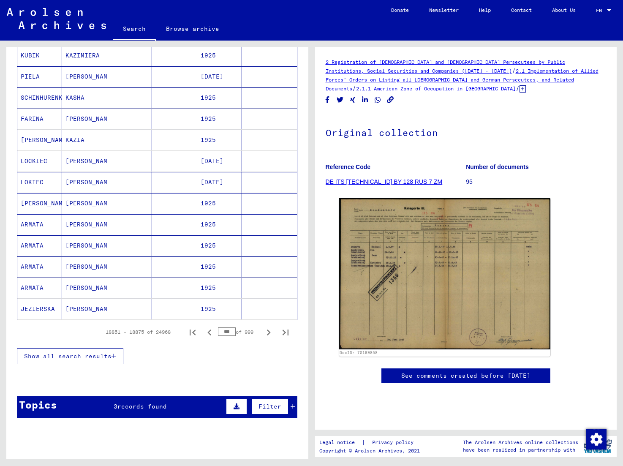
scroll to position [382, 0]
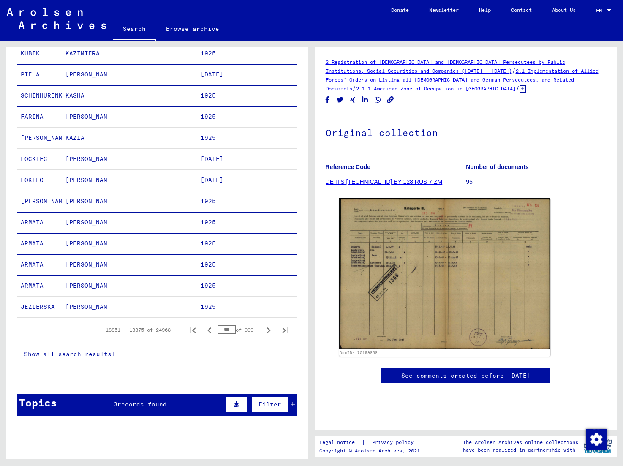
click at [32, 308] on mat-cell "JEZIERSKA" at bounding box center [39, 307] width 45 height 21
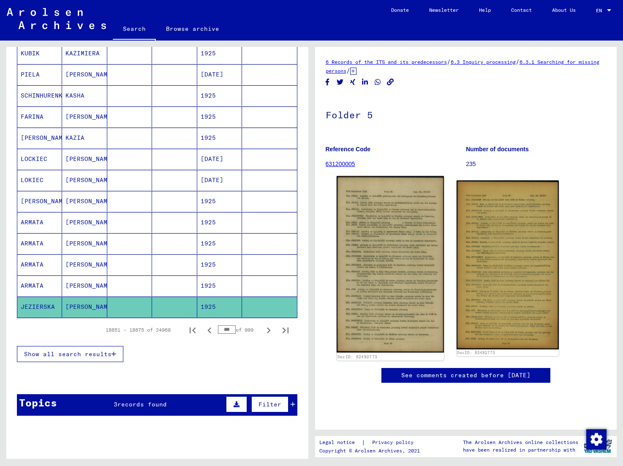
click at [374, 214] on img at bounding box center [389, 264] width 107 height 177
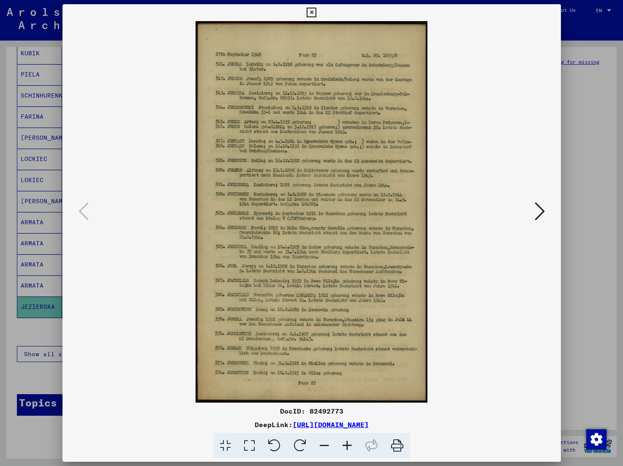
click at [541, 215] on icon at bounding box center [540, 211] width 10 height 20
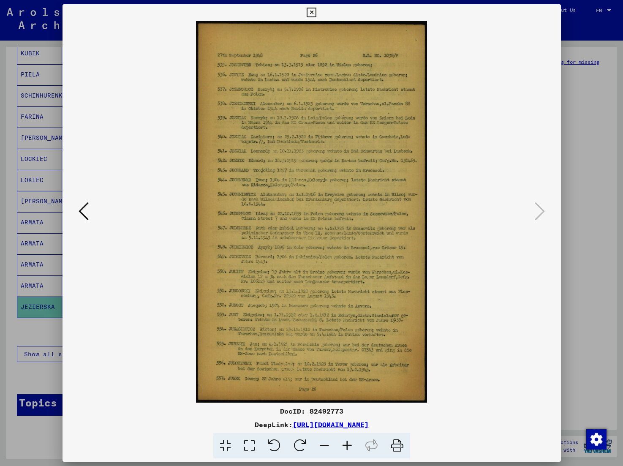
click at [317, 13] on icon at bounding box center [312, 13] width 10 height 10
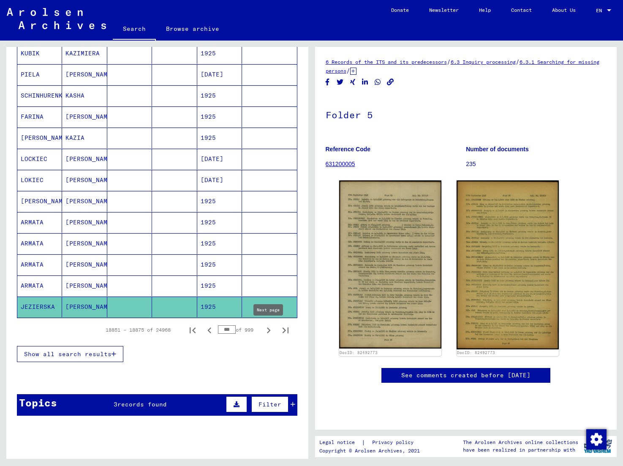
click at [268, 330] on icon "Next page" at bounding box center [269, 331] width 12 height 12
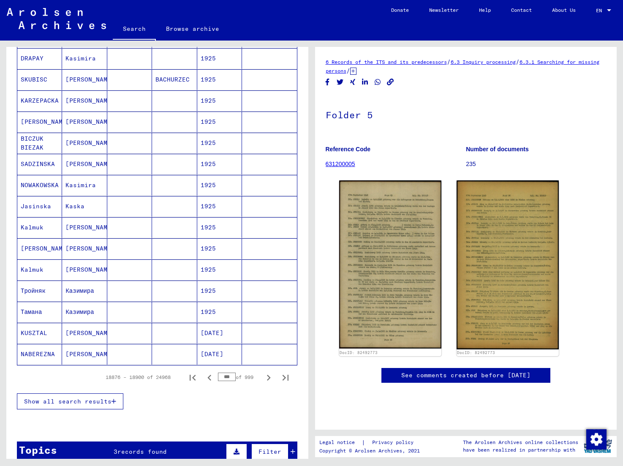
scroll to position [375, 0]
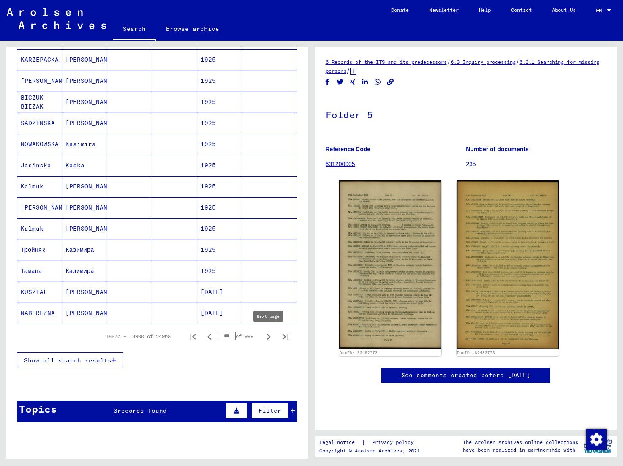
click at [268, 337] on icon "Next page" at bounding box center [269, 337] width 12 height 12
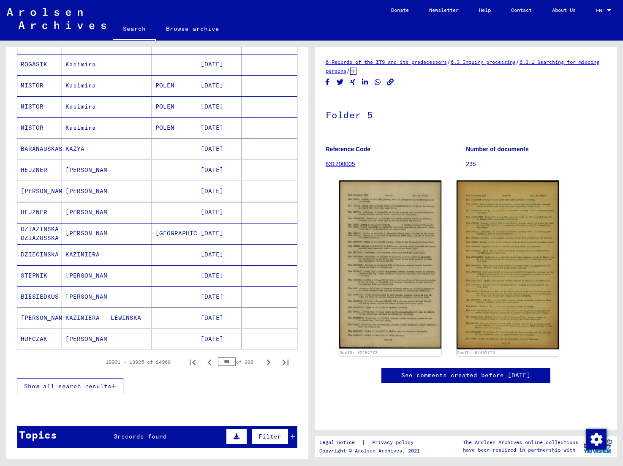
scroll to position [351, 0]
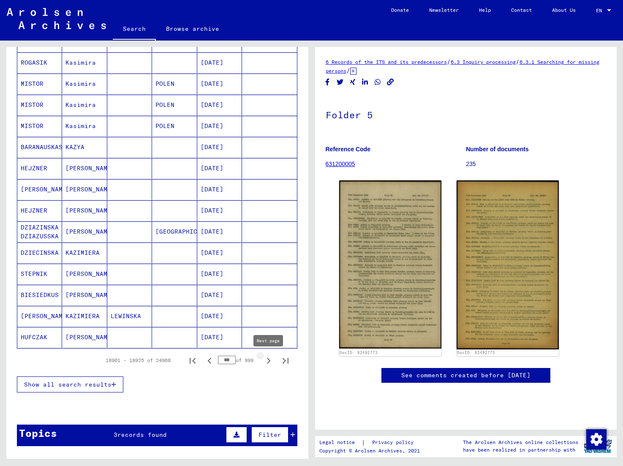
click at [271, 360] on icon "Next page" at bounding box center [269, 361] width 12 height 12
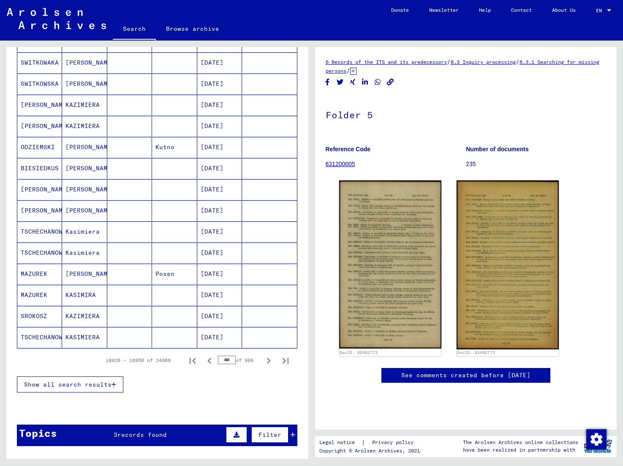
click at [271, 360] on icon "Next page" at bounding box center [269, 361] width 12 height 12
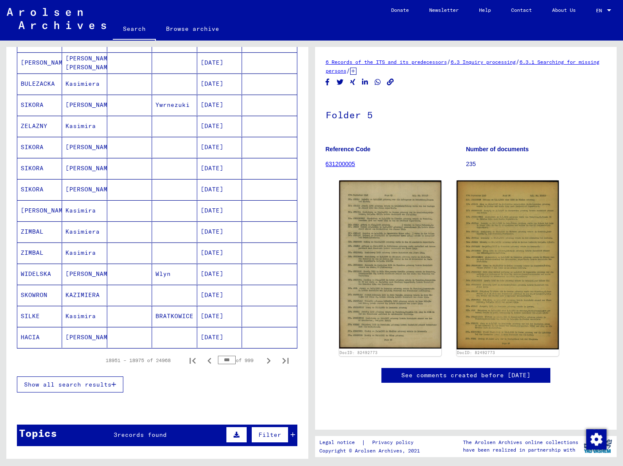
click at [271, 360] on icon "Next page" at bounding box center [269, 361] width 12 height 12
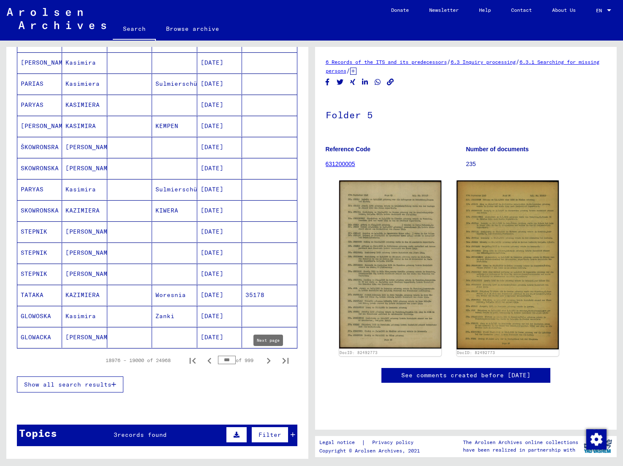
click at [269, 361] on icon "Next page" at bounding box center [269, 361] width 4 height 6
type input "***"
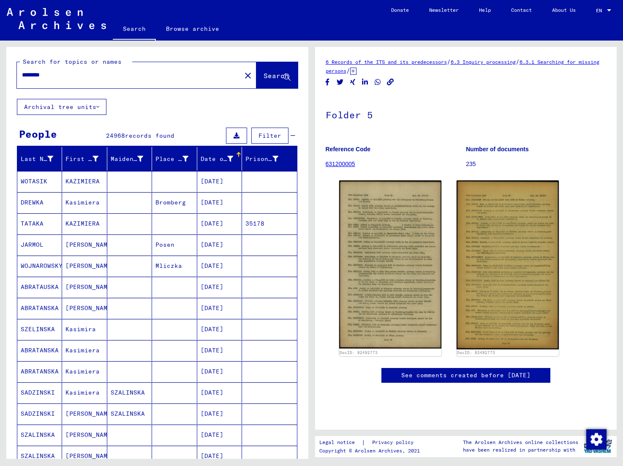
scroll to position [0, 0]
